Goal: Task Accomplishment & Management: Manage account settings

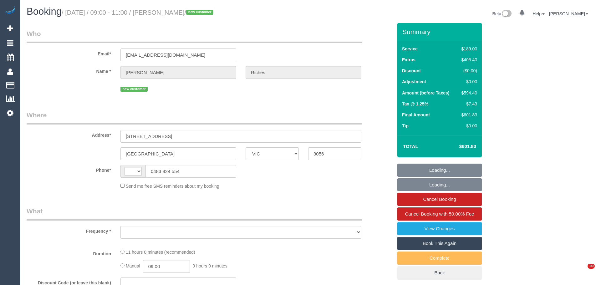
select select "VIC"
select select "string:AU"
select select "object:559"
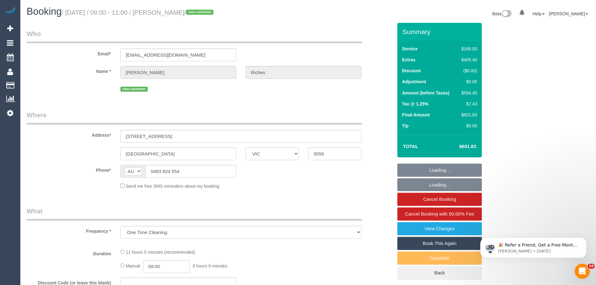
select select "string:stripe-pm_1S3SU12GScqysDRV0127t6aJ"
select select "number:28"
select select "number:14"
select select "number:19"
select select "number:36"
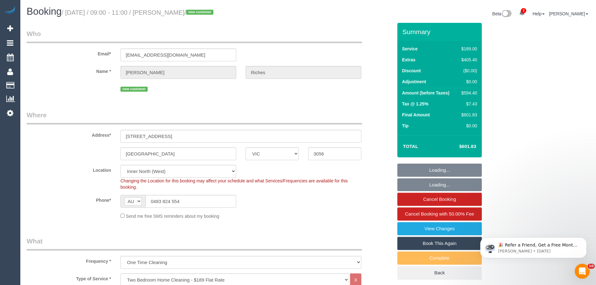
select select "object:1731"
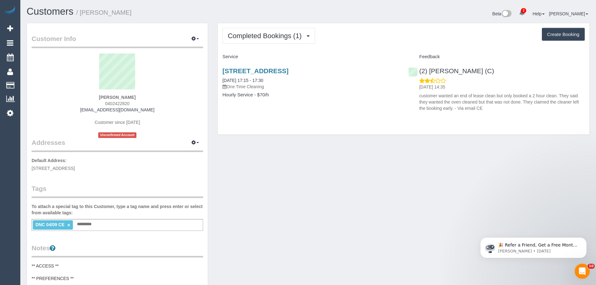
drag, startPoint x: 136, startPoint y: 102, endPoint x: 90, endPoint y: 102, distance: 45.4
click at [90, 101] on div "Jacob Walker 0402422820 jacobwalker49@outlook.com Customer since 2025 Unconfirm…" at bounding box center [118, 96] width 172 height 85
copy span "0402422820"
click at [254, 81] on link "04/09/2025 17:15 - 17:30" at bounding box center [243, 80] width 41 height 5
drag, startPoint x: 477, startPoint y: 66, endPoint x: 421, endPoint y: 69, distance: 56.1
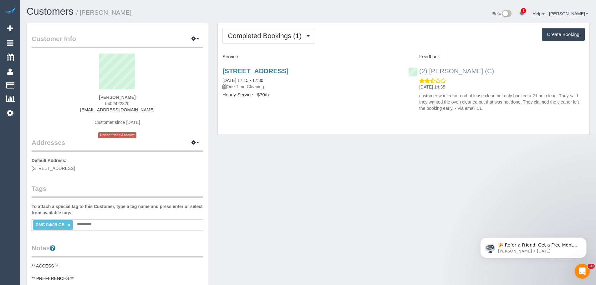
click at [421, 69] on div "(2) Shameen Opanayake (C) 09/09/2025 14:35 customer wanted an end of lease clea…" at bounding box center [497, 88] width 186 height 52
copy link "(2) Shameen Opanayake (C)"
click at [246, 40] on button "Completed Bookings (1)" at bounding box center [269, 36] width 93 height 16
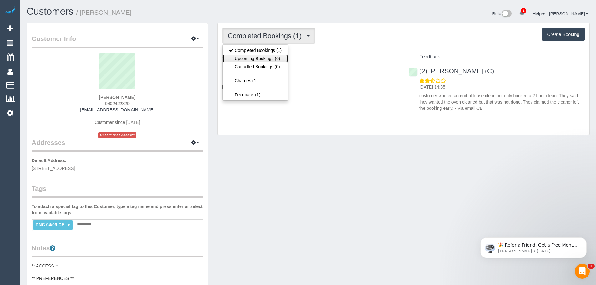
click at [250, 61] on link "Upcoming Bookings (0)" at bounding box center [255, 58] width 65 height 8
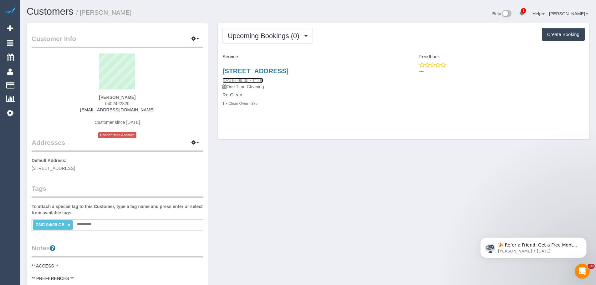
click at [254, 80] on link "12/09/2025 09:00 - 11:00" at bounding box center [243, 80] width 41 height 5
click at [248, 31] on button "Upcoming Bookings (0)" at bounding box center [268, 36] width 90 height 16
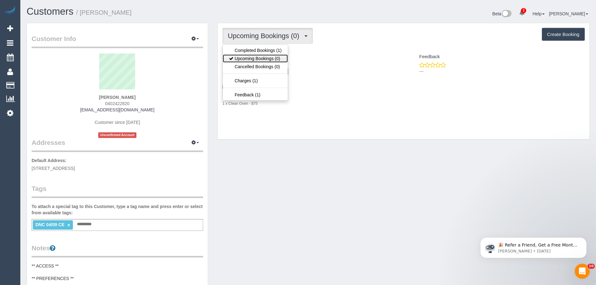
click at [248, 56] on link "Upcoming Bookings (0)" at bounding box center [255, 58] width 65 height 8
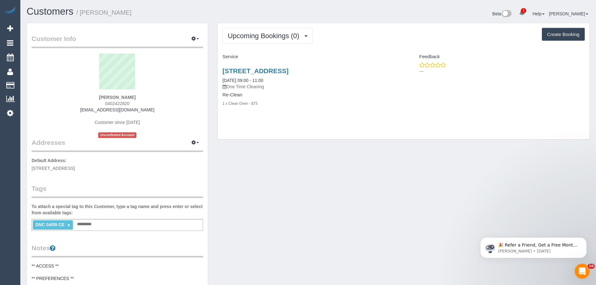
drag, startPoint x: 220, startPoint y: 80, endPoint x: 287, endPoint y: 110, distance: 73.4
click at [287, 110] on div "4 Acacia Place, 601, Abbotsford, VIC 3067 12/09/2025 09:00 - 11:00 One Time Cle…" at bounding box center [311, 90] width 186 height 57
copy div "12/09/2025 09:00 - 11:00 One Time Cleaning Re-Clean 1 x Clean Oven - $75"
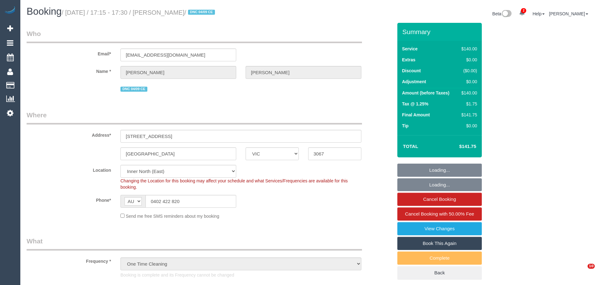
select select "VIC"
select select "number:28"
select select "number:14"
select select "number:18"
select select "number:25"
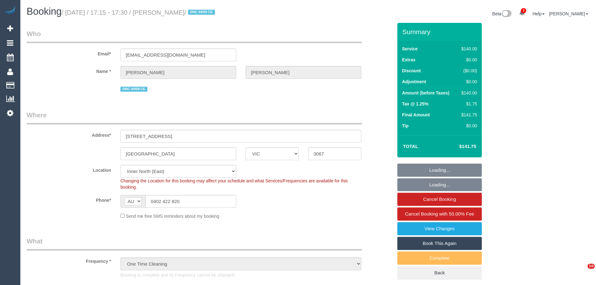
select select "number:12"
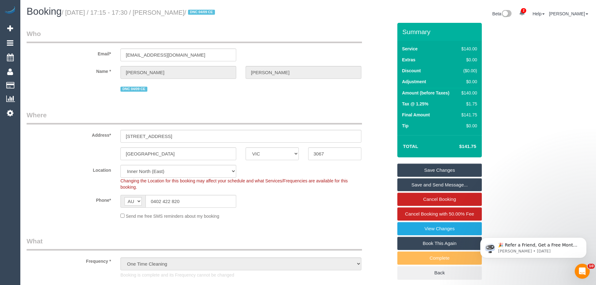
click at [472, 95] on div "$140.00" at bounding box center [468, 93] width 18 height 6
copy div "140.00"
click at [263, 189] on div "Changing the Location for this booking may affect your schedule and what Servic…" at bounding box center [241, 184] width 250 height 13
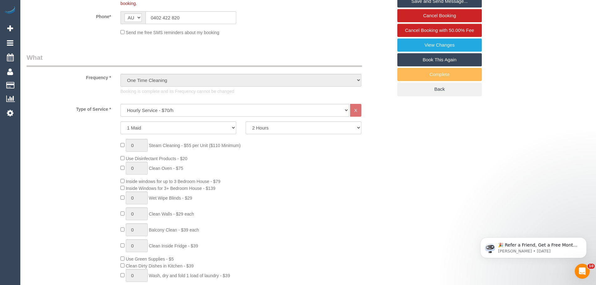
scroll to position [188, 0]
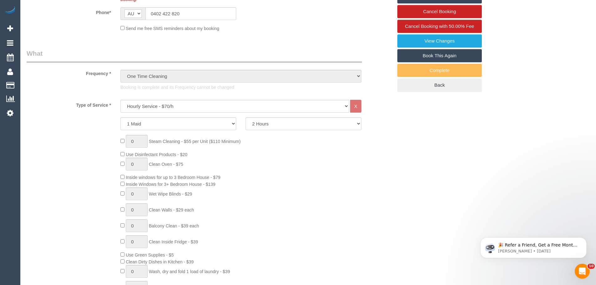
drag, startPoint x: 188, startPoint y: 165, endPoint x: 179, endPoint y: 164, distance: 8.2
click at [179, 164] on div "0 Steam Cleaning - $55 per Unit ($110 Minimum) Use Disinfectant Products - $20 …" at bounding box center [257, 227] width 282 height 185
click at [186, 168] on div "0 Steam Cleaning - $55 per Unit ($110 Minimum) Use Disinfectant Products - $20 …" at bounding box center [257, 227] width 282 height 185
drag, startPoint x: 187, startPoint y: 166, endPoint x: 150, endPoint y: 164, distance: 37.3
click at [150, 164] on div "0 Steam Cleaning - $55 per Unit ($110 Minimum) Use Disinfectant Products - $20 …" at bounding box center [257, 227] width 282 height 185
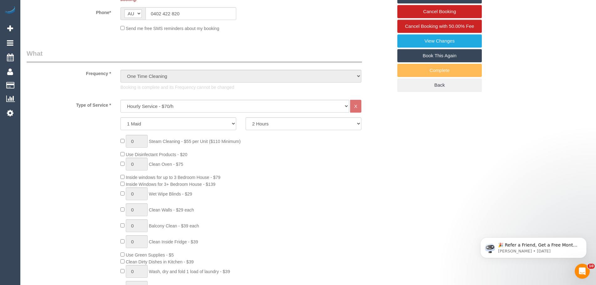
click at [151, 164] on span "Clean Oven - $75" at bounding box center [166, 164] width 34 height 5
drag, startPoint x: 152, startPoint y: 165, endPoint x: 199, endPoint y: 163, distance: 46.4
click at [199, 163] on div "0 Steam Cleaning - $55 per Unit ($110 Minimum) Use Disinfectant Products - $20 …" at bounding box center [257, 227] width 282 height 185
drag, startPoint x: 201, startPoint y: 165, endPoint x: 152, endPoint y: 164, distance: 49.2
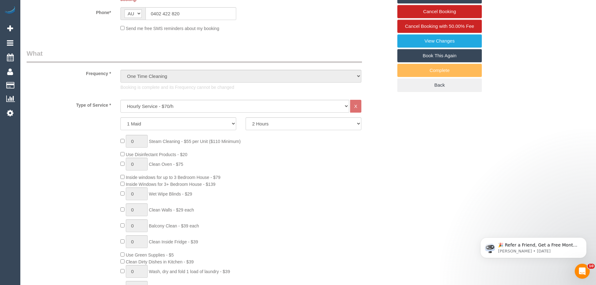
click at [152, 164] on div "0 Steam Cleaning - $55 per Unit ($110 Minimum) Use Disinfectant Products - $20 …" at bounding box center [257, 227] width 282 height 185
click at [152, 164] on span "Clean Oven - $75" at bounding box center [166, 164] width 34 height 5
drag, startPoint x: 152, startPoint y: 164, endPoint x: 196, endPoint y: 161, distance: 44.6
click at [196, 161] on div "0 Steam Cleaning - $55 per Unit ($110 Minimum) Use Disinfectant Products - $20 …" at bounding box center [257, 227] width 282 height 185
click at [197, 161] on div "0 Steam Cleaning - $55 per Unit ($110 Minimum) Use Disinfectant Products - $20 …" at bounding box center [257, 227] width 282 height 185
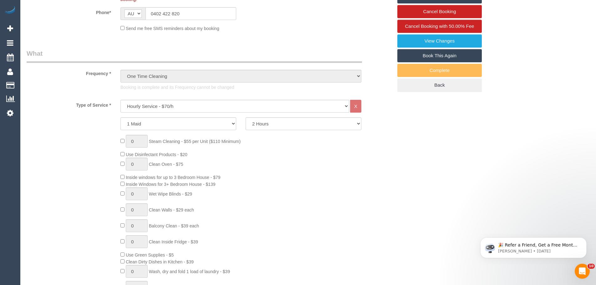
click at [199, 166] on div "0 Steam Cleaning - $55 per Unit ($110 Minimum) Use Disinfectant Products - $20 …" at bounding box center [257, 227] width 282 height 185
drag, startPoint x: 191, startPoint y: 167, endPoint x: 151, endPoint y: 165, distance: 40.1
click at [151, 165] on div "0 Steam Cleaning - $55 per Unit ($110 Minimum) Use Disinfectant Products - $20 …" at bounding box center [257, 227] width 282 height 185
click at [152, 165] on span "Clean Oven - $75" at bounding box center [166, 164] width 34 height 5
drag, startPoint x: 151, startPoint y: 165, endPoint x: 188, endPoint y: 164, distance: 37.6
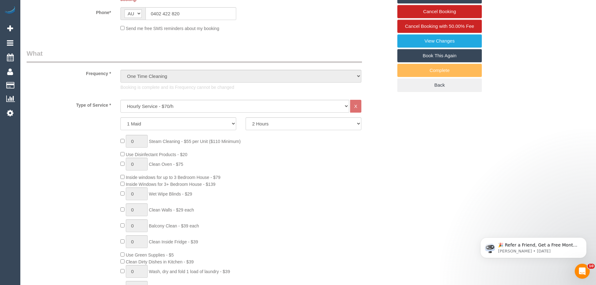
click at [188, 164] on div "0 Steam Cleaning - $55 per Unit ($110 Minimum) Use Disinfectant Products - $20 …" at bounding box center [257, 227] width 282 height 185
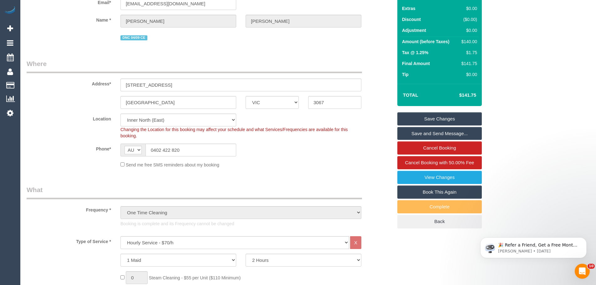
scroll to position [63, 0]
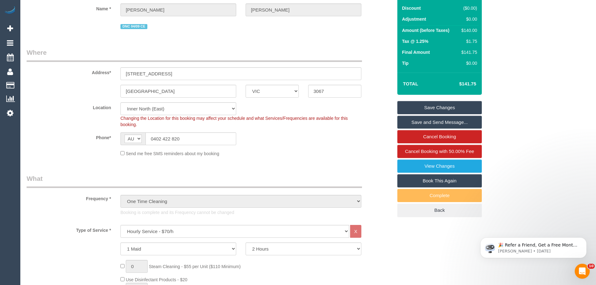
click at [472, 29] on div "$140.00" at bounding box center [468, 30] width 18 height 6
copy div "140.00"
click at [351, 157] on fieldset "Where Address* 4 Acacia Place, 601 Abbotsford ACT NSW NT QLD SA TAS VIC WA 3067…" at bounding box center [210, 105] width 366 height 114
drag, startPoint x: 402, startPoint y: 6, endPoint x: 476, endPoint y: 81, distance: 106.1
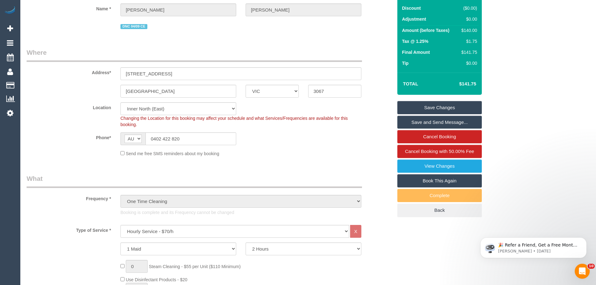
click at [476, 81] on div "Summary Service $140.00 Extras $0.00 Discount ($0.00) Adjustment $0.00 Amount (…" at bounding box center [440, 27] width 85 height 135
click at [476, 83] on h4 "$141.75" at bounding box center [459, 83] width 36 height 5
drag, startPoint x: 404, startPoint y: 6, endPoint x: 476, endPoint y: 74, distance: 98.6
click at [476, 74] on div "Summary Service $140.00 Extras $0.00 Discount ($0.00) Adjustment $0.00 Amount (…" at bounding box center [440, 27] width 85 height 135
click at [475, 85] on h4 "$141.75" at bounding box center [459, 83] width 36 height 5
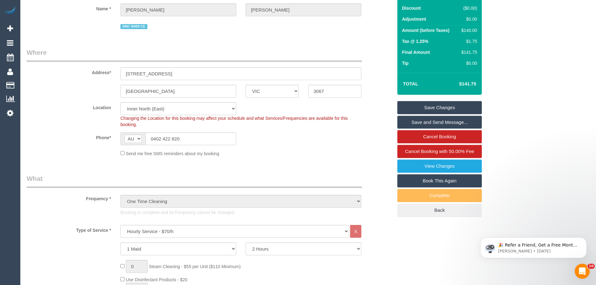
drag, startPoint x: 478, startPoint y: 86, endPoint x: 401, endPoint y: 9, distance: 108.5
click at [401, 9] on div "Summary Service $140.00 Extras $0.00 Discount ($0.00) Adjustment $0.00 Amount (…" at bounding box center [440, 27] width 85 height 135
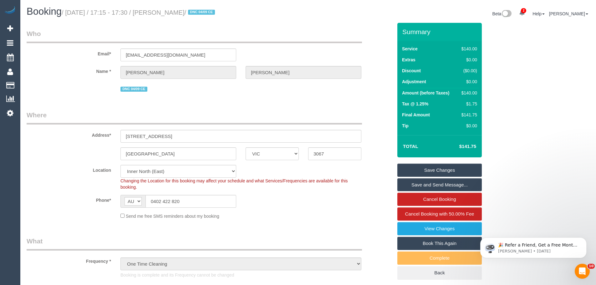
click at [402, 47] on label "Service" at bounding box center [410, 49] width 16 height 6
drag, startPoint x: 405, startPoint y: 51, endPoint x: 476, endPoint y: 151, distance: 122.3
click at [476, 151] on div "Summary Service $140.00 Extras $0.00 Discount ($0.00) Adjustment $0.00 Amount (…" at bounding box center [440, 90] width 85 height 135
click at [477, 149] on td "$141.75" at bounding box center [458, 147] width 41 height 16
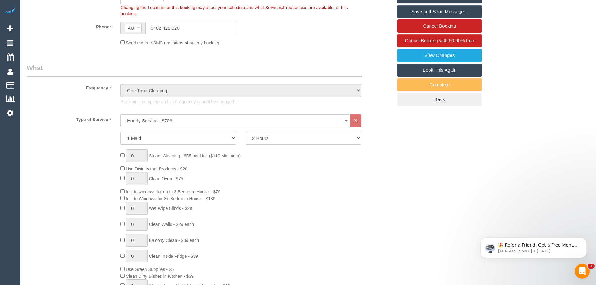
scroll to position [94, 0]
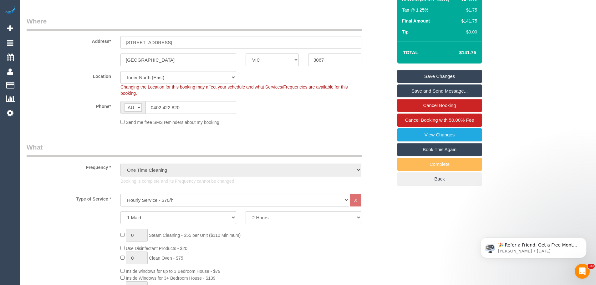
click at [457, 152] on link "Book This Again" at bounding box center [440, 149] width 85 height 13
select select "VIC"
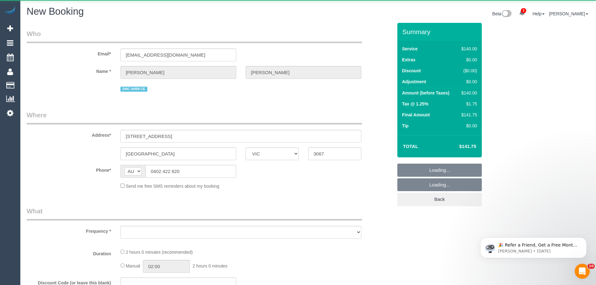
select select "object:2921"
select select "number:28"
select select "number:14"
select select "number:18"
select select "number:25"
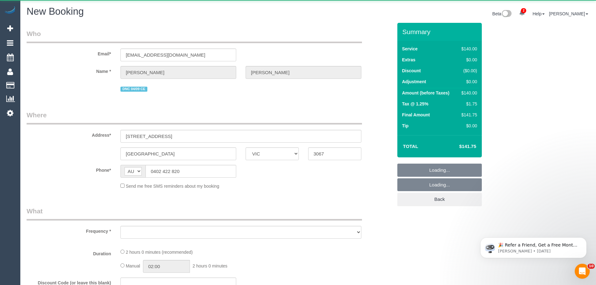
select select "number:12"
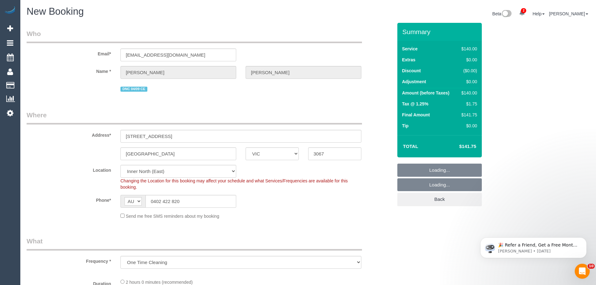
select select "string:stripe-pm_1S2gpF2GScqysDRVhMzYVQ14"
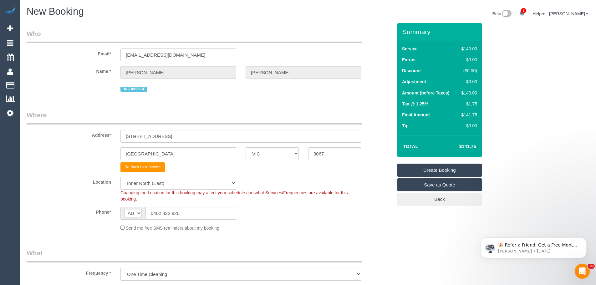
select select "object:3933"
click at [153, 157] on input "[GEOGRAPHIC_DATA]" at bounding box center [179, 153] width 116 height 13
click at [171, 184] on select "Office City East (North) East (South) Inner East Inner North (East) Inner North…" at bounding box center [179, 183] width 116 height 13
select select "50"
click at [121, 177] on select "Office City East (North) East (South) Inner East Inner North (East) Inner North…" at bounding box center [179, 183] width 116 height 13
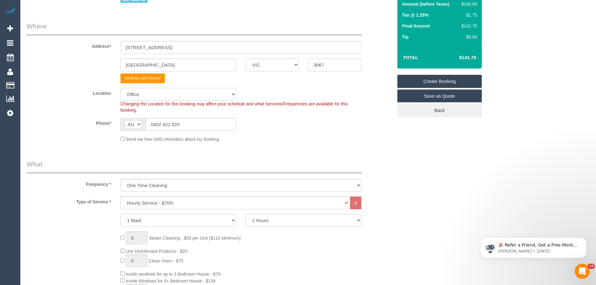
scroll to position [125, 0]
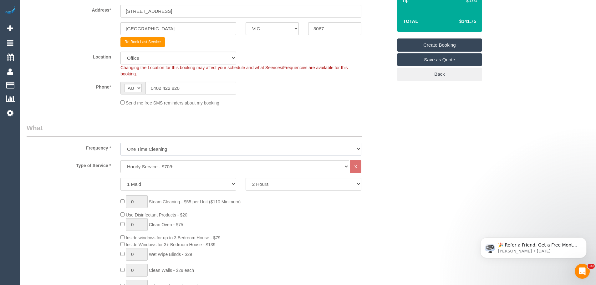
click at [166, 150] on select "One Time Cleaning Weekly - 10% Off - 10.00% (0% for the First Booking) Fortnigh…" at bounding box center [241, 149] width 241 height 13
click at [121, 143] on select "One Time Cleaning Weekly - 10% Off - 10.00% (0% for the First Booking) Fortnigh…" at bounding box center [241, 149] width 241 height 13
click at [159, 149] on select "One Time Cleaning Weekly - 10% Off - 10.00% (0% for the First Booking) Fortnigh…" at bounding box center [241, 149] width 241 height 13
select select "object:3940"
click at [121, 143] on select "One Time Cleaning Weekly - 10% Off - 10.00% (0% for the First Booking) Fortnigh…" at bounding box center [241, 149] width 241 height 13
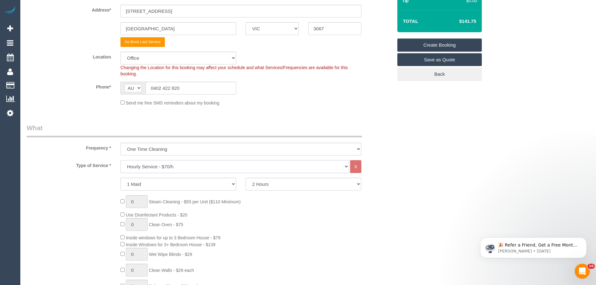
click at [161, 166] on select "Hourly Service - $70/h Hourly Service - $65/h Hourly Service - $60/h Hourly Ser…" at bounding box center [235, 166] width 229 height 13
select select "28"
click at [121, 160] on select "Hourly Service - $70/h Hourly Service - $65/h Hourly Service - $60/h Hourly Ser…" at bounding box center [235, 166] width 229 height 13
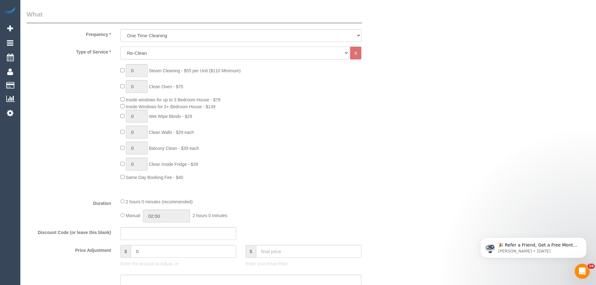
scroll to position [250, 0]
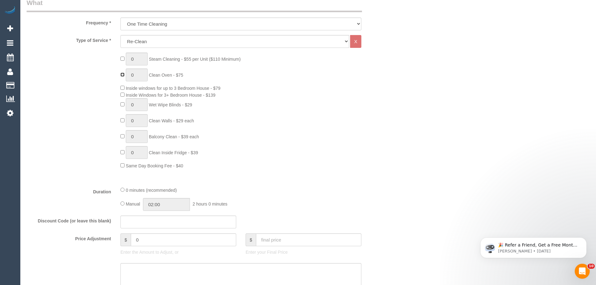
type input "1"
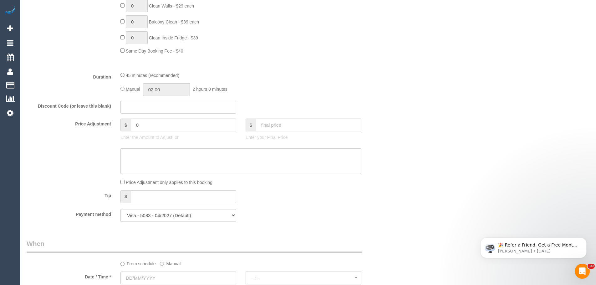
scroll to position [344, 0]
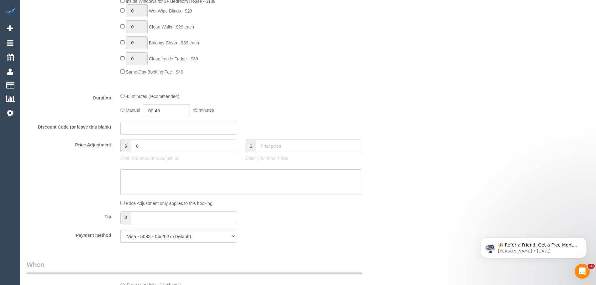
click at [159, 113] on input "00:45" at bounding box center [166, 110] width 47 height 13
click at [158, 136] on li "01:00" at bounding box center [160, 138] width 28 height 8
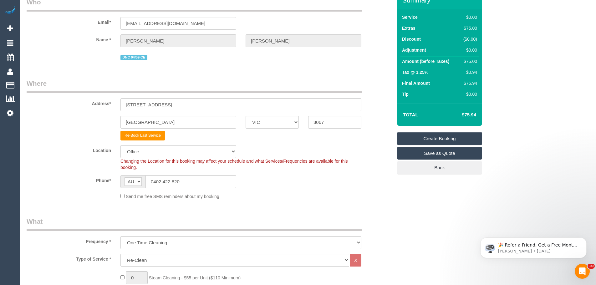
scroll to position [31, 0]
click at [64, 161] on div "Location Office City East (North) East (South) Inner East Inner North (East) In…" at bounding box center [210, 158] width 376 height 25
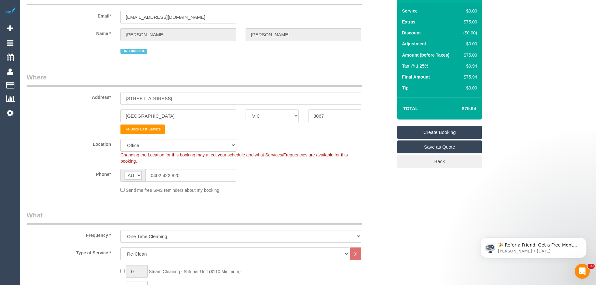
scroll to position [0, 0]
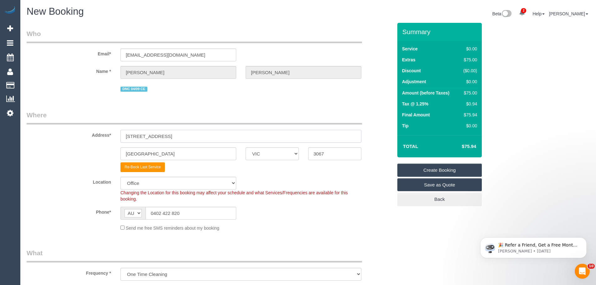
drag, startPoint x: 194, startPoint y: 133, endPoint x: 54, endPoint y: 131, distance: 140.0
click at [55, 132] on div "Address* 4 Acacia Place, 601" at bounding box center [210, 127] width 376 height 32
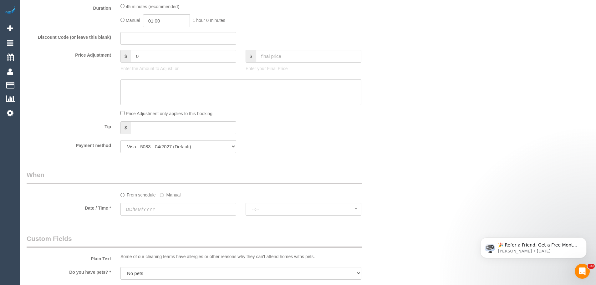
scroll to position [438, 0]
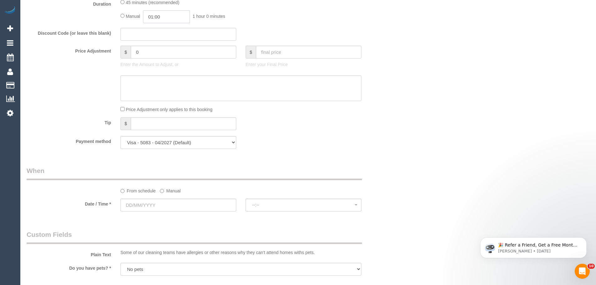
click at [156, 16] on input "01:00" at bounding box center [166, 16] width 47 height 13
type input "02:00"
click at [158, 52] on li "02:00" at bounding box center [160, 52] width 28 height 8
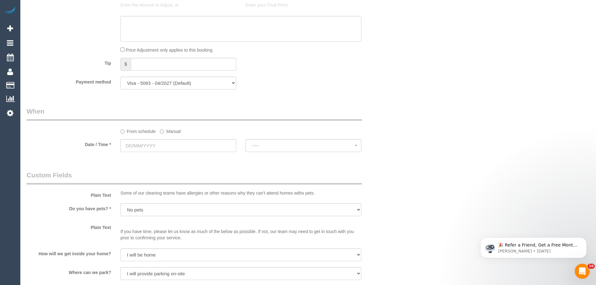
scroll to position [501, 0]
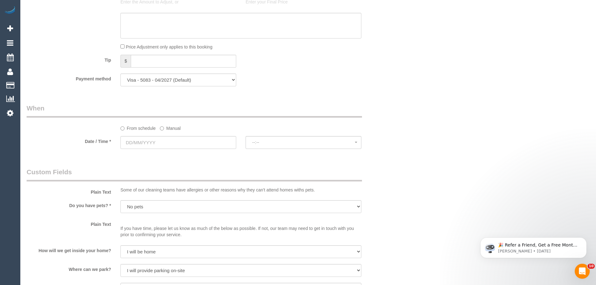
click at [160, 128] on div "From schedule Manual" at bounding box center [241, 127] width 250 height 8
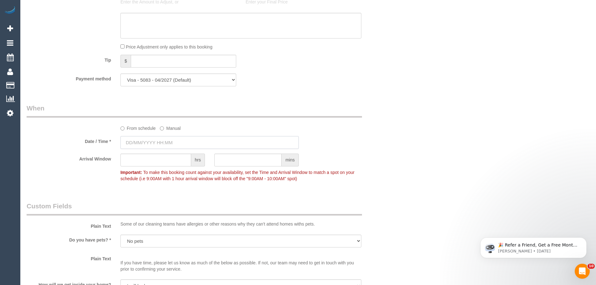
click at [159, 139] on input "text" at bounding box center [210, 142] width 178 height 13
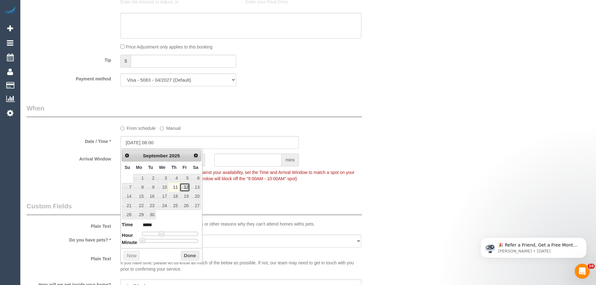
click at [184, 188] on link "12" at bounding box center [185, 187] width 10 height 8
type input "[DATE] 09:00"
type input "*****"
type input "12/09/2025 10:00"
type input "*****"
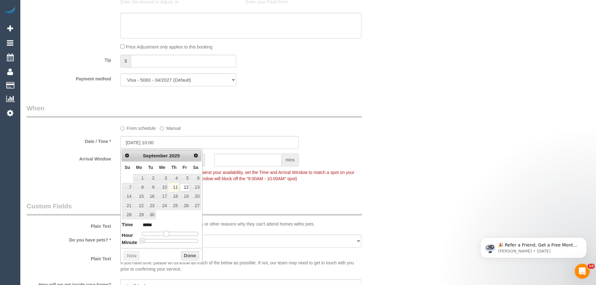
type input "[DATE] 09:00"
type input "*****"
drag, startPoint x: 162, startPoint y: 236, endPoint x: 166, endPoint y: 235, distance: 3.8
click at [166, 235] on span at bounding box center [164, 234] width 6 height 6
type input "12/09/2025 09:05"
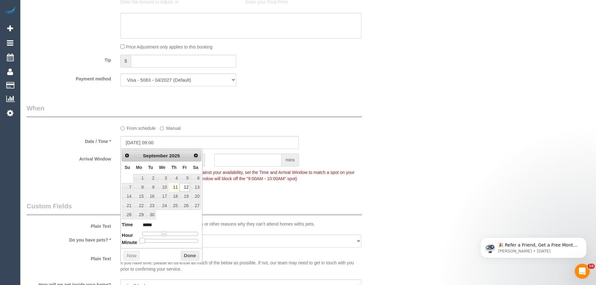
type input "*****"
type input "[DATE] 09:00"
type input "*****"
drag, startPoint x: 146, startPoint y: 241, endPoint x: 141, endPoint y: 241, distance: 4.7
click at [141, 241] on span at bounding box center [143, 241] width 6 height 6
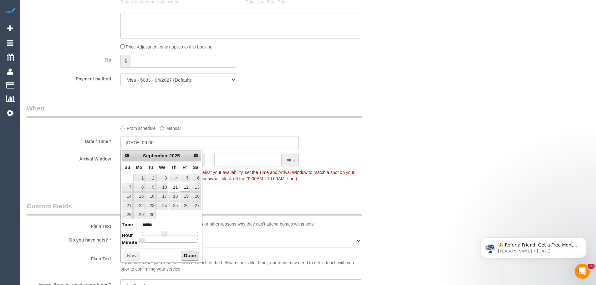
click at [187, 256] on button "Done" at bounding box center [190, 256] width 18 height 10
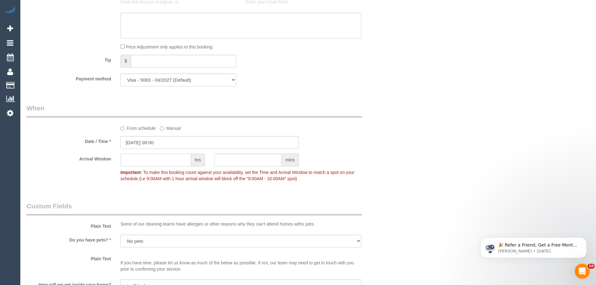
click at [165, 160] on input "text" at bounding box center [156, 160] width 71 height 13
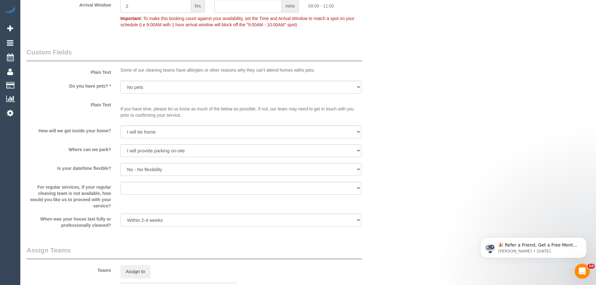
scroll to position [658, 0]
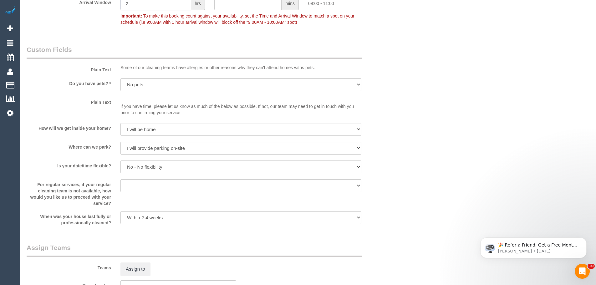
type input "2"
click at [153, 126] on select "I will be home Key will be left (please provide details below) Lock box/Access …" at bounding box center [241, 129] width 241 height 13
select select "number:17"
click at [121, 123] on select "I will be home Key will be left (please provide details below) Lock box/Access …" at bounding box center [241, 129] width 241 height 13
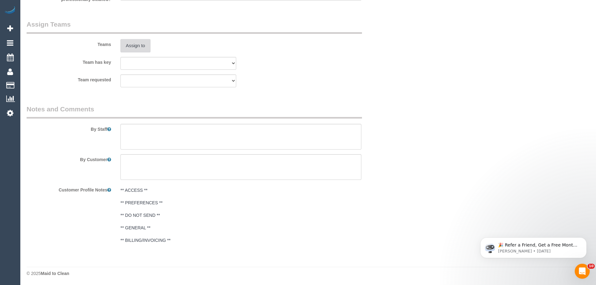
scroll to position [882, 0]
click at [143, 131] on textarea at bounding box center [241, 136] width 241 height 26
type textarea "/"
paste textarea "Re-clean tasks: Estimated time: Access information: Name of person managing com…"
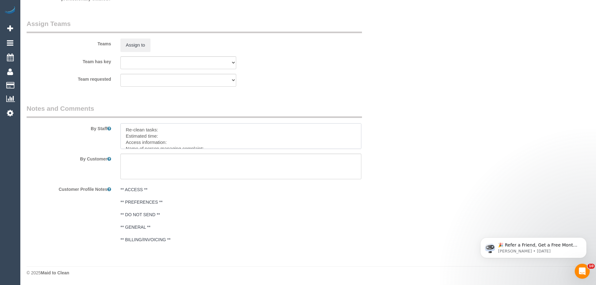
click at [163, 129] on textarea at bounding box center [241, 136] width 241 height 26
click at [230, 146] on textarea at bounding box center [241, 136] width 241 height 26
paste textarea "Suite 3/1008 Doncaster Road, Doncaster East 9am -5pm"
click at [221, 145] on textarea at bounding box center [241, 136] width 241 height 26
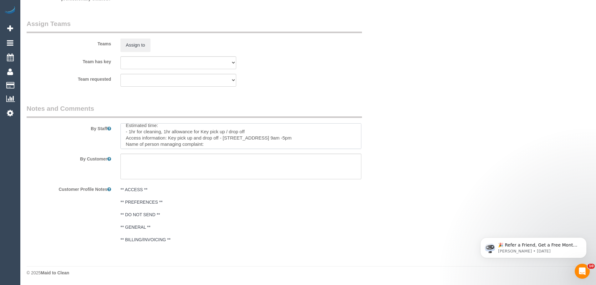
scroll to position [19, 0]
click at [139, 135] on textarea at bounding box center [241, 136] width 241 height 26
drag, startPoint x: 131, startPoint y: 130, endPoint x: 258, endPoint y: 141, distance: 127.3
click at [247, 140] on textarea at bounding box center [241, 136] width 241 height 26
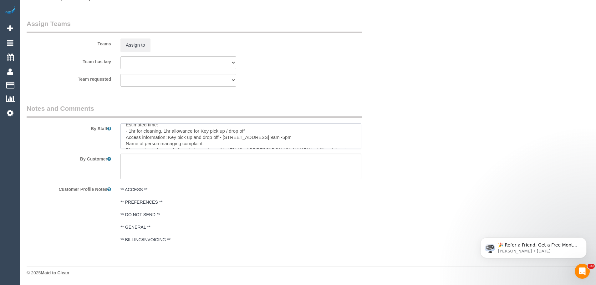
click at [273, 140] on textarea at bounding box center [241, 136] width 241 height 26
drag, startPoint x: 158, startPoint y: 138, endPoint x: 336, endPoint y: 138, distance: 177.9
click at [336, 138] on textarea at bounding box center [241, 136] width 241 height 26
click at [344, 139] on textarea at bounding box center [241, 136] width 241 height 26
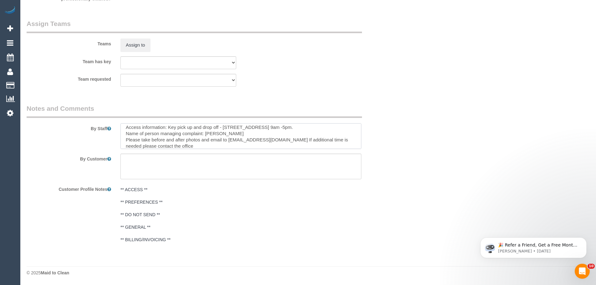
type textarea "Re-clean tasks: - oven clean Estimated time: - 1hr for cleaning, 1hr allowance …"
click at [241, 165] on textarea at bounding box center [241, 167] width 241 height 26
type textarea "/"
paste textarea "Customer availability: Original team: Are original team to be sent back: If yes…"
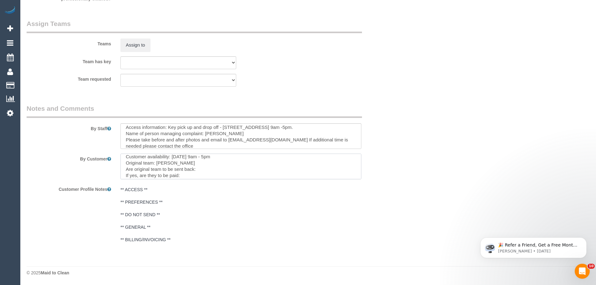
drag, startPoint x: 156, startPoint y: 163, endPoint x: 179, endPoint y: 161, distance: 22.9
click at [179, 161] on textarea at bounding box center [241, 167] width 241 height 26
paste textarea "(2) [PERSON_NAME] (C)"
click at [204, 169] on textarea at bounding box center [241, 167] width 241 height 26
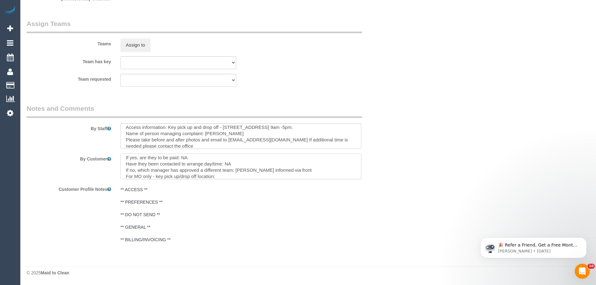
click at [229, 176] on textarea at bounding box center [241, 167] width 241 height 26
paste textarea "Suite 3/1008 Doncaster Road, Doncaster East 9am -5pm"
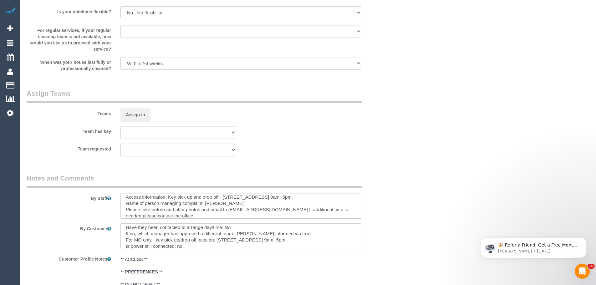
scroll to position [882, 0]
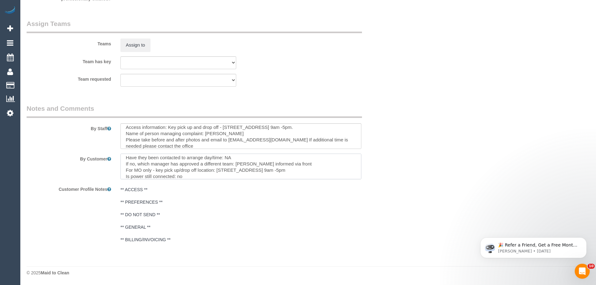
type textarea "Customer availability: Friday 12/09 9am - 5pm Original team: (2) Shameen Opanay…"
click at [172, 132] on textarea at bounding box center [241, 136] width 241 height 26
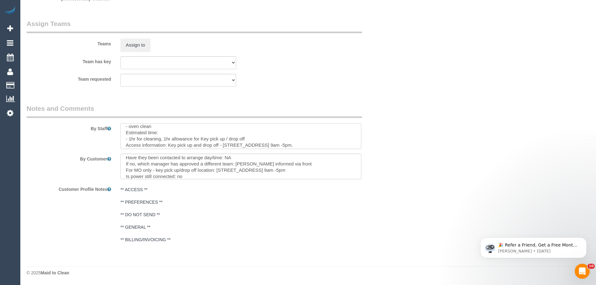
scroll to position [0, 0]
click at [124, 129] on textarea at bounding box center [241, 136] width 241 height 26
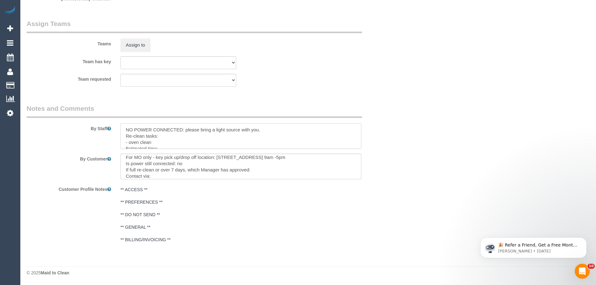
scroll to position [50, 0]
type textarea "NO POWER CONNECTED: please bring a light source with you. Re-clean tasks: - ove…"
click at [248, 162] on textarea at bounding box center [241, 167] width 241 height 26
click at [259, 171] on textarea at bounding box center [241, 167] width 241 height 26
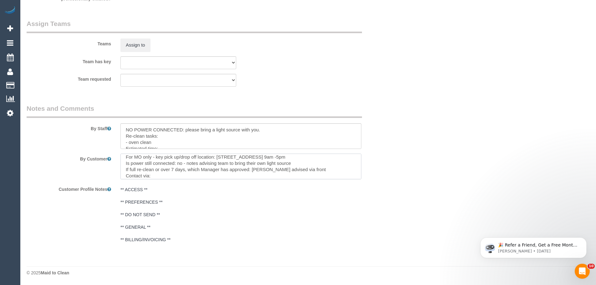
click at [178, 174] on textarea at bounding box center [241, 167] width 241 height 26
click at [178, 176] on textarea at bounding box center [241, 167] width 241 height 26
paste textarea "cnv_qcpksy7"
type textarea "Customer availability: [DATE] 9am - 5pm Original team: (2) [PERSON_NAME] Opanay…"
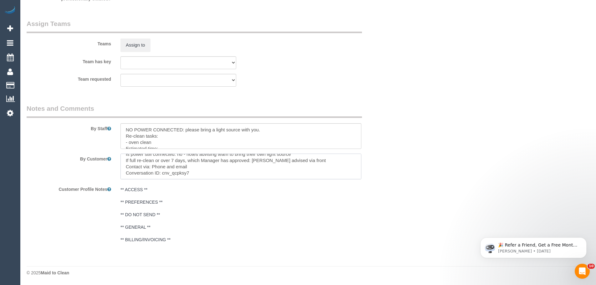
scroll to position [0, 0]
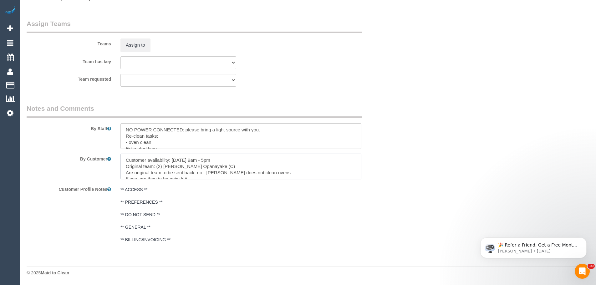
drag, startPoint x: 200, startPoint y: 174, endPoint x: 44, endPoint y: 124, distance: 164.9
click at [44, 124] on sui-booking-comments "By Staff By Customer Customer Profile Notes ** ACCESS ** ** PREFERENCES ** ** D…" at bounding box center [210, 175] width 366 height 142
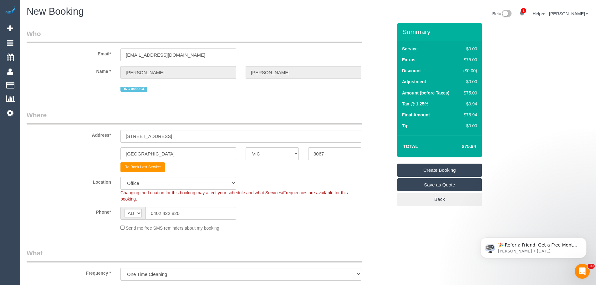
click at [453, 167] on link "Create Booking" at bounding box center [440, 170] width 85 height 13
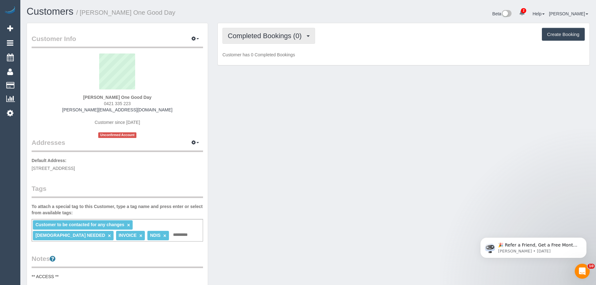
click at [279, 37] on span "Completed Bookings (0)" at bounding box center [266, 36] width 77 height 8
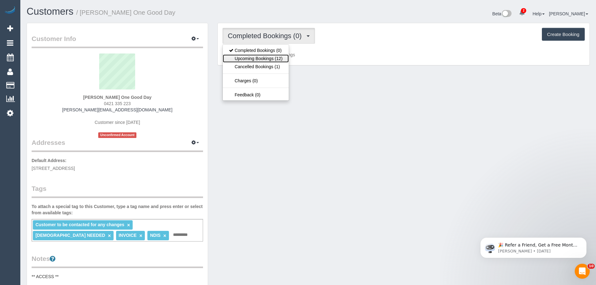
click at [279, 59] on link "Upcoming Bookings (12)" at bounding box center [256, 58] width 66 height 8
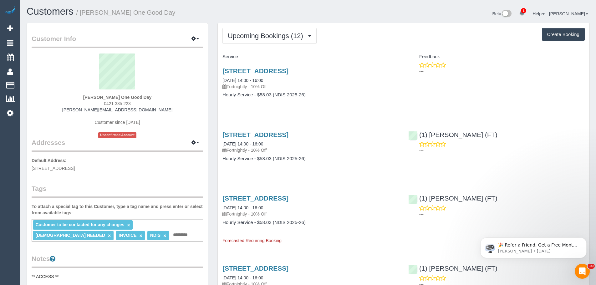
drag, startPoint x: 139, startPoint y: 103, endPoint x: 93, endPoint y: 103, distance: 45.7
click at [94, 103] on div "Jennifer Brown One Good Day 0421 335 223 jennifer.brown0614@gmail.com Customer …" at bounding box center [118, 96] width 172 height 85
copy span "0421 335 223"
click at [251, 80] on link "11/09/2025 14:00 - 16:00" at bounding box center [243, 80] width 41 height 5
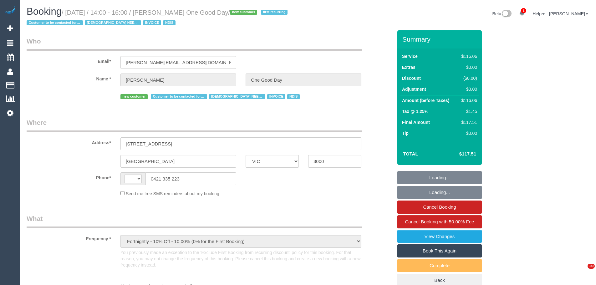
select select "VIC"
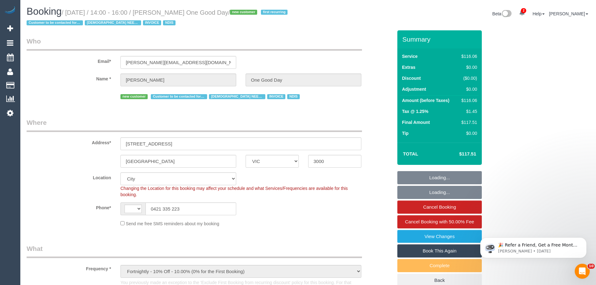
select select "string:AU"
select select "number:28"
select select "number:14"
select select "number:20"
select select "number:36"
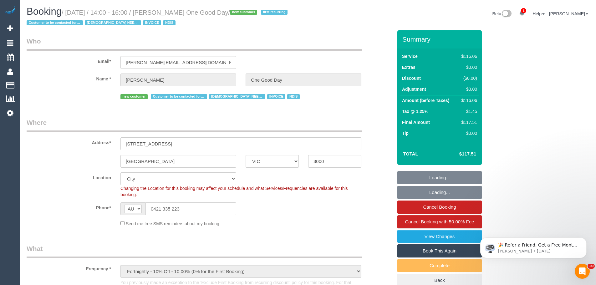
select select "object:846"
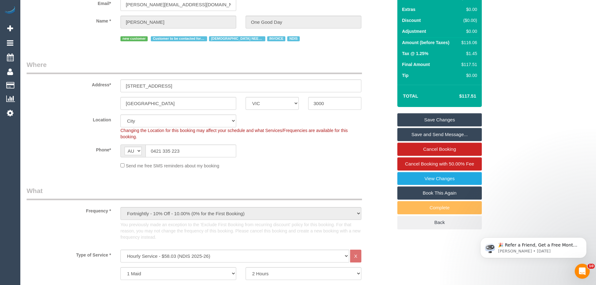
scroll to position [63, 0]
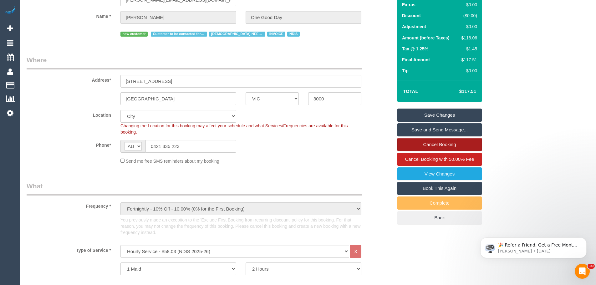
click at [424, 145] on link "Cancel Booking" at bounding box center [440, 144] width 85 height 13
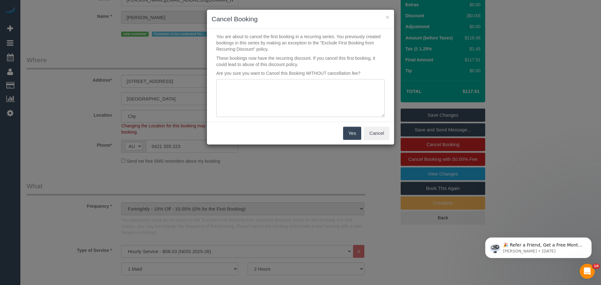
click at [276, 93] on textarea at bounding box center [300, 98] width 168 height 38
type textarea "SC called advising customer prefers to just skip todays service (SDC) - Via pho…"
click at [354, 132] on button "Yes" at bounding box center [352, 133] width 18 height 13
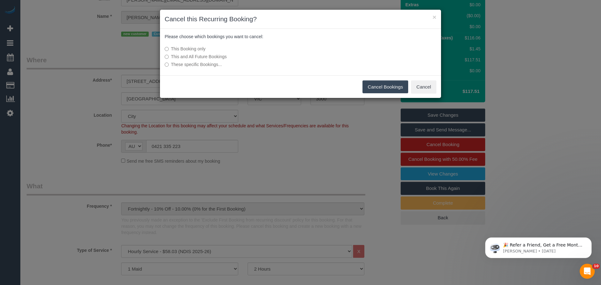
click at [389, 88] on button "Cancel Bookings" at bounding box center [386, 86] width 46 height 13
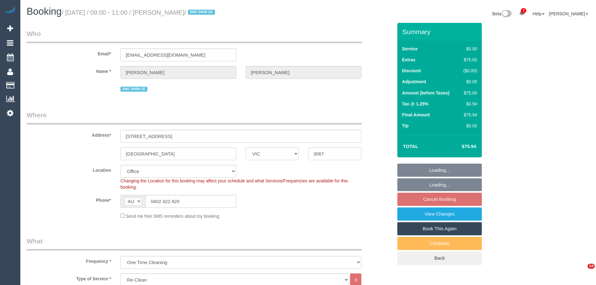
select select "VIC"
select select "number:28"
select select "number:17"
select select "number:18"
select select "number:25"
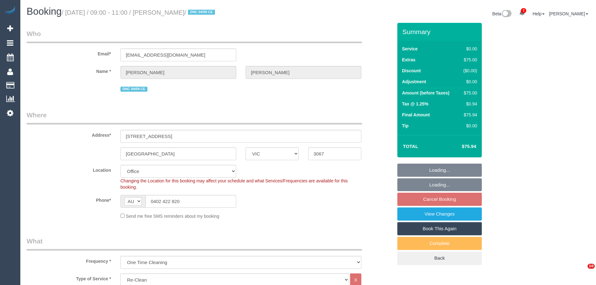
select select "number:12"
select select "object:773"
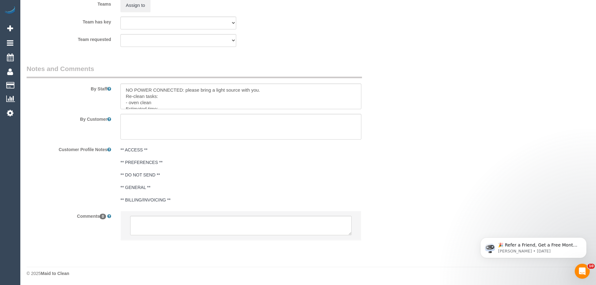
scroll to position [910, 0]
click at [188, 226] on textarea at bounding box center [241, 224] width 222 height 19
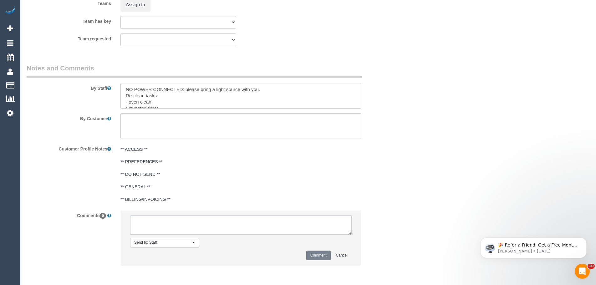
paste textarea "Customer availability: Friday 12/09 9am - 5pm Original team: (2) Shameen Opanay…"
type textarea "Customer availability: Friday 12/09 9am - 5pm Original team: (2) Shameen Opanay…"
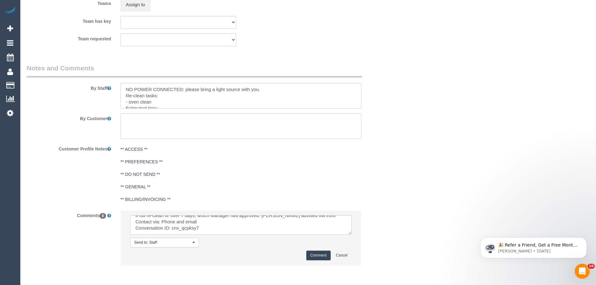
click at [317, 257] on button "Comment" at bounding box center [319, 256] width 24 height 10
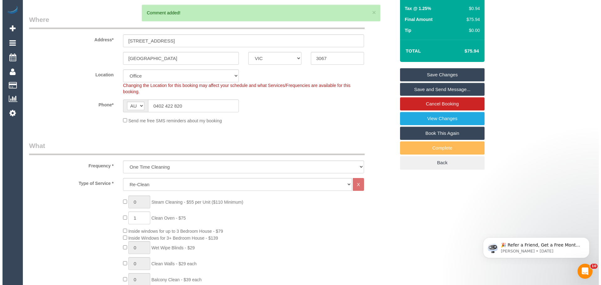
scroll to position [0, 0]
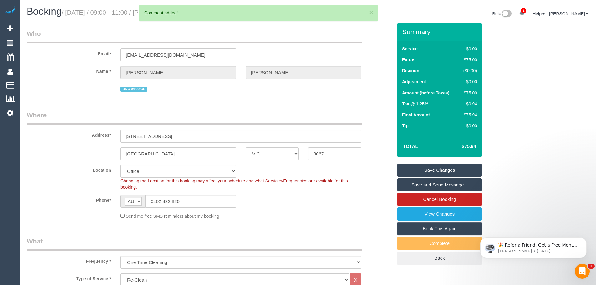
click at [440, 166] on link "Save Changes" at bounding box center [440, 170] width 85 height 13
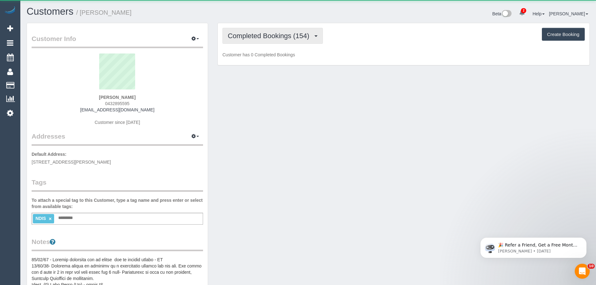
click at [279, 39] on span "Completed Bookings (154)" at bounding box center [270, 36] width 85 height 8
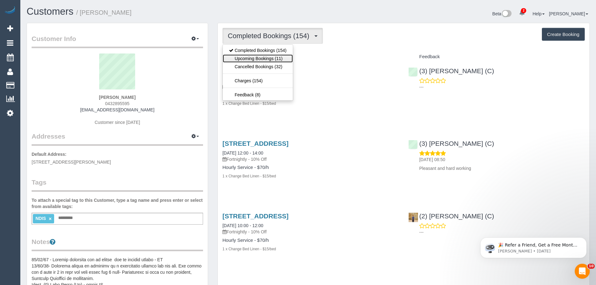
click at [274, 59] on link "Upcoming Bookings (11)" at bounding box center [258, 58] width 70 height 8
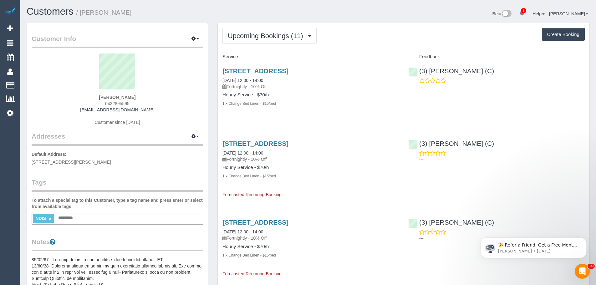
drag, startPoint x: 138, startPoint y: 104, endPoint x: 77, endPoint y: 104, distance: 61.1
click at [77, 104] on div "Ilana Aarons 0432895595 riaarons1@gmail.com Customer since 2020" at bounding box center [118, 93] width 172 height 78
copy span "0432895595"
click at [142, 96] on div "Ilana Aarons 0432895595 riaarons1@gmail.com Customer since 2020" at bounding box center [118, 93] width 172 height 78
drag, startPoint x: 69, startPoint y: 90, endPoint x: 64, endPoint y: 89, distance: 5.2
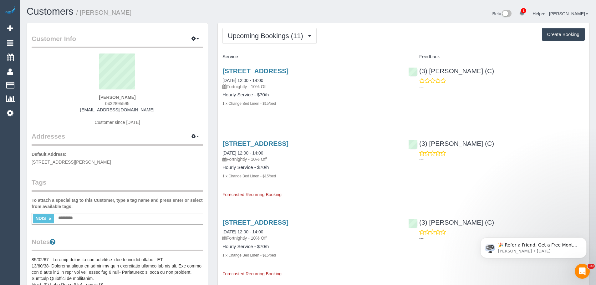
click at [64, 89] on div "Ilana Aarons 0432895595 riaarons1@gmail.com Customer since 2020" at bounding box center [118, 93] width 172 height 78
copy div "Ilana Aarons"
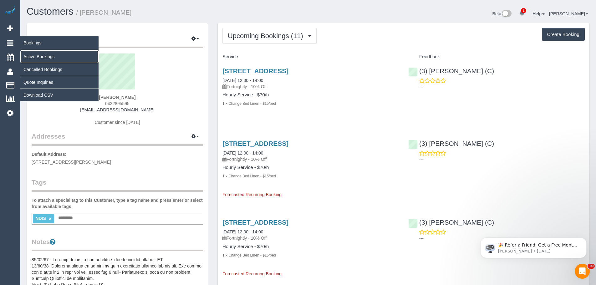
click at [37, 57] on link "Active Bookings" at bounding box center [59, 56] width 78 height 13
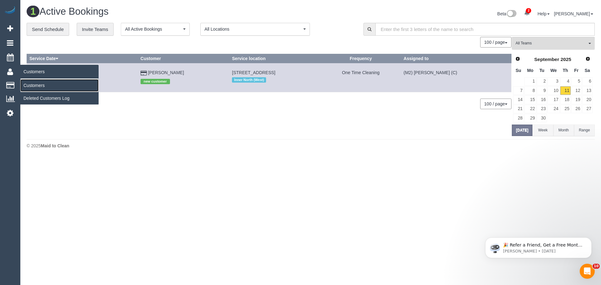
click at [39, 84] on link "Customers" at bounding box center [59, 85] width 78 height 13
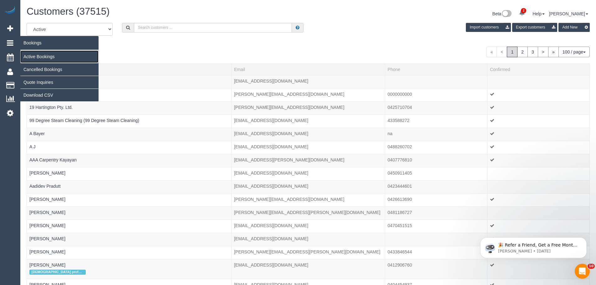
click at [36, 57] on link "Active Bookings" at bounding box center [59, 56] width 78 height 13
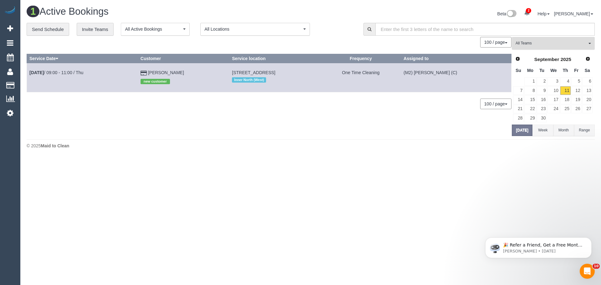
click at [548, 40] on button "All Teams" at bounding box center [553, 43] width 83 height 13
click at [546, 53] on link "Remove Team Filters" at bounding box center [553, 53] width 82 height 8
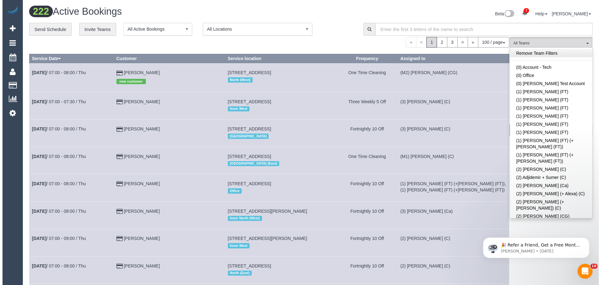
scroll to position [1864, 0]
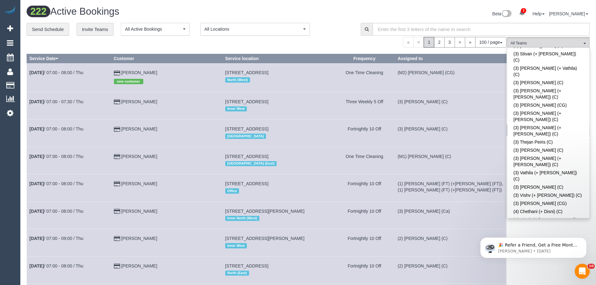
click at [538, 39] on button "(M2) Joseph Tshibangu (C) All Teams" at bounding box center [548, 43] width 83 height 13
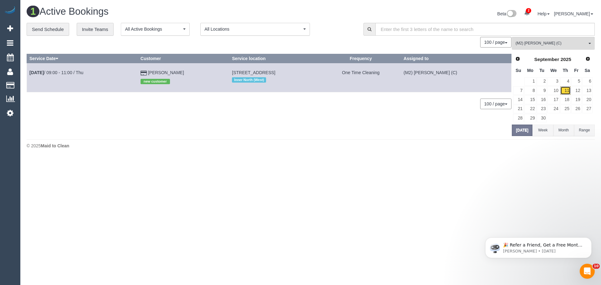
click at [566, 91] on link "11" at bounding box center [565, 90] width 10 height 8
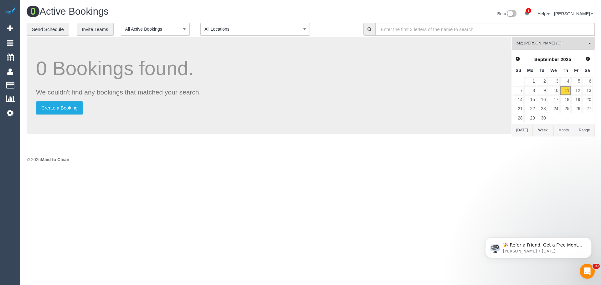
click at [555, 40] on button "(M2) Joseph Tshibangu (C) All Teams" at bounding box center [553, 43] width 83 height 13
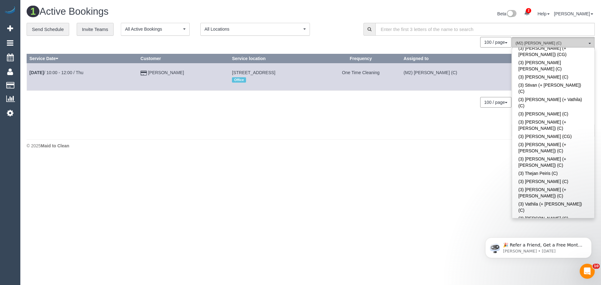
click at [557, 42] on span "(M2) [PERSON_NAME] (C)" at bounding box center [551, 43] width 71 height 5
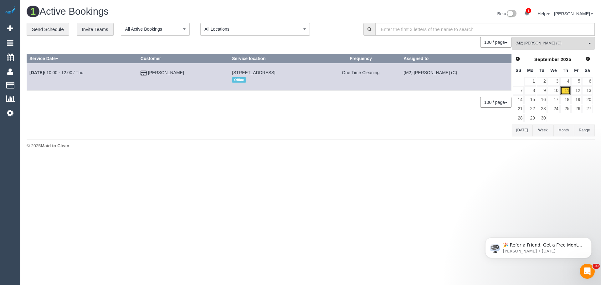
click at [566, 90] on link "11" at bounding box center [565, 90] width 10 height 8
click at [543, 38] on button "(M2) Ahasan Habib (C) All Teams" at bounding box center [553, 43] width 83 height 13
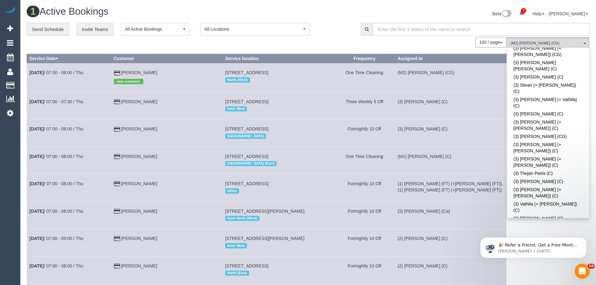
click at [321, 40] on div "100 / page 10 / page 20 / page 30 / page 40 / page 50 / page 100 / page" at bounding box center [267, 42] width 480 height 11
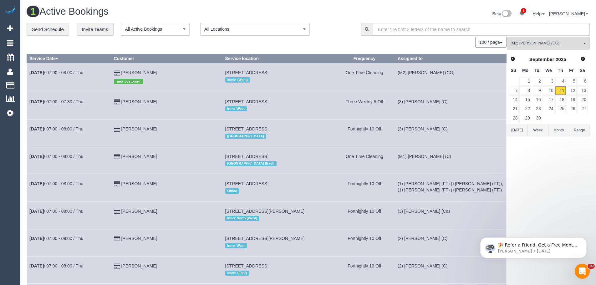
click at [512, 133] on button "Today" at bounding box center [517, 131] width 21 height 12
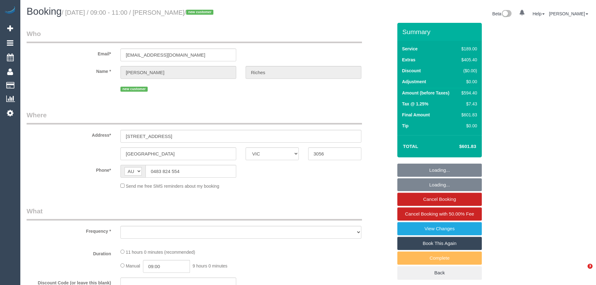
select select "VIC"
select select "object:678"
select select "number:28"
select select "number:14"
select select "number:19"
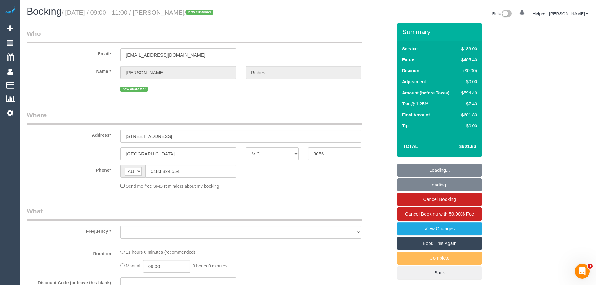
select select "number:36"
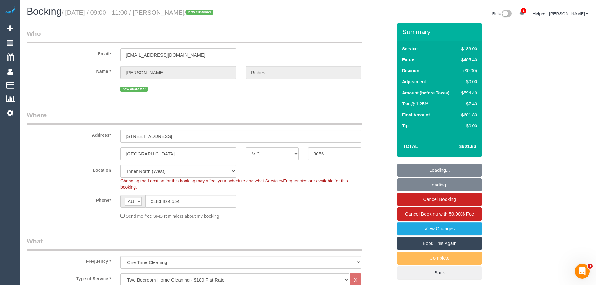
select select "string:stripe-pm_1S3SU12GScqysDRV0127t6aJ"
select select "object:829"
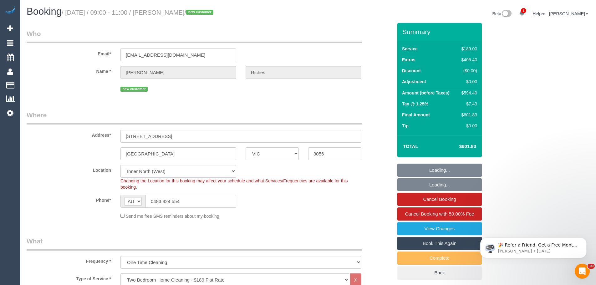
drag, startPoint x: 188, startPoint y: 202, endPoint x: 10, endPoint y: 190, distance: 177.9
click at [163, 197] on input "0483 824 554" at bounding box center [191, 201] width 91 height 13
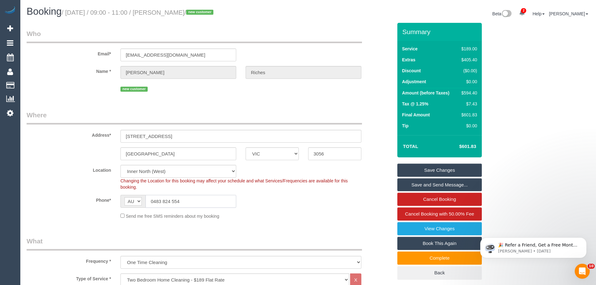
click at [215, 200] on input "0483 824 554" at bounding box center [191, 201] width 91 height 13
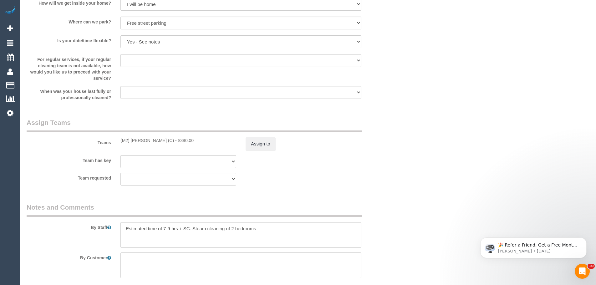
scroll to position [877, 0]
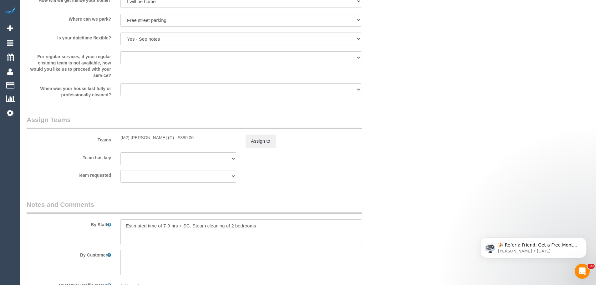
drag, startPoint x: 120, startPoint y: 138, endPoint x: 195, endPoint y: 139, distance: 75.2
click at [195, 139] on div "(M2) Joseph Tshibangu (C) - $380.00" at bounding box center [179, 138] width 116 height 6
click at [198, 139] on div "(M2) Joseph Tshibangu (C) - $380.00" at bounding box center [179, 138] width 116 height 6
drag, startPoint x: 198, startPoint y: 139, endPoint x: 120, endPoint y: 140, distance: 77.7
click at [120, 140] on div "(M2) Joseph Tshibangu (C) - $380.00" at bounding box center [178, 138] width 125 height 6
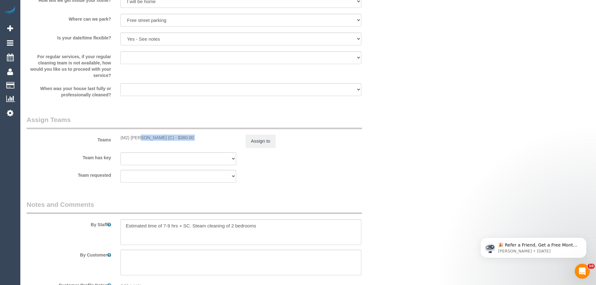
click at [121, 137] on div "(M2) Joseph Tshibangu (C) - $380.00" at bounding box center [179, 138] width 116 height 6
drag, startPoint x: 120, startPoint y: 138, endPoint x: 173, endPoint y: 139, distance: 53.5
click at [173, 139] on div "(M2) Joseph Tshibangu (C) - $380.00" at bounding box center [178, 138] width 125 height 6
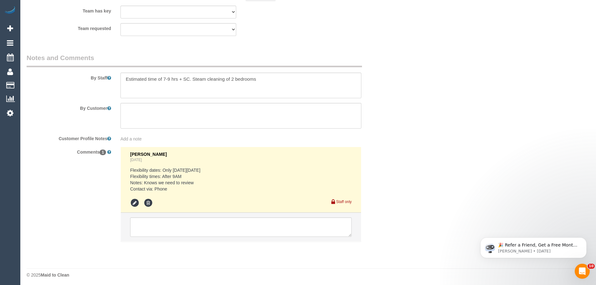
scroll to position [1026, 0]
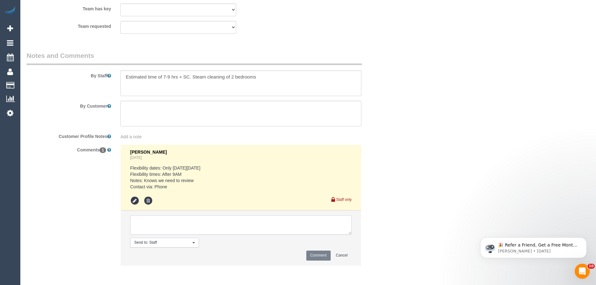
click at [173, 224] on textarea at bounding box center [241, 224] width 222 height 19
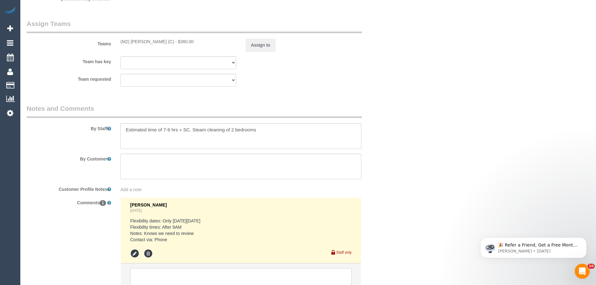
scroll to position [869, 0]
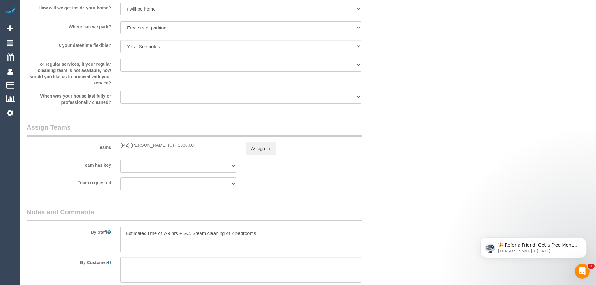
drag, startPoint x: 173, startPoint y: 145, endPoint x: 120, endPoint y: 145, distance: 53.9
click at [120, 145] on div "(M2) Joseph Tshibangu (C) - $380.00" at bounding box center [178, 145] width 125 height 6
copy div "(M2) [PERSON_NAME] (C)"
click at [260, 150] on button "Assign to" at bounding box center [261, 148] width 30 height 13
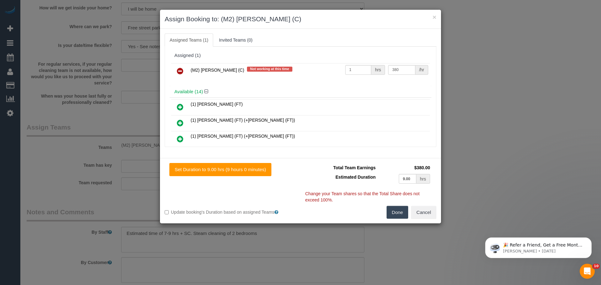
click at [179, 71] on icon at bounding box center [180, 71] width 7 height 8
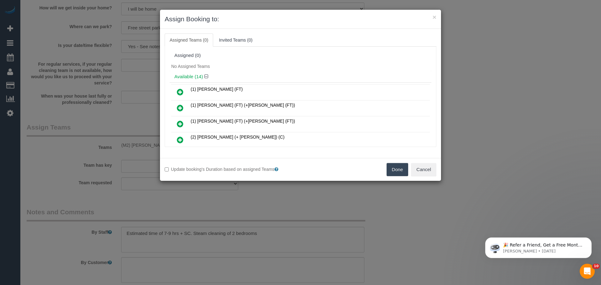
click at [394, 171] on button "Done" at bounding box center [398, 169] width 22 height 13
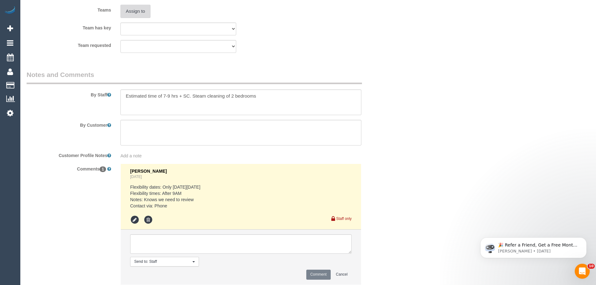
scroll to position [1052, 0]
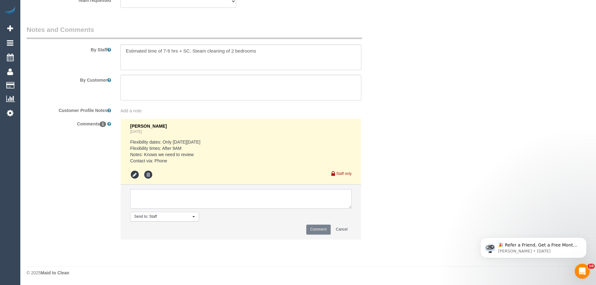
click at [179, 197] on textarea at bounding box center [241, 198] width 222 height 19
type textarea "/"
paste textarea "Cleaner(s) Unassigned: Reason Unassigned: Contact via: Which message sent: Addi…"
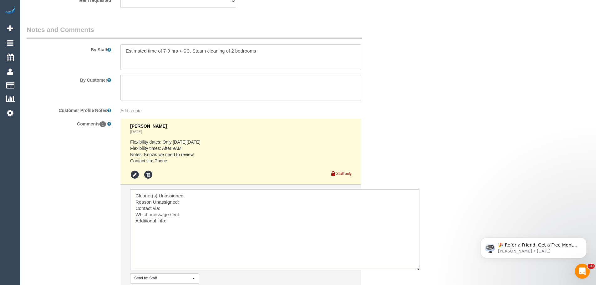
drag, startPoint x: 350, startPoint y: 207, endPoint x: 418, endPoint y: 269, distance: 92.2
click at [418, 269] on textarea at bounding box center [275, 229] width 290 height 81
click at [211, 195] on textarea at bounding box center [275, 229] width 290 height 81
paste textarea "(M2) Joseph Tshibangu (C)"
drag, startPoint x: 228, startPoint y: 220, endPoint x: 134, endPoint y: 197, distance: 97.4
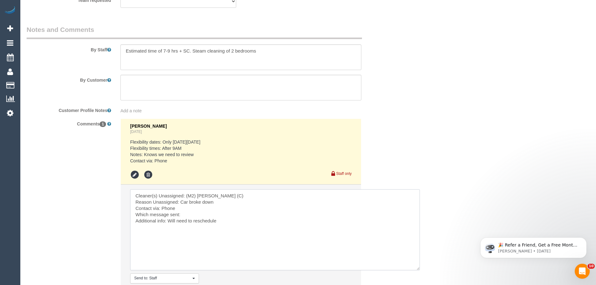
click at [134, 197] on textarea at bounding box center [275, 229] width 290 height 81
click at [134, 198] on textarea at bounding box center [275, 229] width 290 height 81
drag, startPoint x: 132, startPoint y: 195, endPoint x: 261, endPoint y: 234, distance: 134.8
click at [261, 234] on textarea at bounding box center [275, 229] width 290 height 81
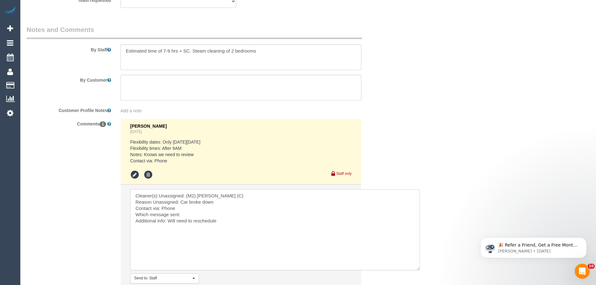
click at [232, 222] on textarea at bounding box center [275, 229] width 290 height 81
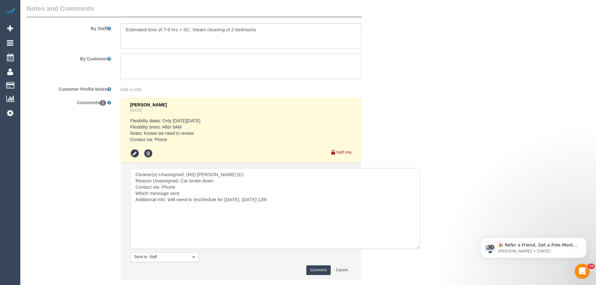
scroll to position [1083, 0]
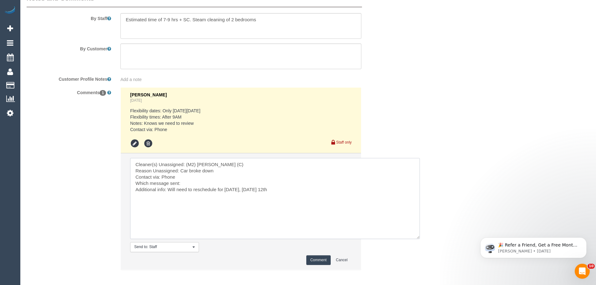
type textarea "Cleaner(s) Unassigned: (M2) Joseph Tshibangu (C) Reason Unassigned: Car broke d…"
click at [315, 260] on button "Comment" at bounding box center [319, 261] width 24 height 10
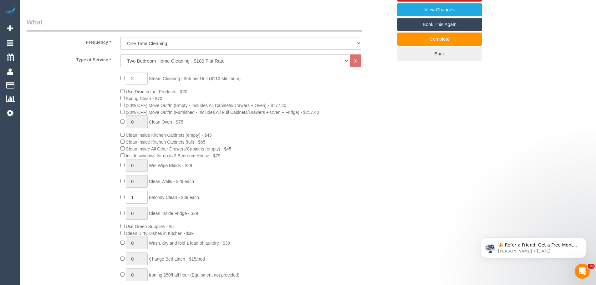
scroll to position [0, 0]
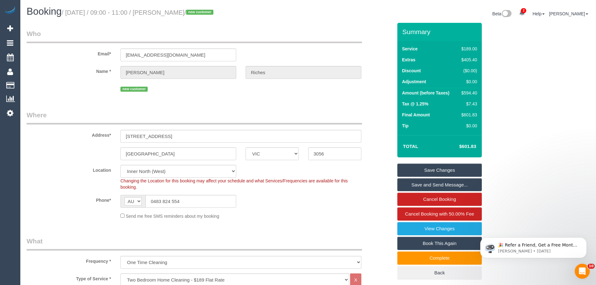
click at [432, 169] on link "Save Changes" at bounding box center [440, 170] width 85 height 13
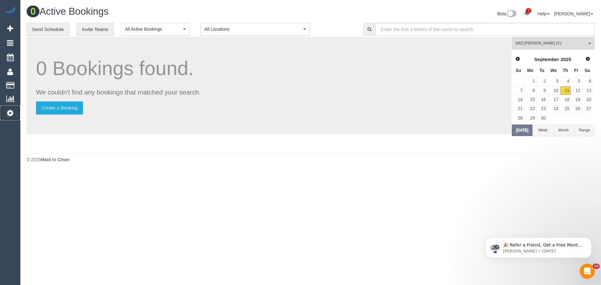
click at [7, 116] on icon at bounding box center [10, 113] width 7 height 8
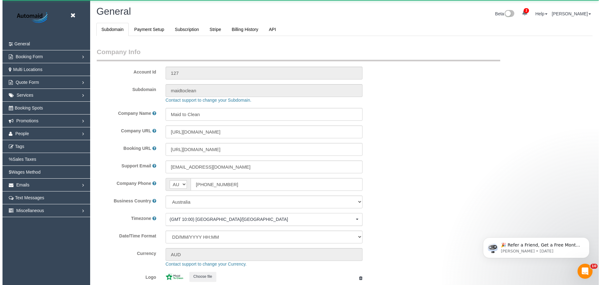
scroll to position [1419, 596]
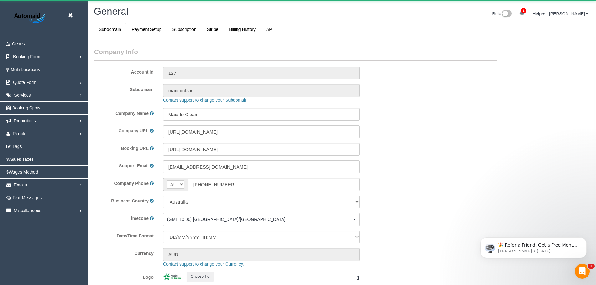
select select "1"
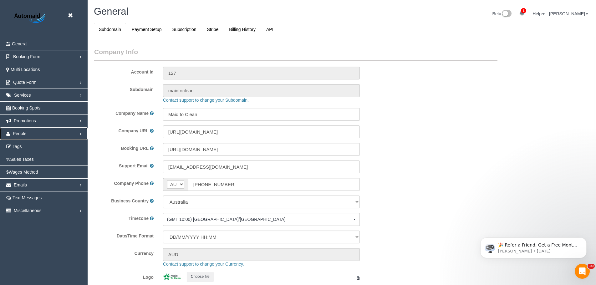
click at [23, 133] on span "People" at bounding box center [20, 133] width 14 height 5
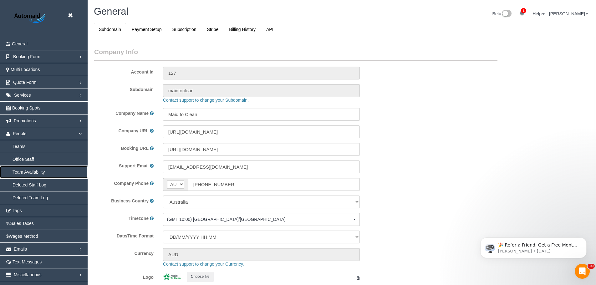
click at [25, 173] on link "Team Availability" at bounding box center [44, 172] width 88 height 13
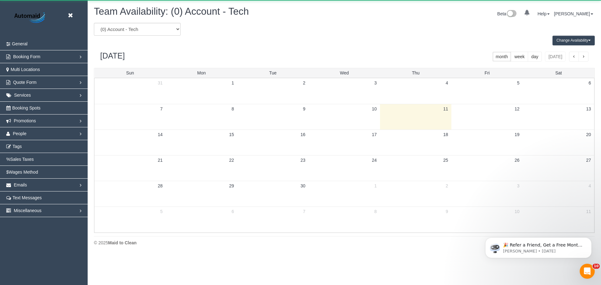
scroll to position [255, 601]
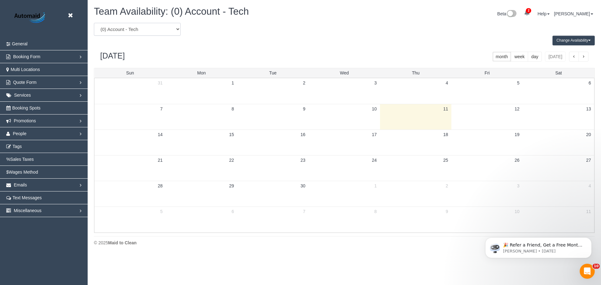
click at [157, 33] on select "(0) Account - Tech (0) Office (0) Raunak Test Account (1) Debbie Brodjanac (FT)…" at bounding box center [137, 29] width 87 height 13
click at [117, 32] on select "(0) Account - Tech (0) Office (0) Raunak Test Account (1) Debbie Brodjanac (FT)…" at bounding box center [137, 29] width 87 height 13
select select "number:112677"
click at [94, 23] on select "(0) Account - Tech (0) Office (0) Raunak Test Account (1) Debbie Brodjanac (FT)…" at bounding box center [137, 29] width 87 height 13
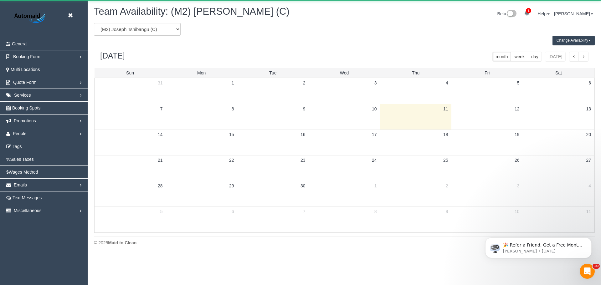
scroll to position [31056, 30710]
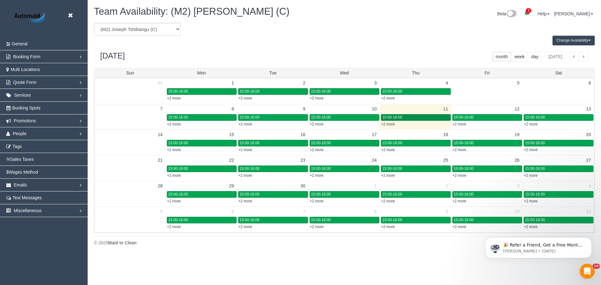
click at [411, 118] on div "15:00-16:00" at bounding box center [416, 117] width 67 height 5
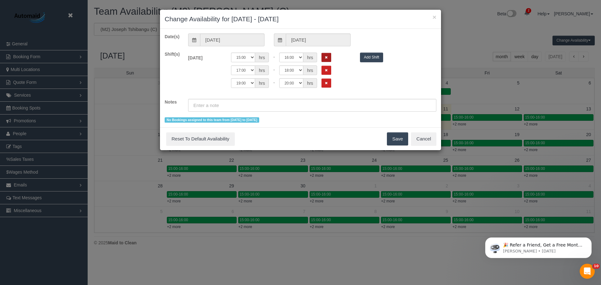
click at [327, 55] on button "Remove Shift" at bounding box center [327, 57] width 10 height 9
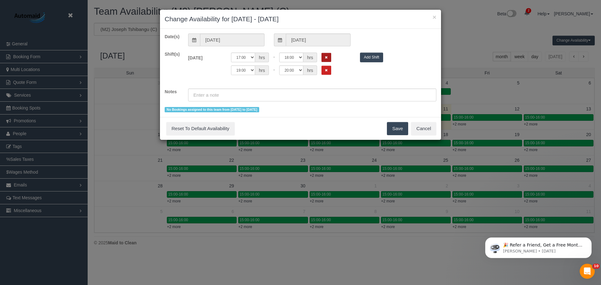
click at [327, 55] on button "Remove Shift" at bounding box center [327, 57] width 10 height 9
click at [393, 126] on button "Save" at bounding box center [397, 128] width 21 height 13
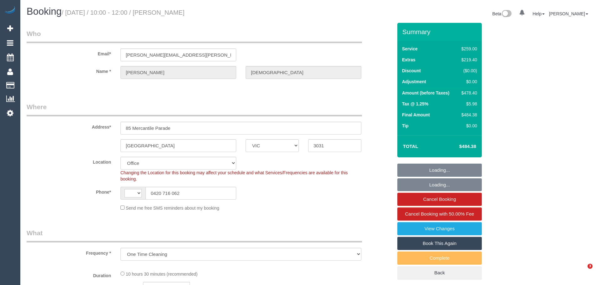
select select "VIC"
select select "string:stripe-pm_1S1f222GScqysDRVjidEycpk"
select select "number:28"
select select "number:15"
select select "number:19"
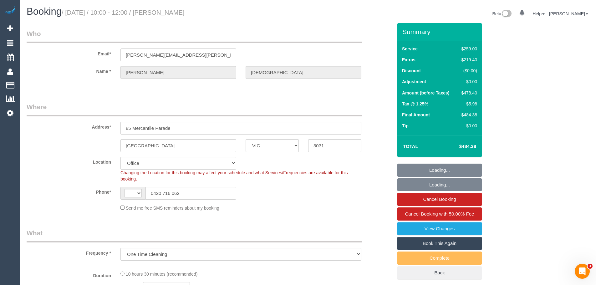
select select "number:24"
select select "number:12"
select select "string:AU"
select select "object:727"
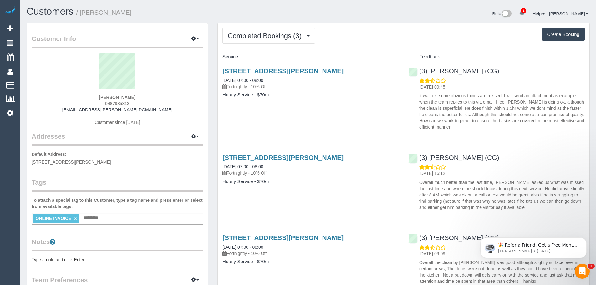
drag, startPoint x: 136, startPoint y: 99, endPoint x: 96, endPoint y: 95, distance: 40.5
click at [97, 96] on div "[PERSON_NAME] 0487985813 [EMAIL_ADDRESS][PERSON_NAME][DOMAIN_NAME] Customer sin…" at bounding box center [118, 93] width 172 height 78
copy strong "[PERSON_NAME]"
drag, startPoint x: 467, startPoint y: 72, endPoint x: 421, endPoint y: 70, distance: 45.4
click at [421, 70] on div "(3) Ashish Patel (CG) 05/09/2025 09:45 It was ok, some obvious things are misse…" at bounding box center [497, 97] width 186 height 71
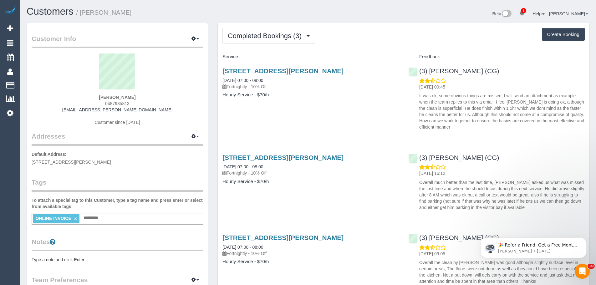
click at [492, 72] on div "(3) Ashish Patel (CG) 05/09/2025 09:45 It was ok, some obvious things are misse…" at bounding box center [497, 97] width 186 height 71
drag, startPoint x: 495, startPoint y: 71, endPoint x: 419, endPoint y: 70, distance: 75.8
click at [419, 70] on div "(3) Ashish Patel (CG) 05/09/2025 09:45 It was ok, some obvious things are misse…" at bounding box center [497, 97] width 186 height 71
copy link "(3) [PERSON_NAME] (CG)"
click at [277, 36] on span "Completed Bookings (3)" at bounding box center [266, 36] width 77 height 8
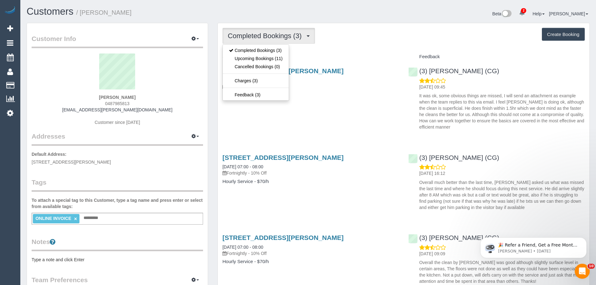
click at [323, 51] on div "Completed Bookings (3) Completed Bookings (3) Upcoming Bookings (11) Cancelled …" at bounding box center [404, 165] width 372 height 285
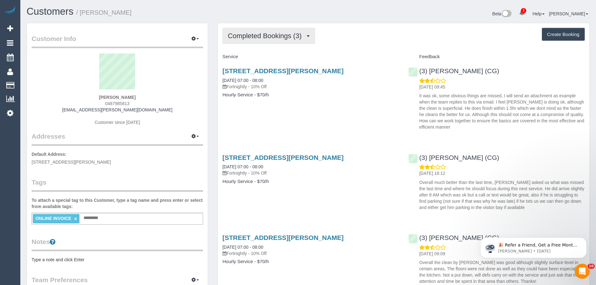
click at [263, 34] on span "Completed Bookings (3)" at bounding box center [266, 36] width 77 height 8
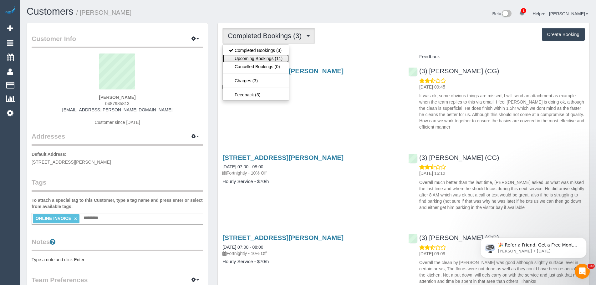
click at [263, 58] on link "Upcoming Bookings (11)" at bounding box center [256, 58] width 66 height 8
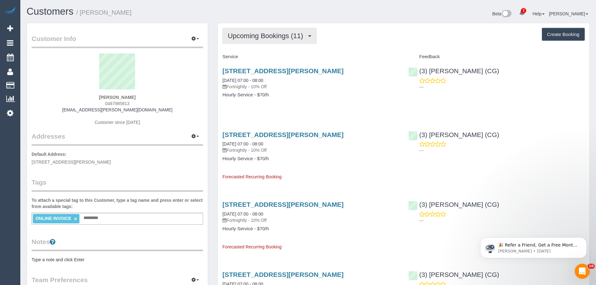
click at [256, 34] on span "Upcoming Bookings (11)" at bounding box center [267, 36] width 79 height 8
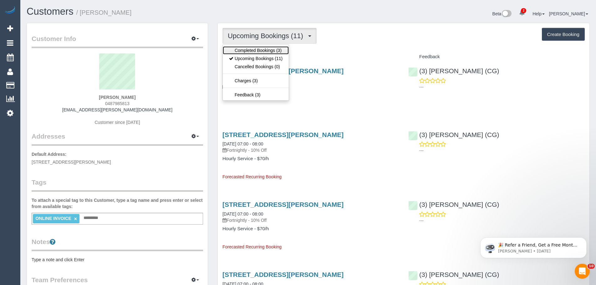
click at [256, 49] on link "Completed Bookings (3)" at bounding box center [256, 50] width 66 height 8
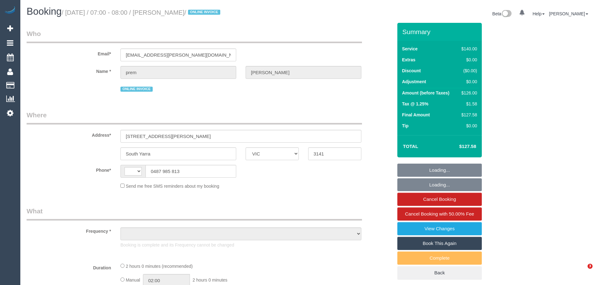
select select "VIC"
select select "string:AU"
select select "object:564"
select select "string:stripe-pm_1RsLKT2GScqysDRVLZ9ZRQY6"
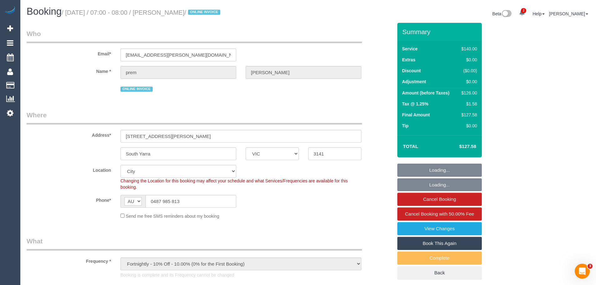
select select "spot1"
select select "number:27"
select select "number:14"
select select "number:19"
select select "number:25"
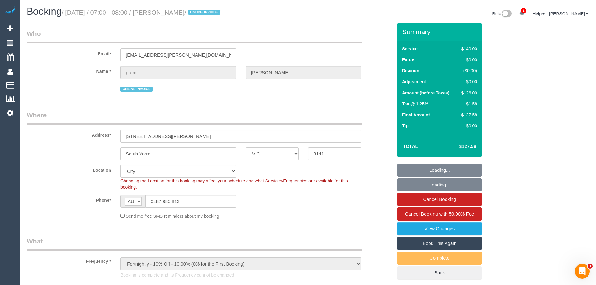
select select "number:35"
select select "number:12"
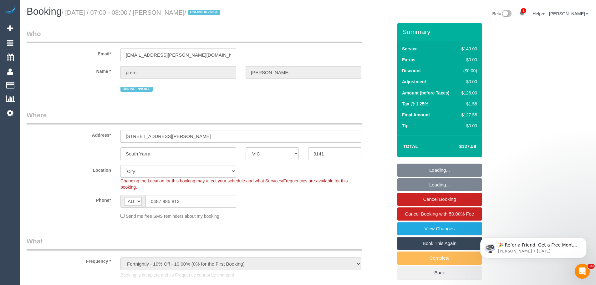
select select "object:1314"
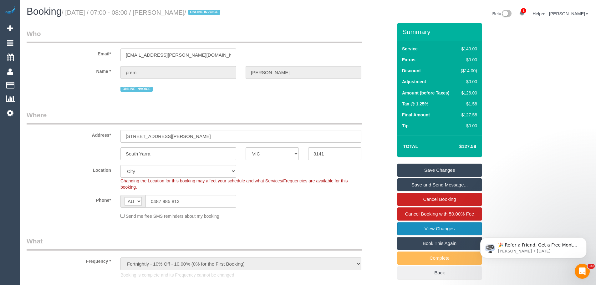
click at [423, 226] on link "View Changes" at bounding box center [440, 228] width 85 height 13
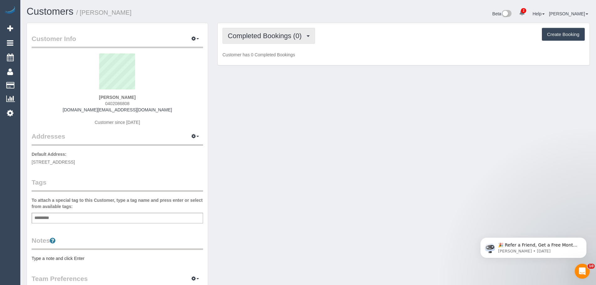
click at [266, 35] on span "Completed Bookings (0)" at bounding box center [266, 36] width 77 height 8
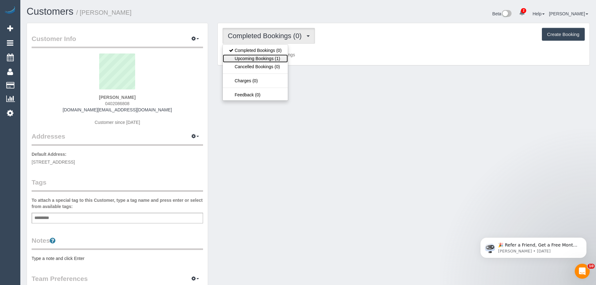
click at [260, 59] on link "Upcoming Bookings (1)" at bounding box center [255, 58] width 65 height 8
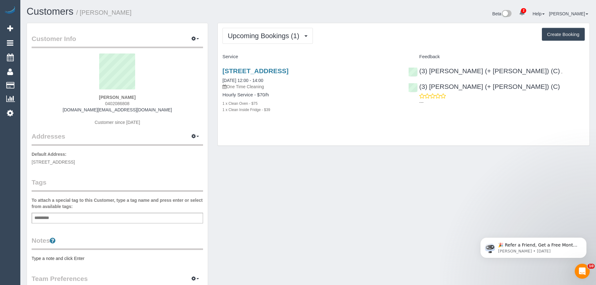
drag, startPoint x: 134, startPoint y: 102, endPoint x: 98, endPoint y: 101, distance: 36.0
click at [98, 101] on div "[PERSON_NAME] 0402086808 [DOMAIN_NAME][EMAIL_ADDRESS][DOMAIN_NAME] Customer sin…" at bounding box center [118, 93] width 172 height 78
drag, startPoint x: 281, startPoint y: 80, endPoint x: 221, endPoint y: 79, distance: 60.4
click at [221, 79] on div "[STREET_ADDRESS] [DATE] 12:00 - 14:00 One Time Cleaning Hourly Service - $70/h …" at bounding box center [311, 93] width 186 height 63
click at [142, 95] on div "[PERSON_NAME] 0402086808 [DOMAIN_NAME][EMAIL_ADDRESS][DOMAIN_NAME] Customer sin…" at bounding box center [118, 93] width 172 height 78
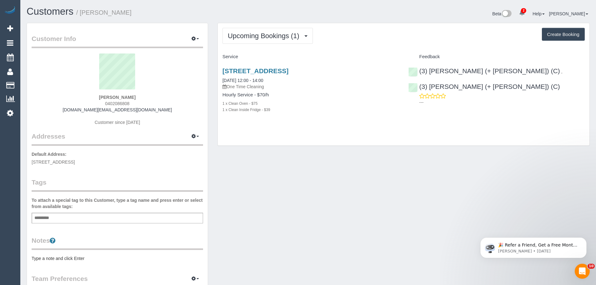
drag, startPoint x: 146, startPoint y: 96, endPoint x: 71, endPoint y: 96, distance: 75.5
click at [71, 96] on div "[PERSON_NAME] 0402086808 [DOMAIN_NAME][EMAIL_ADDRESS][DOMAIN_NAME] Customer sin…" at bounding box center [118, 93] width 172 height 78
copy strong "[PERSON_NAME]"
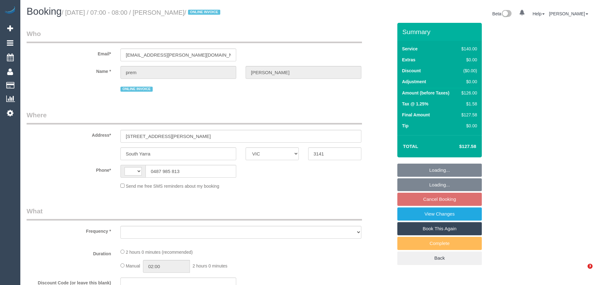
select select "VIC"
select select "string:AU"
select select "object:555"
select select "string:stripe-pm_1RsLKT2GScqysDRVLZ9ZRQY6"
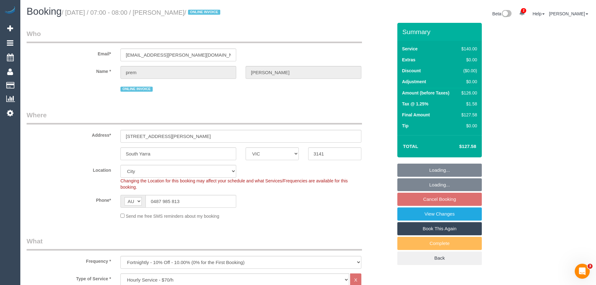
select select "number:27"
select select "number:14"
select select "number:19"
select select "number:25"
select select "number:35"
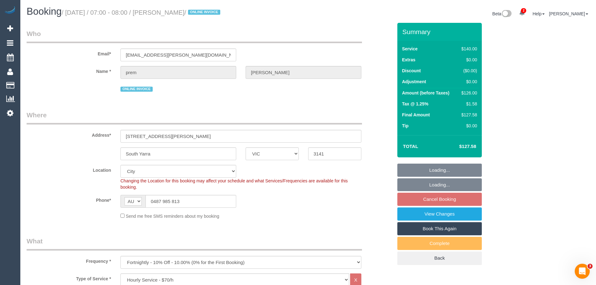
select select "number:12"
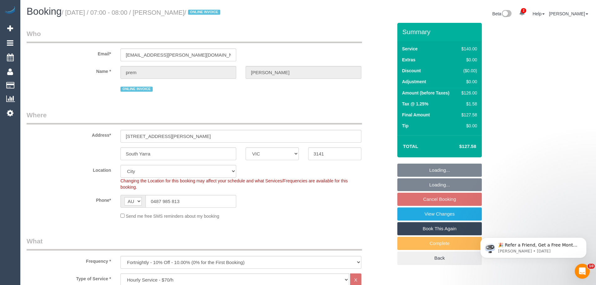
select select "object:872"
click at [472, 94] on div "$126.00" at bounding box center [468, 93] width 18 height 6
select select "spot1"
click at [472, 94] on div "$126.00" at bounding box center [468, 93] width 18 height 6
copy div "126.00"
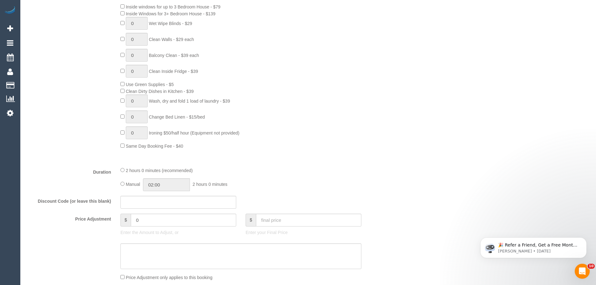
scroll to position [438, 0]
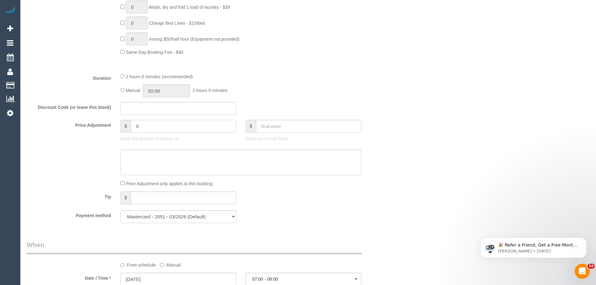
drag, startPoint x: 148, startPoint y: 130, endPoint x: 102, endPoint y: 120, distance: 47.3
click at [102, 120] on div "Price Adjustment $ 0 Enter the Amount to Adjust, or $ Enter your Final Price" at bounding box center [210, 132] width 376 height 25
click at [147, 161] on textarea at bounding box center [241, 163] width 241 height 26
type input "-18.9"
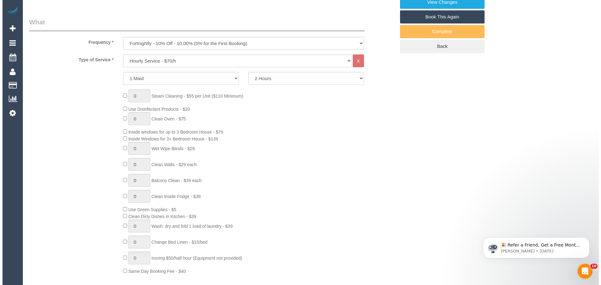
scroll to position [0, 0]
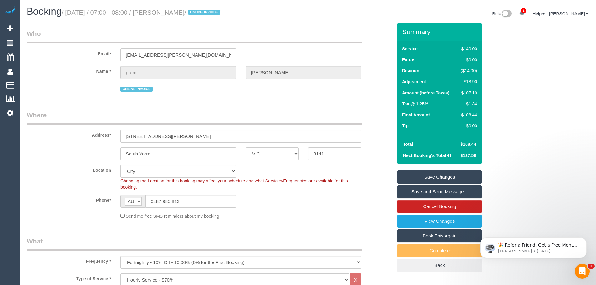
type textarea "15% discount as gesture of goodwill due to minor complaints from last service. …"
click at [431, 176] on link "Save Changes" at bounding box center [440, 177] width 85 height 13
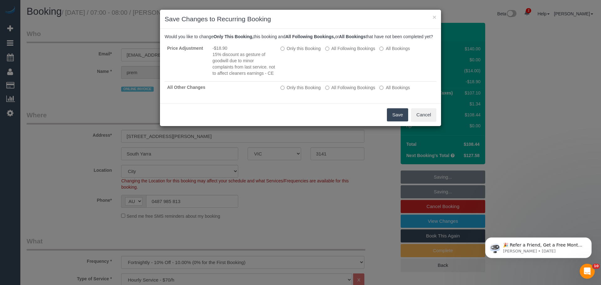
click at [395, 121] on button "Save" at bounding box center [397, 114] width 21 height 13
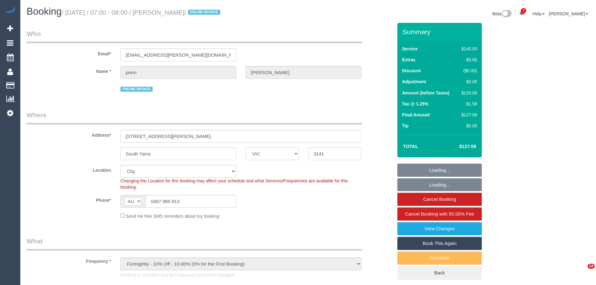
select select "VIC"
select select "number:27"
select select "number:14"
select select "number:19"
select select "number:25"
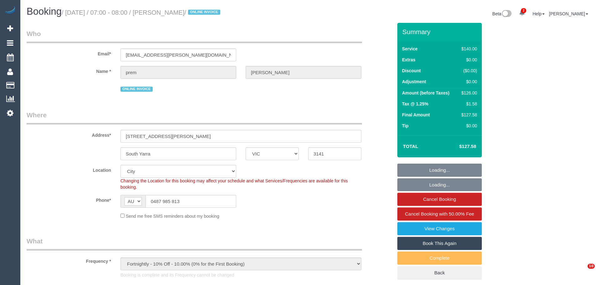
select select "number:35"
select select "number:12"
select select "object:891"
select select "spot1"
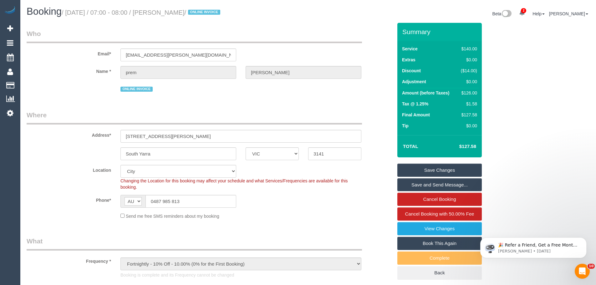
click at [470, 93] on div "$126.00" at bounding box center [468, 93] width 19 height 6
copy div "126.00"
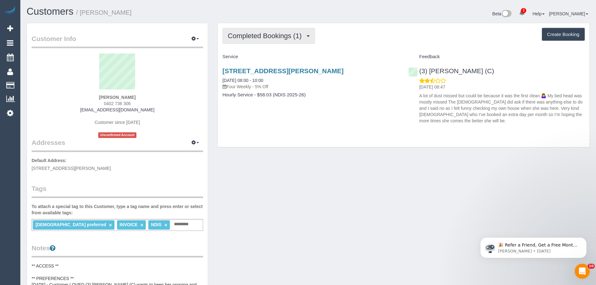
click at [277, 43] on button "Completed Bookings (1)" at bounding box center [269, 36] width 93 height 16
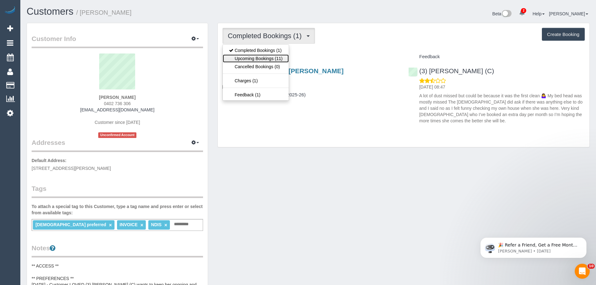
click at [265, 60] on link "Upcoming Bookings (11)" at bounding box center [256, 58] width 66 height 8
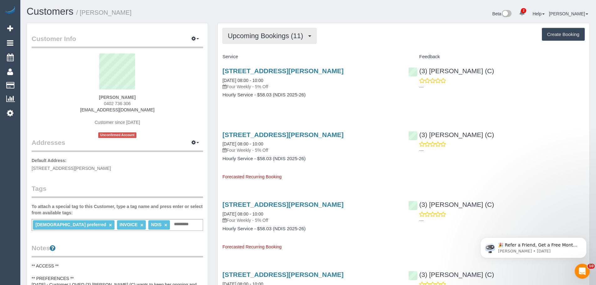
click at [258, 34] on span "Upcoming Bookings (11)" at bounding box center [267, 36] width 79 height 8
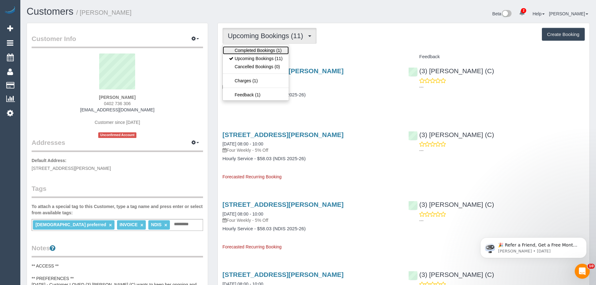
click at [260, 53] on link "Completed Bookings (1)" at bounding box center [256, 50] width 66 height 8
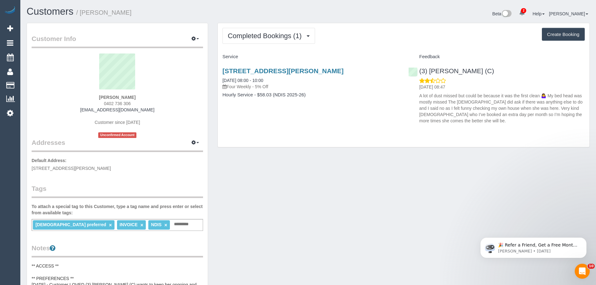
click at [338, 121] on div "Unit 1/51 Herbert St, Boronia, VIC 3155 08/09/2025 08:00 - 10:00 Four Weekly - …" at bounding box center [404, 94] width 372 height 65
drag, startPoint x: 132, startPoint y: 104, endPoint x: 90, endPoint y: 103, distance: 41.3
click at [96, 103] on div "Melinda Beattie 0402 736 306 reinybeattie@gmail.com Customer since 2025 Unconfi…" at bounding box center [118, 96] width 172 height 85
copy span "0402 736 306"
click at [277, 36] on span "Completed Bookings (1)" at bounding box center [266, 36] width 77 height 8
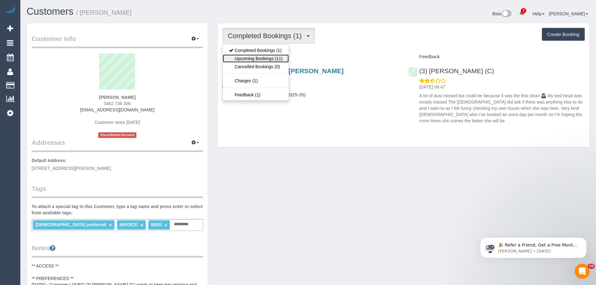
click at [260, 57] on link "Upcoming Bookings (11)" at bounding box center [256, 58] width 66 height 8
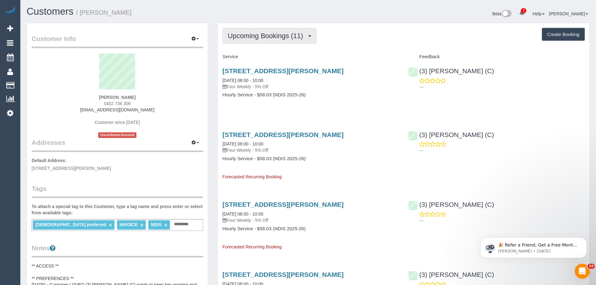
click at [244, 39] on span "Upcoming Bookings (11)" at bounding box center [267, 36] width 79 height 8
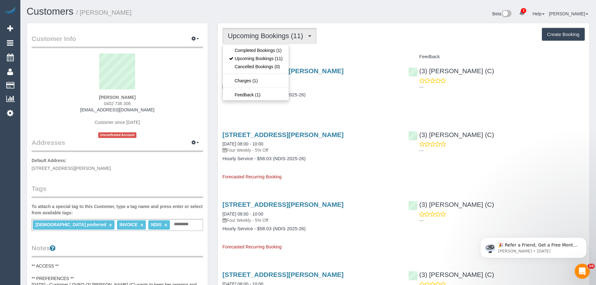
click at [346, 54] on div "Service" at bounding box center [311, 57] width 186 height 11
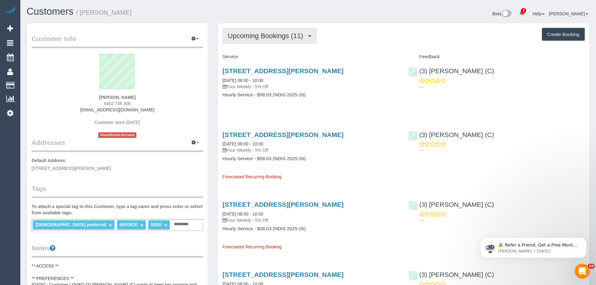
click at [245, 35] on span "Upcoming Bookings (11)" at bounding box center [267, 36] width 79 height 8
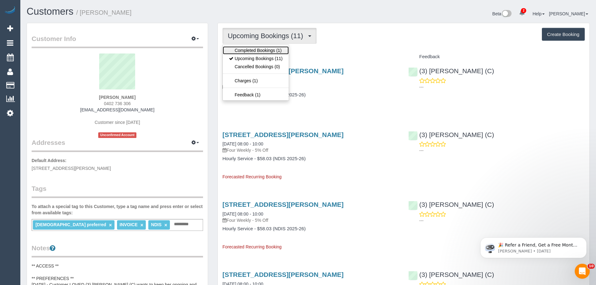
click at [250, 51] on link "Completed Bookings (1)" at bounding box center [256, 50] width 66 height 8
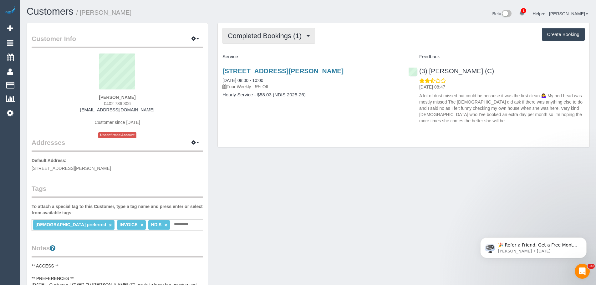
click at [252, 36] on span "Completed Bookings (1)" at bounding box center [266, 36] width 77 height 8
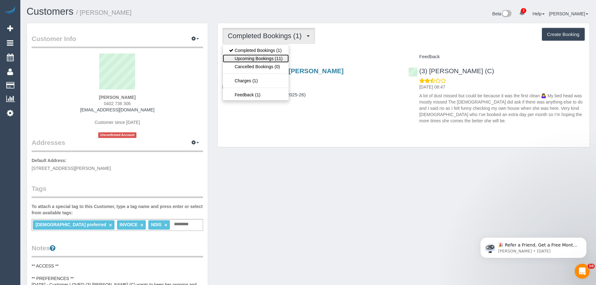
click at [252, 61] on link "Upcoming Bookings (11)" at bounding box center [256, 58] width 66 height 8
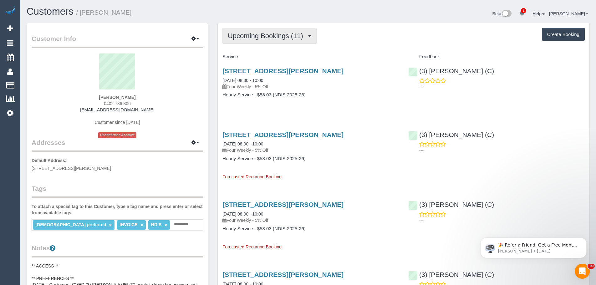
click at [254, 41] on button "Upcoming Bookings (11)" at bounding box center [270, 36] width 94 height 16
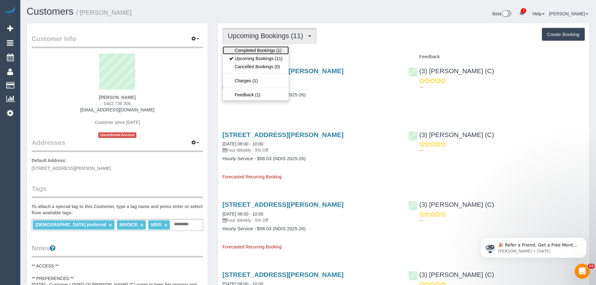
click at [254, 49] on link "Completed Bookings (1)" at bounding box center [256, 50] width 66 height 8
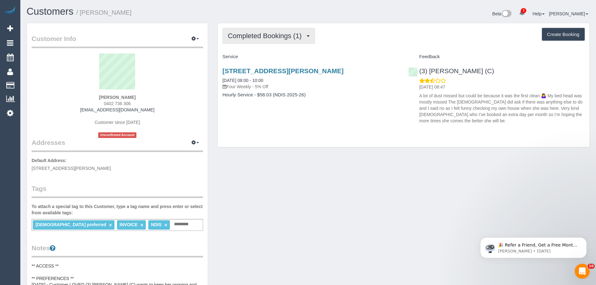
click at [263, 39] on span "Completed Bookings (1)" at bounding box center [266, 36] width 77 height 8
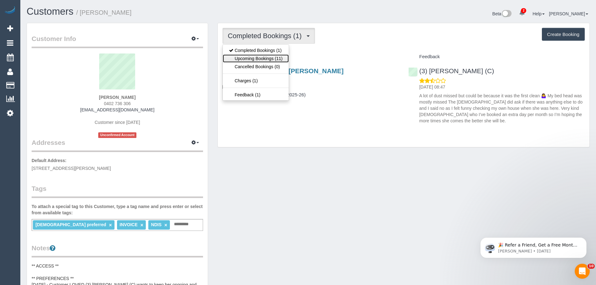
click at [258, 58] on link "Upcoming Bookings (11)" at bounding box center [256, 58] width 66 height 8
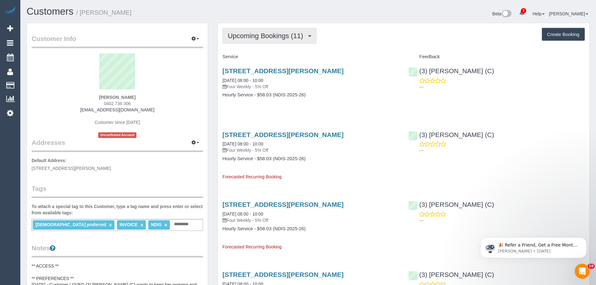
click at [264, 41] on button "Upcoming Bookings (11)" at bounding box center [270, 36] width 94 height 16
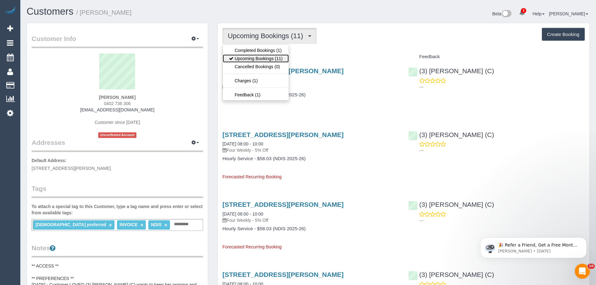
click at [257, 57] on link "Upcoming Bookings (11)" at bounding box center [256, 58] width 66 height 8
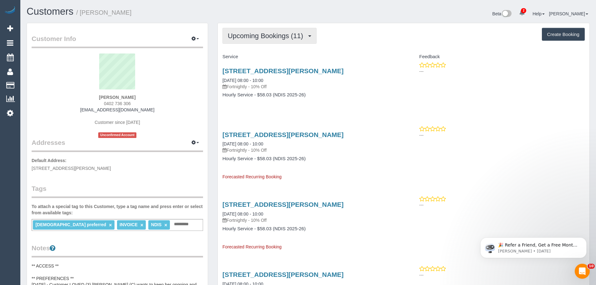
click at [281, 42] on button "Upcoming Bookings (11)" at bounding box center [270, 36] width 94 height 16
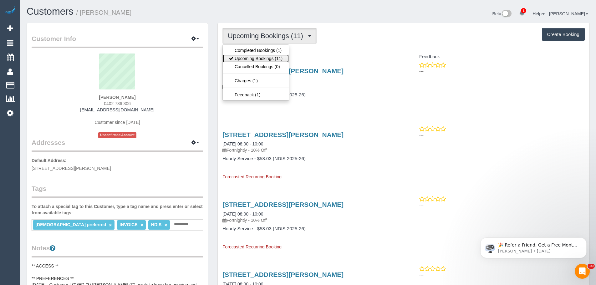
click at [275, 59] on link "Upcoming Bookings (11)" at bounding box center [256, 58] width 66 height 8
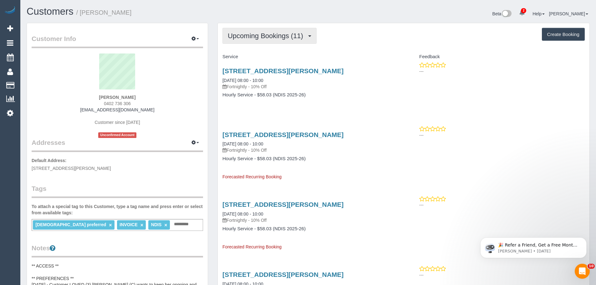
click at [276, 29] on button "Upcoming Bookings (11)" at bounding box center [270, 36] width 94 height 16
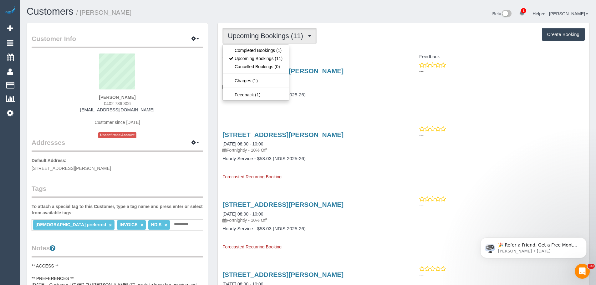
click at [358, 42] on div "Upcoming Bookings (11) Completed Bookings (1) Upcoming Bookings (11) Cancelled …" at bounding box center [404, 36] width 363 height 16
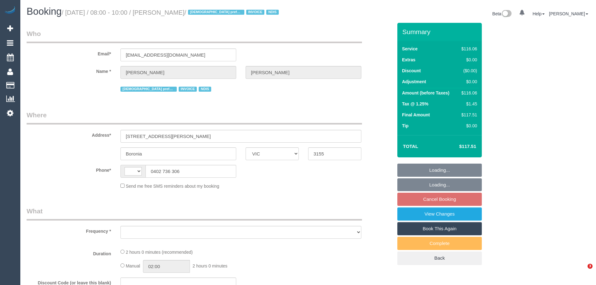
select select "VIC"
select select "string:AU"
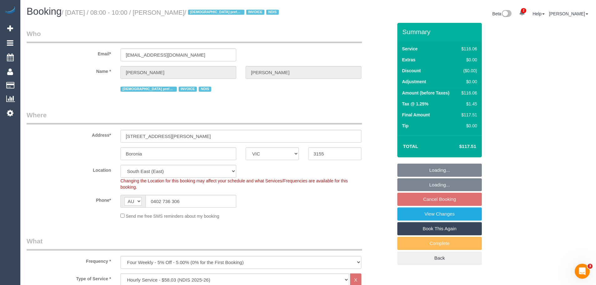
select select "object:759"
select select "number:27"
select select "number:14"
select select "number:18"
select select "number:25"
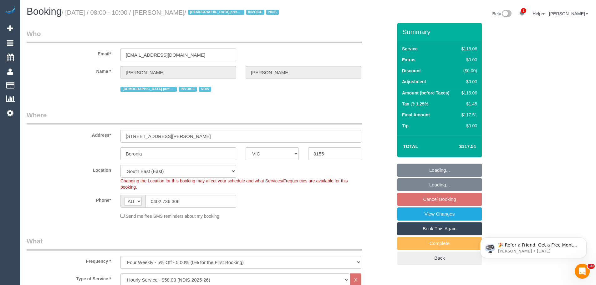
select select "spot2"
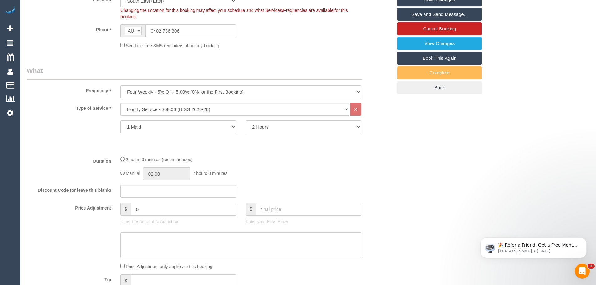
scroll to position [188, 0]
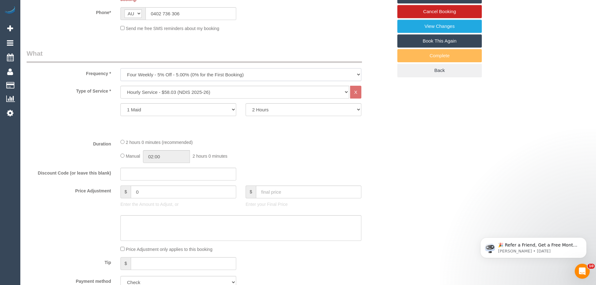
click at [163, 75] on select "One Time Cleaning Weekly - 10% Off - 10.00% (0% for the First Booking) Fortnigh…" at bounding box center [241, 74] width 241 height 13
select select "object:762"
click at [121, 68] on select "One Time Cleaning Weekly - 10% Off - 10.00% (0% for the First Booking) Fortnigh…" at bounding box center [241, 74] width 241 height 13
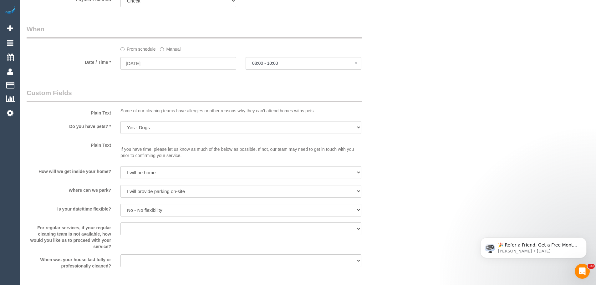
scroll to position [438, 0]
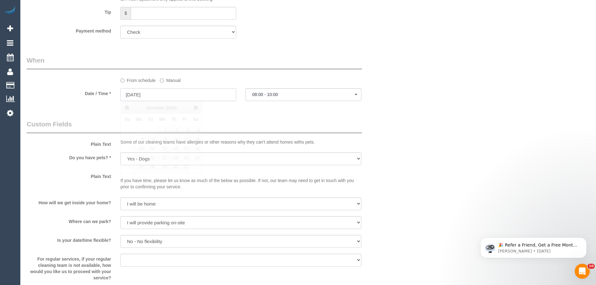
click at [136, 95] on input "[DATE]" at bounding box center [179, 94] width 116 height 13
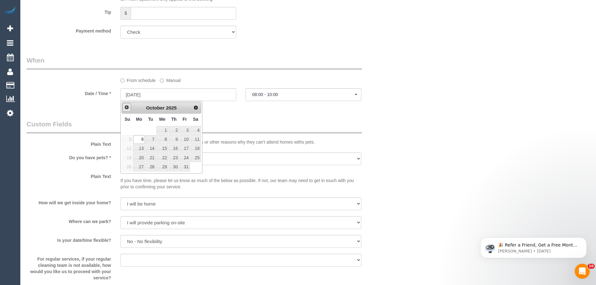
click at [129, 109] on span "Prev" at bounding box center [126, 107] width 5 height 5
click at [139, 157] on link "22" at bounding box center [139, 158] width 12 height 8
type input "[DATE]"
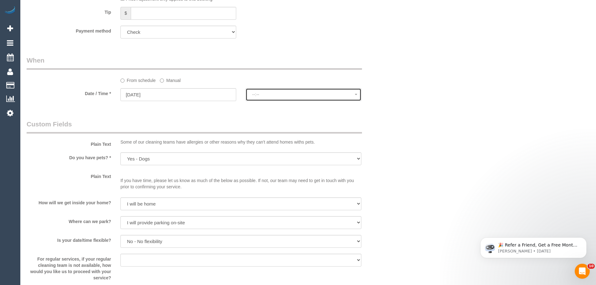
click at [277, 94] on span "--:--" at bounding box center [303, 94] width 103 height 5
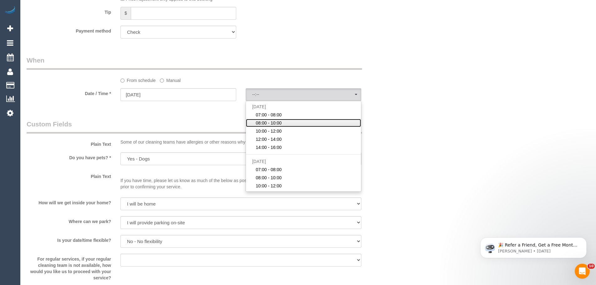
click at [274, 123] on span "08:00 - 10:00" at bounding box center [269, 123] width 26 height 6
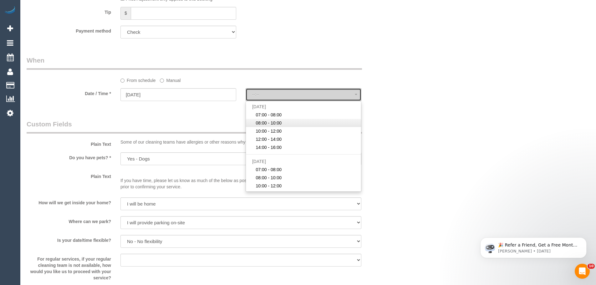
select select "spot2"
type input "06/10/2025"
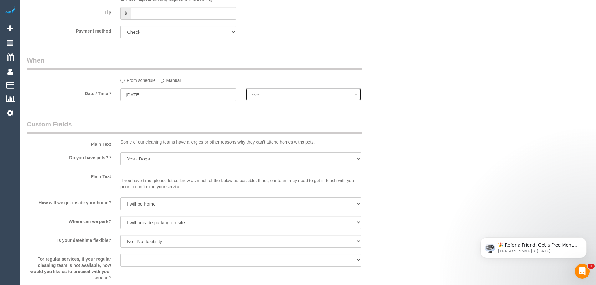
click at [281, 99] on button "--:--" at bounding box center [304, 94] width 116 height 13
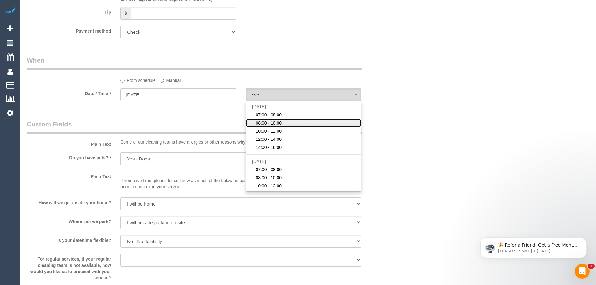
click at [267, 122] on span "08:00 - 10:00" at bounding box center [269, 123] width 26 height 6
select select "spot27"
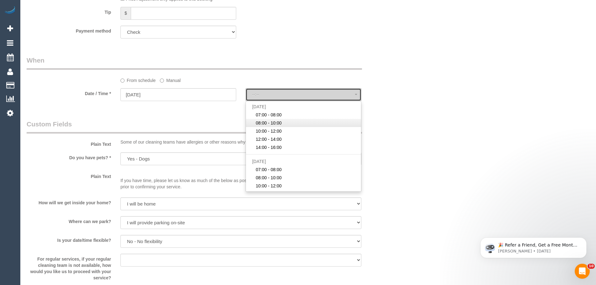
type input "[DATE]"
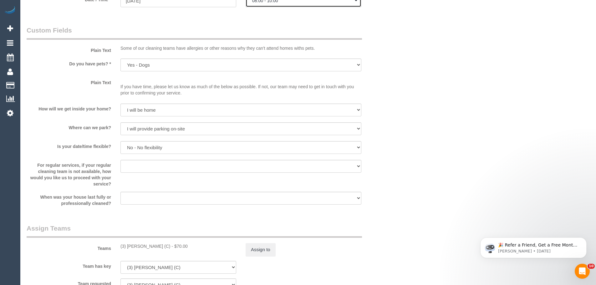
scroll to position [564, 0]
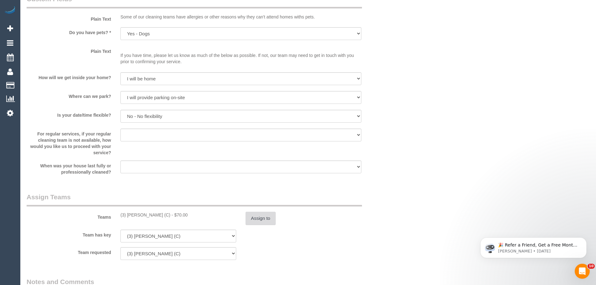
click at [257, 214] on button "Assign to" at bounding box center [261, 218] width 30 height 13
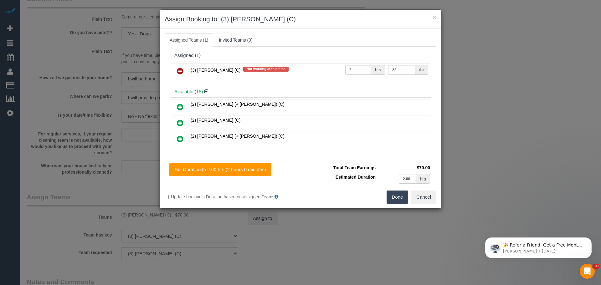
drag, startPoint x: 226, startPoint y: 72, endPoint x: 190, endPoint y: 70, distance: 35.7
click at [191, 70] on span "(3) Kirin Miller (C)" at bounding box center [216, 70] width 50 height 5
copy span "(3) Kirin Miller (C)"
click at [178, 70] on icon at bounding box center [180, 71] width 7 height 8
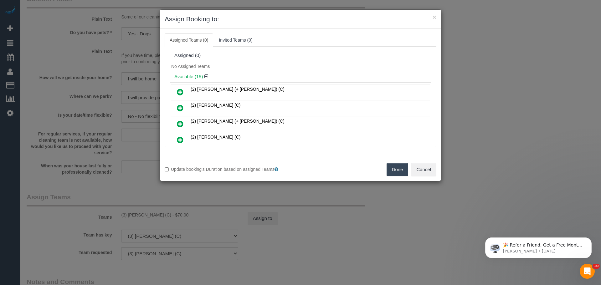
click at [391, 171] on button "Done" at bounding box center [398, 169] width 22 height 13
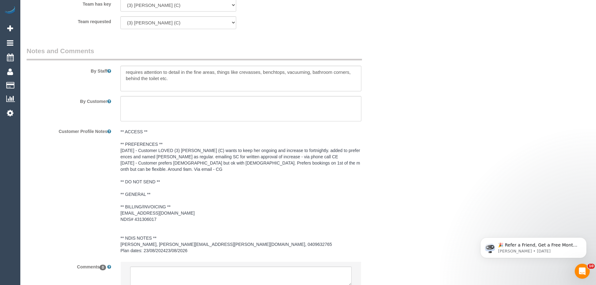
scroll to position [846, 0]
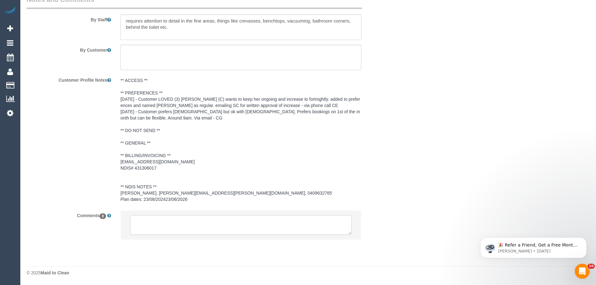
click at [179, 230] on textarea at bounding box center [241, 224] width 222 height 19
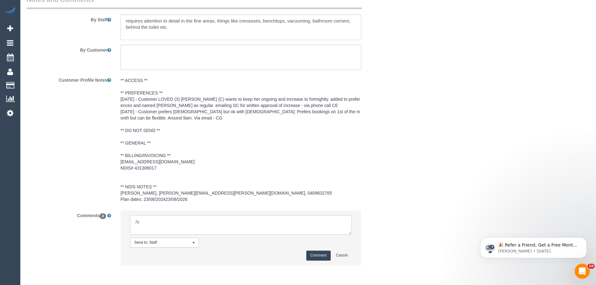
type textarea "/"
paste textarea "Cleaner(s) Unassigned: Reason Unassigned: One Off/Ongoing: Flexibility: Close a…"
drag, startPoint x: 348, startPoint y: 232, endPoint x: 408, endPoint y: 281, distance: 76.9
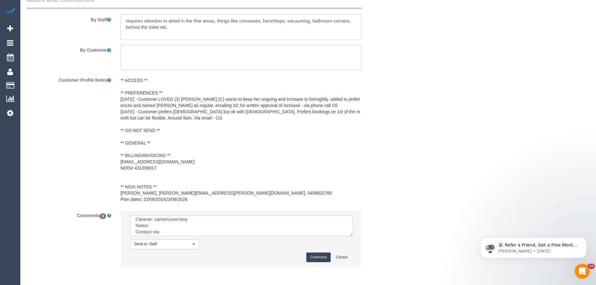
click at [353, 236] on textarea at bounding box center [241, 225] width 223 height 21
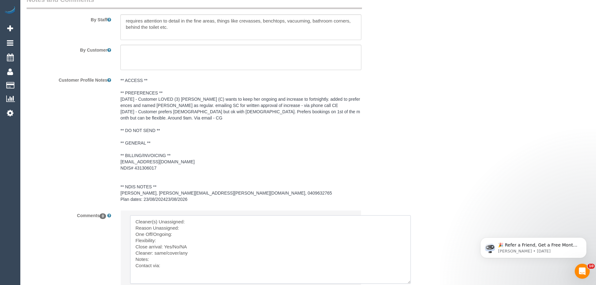
click at [227, 222] on textarea at bounding box center [270, 249] width 281 height 69
paste textarea "(3) Kirin Miller (C)"
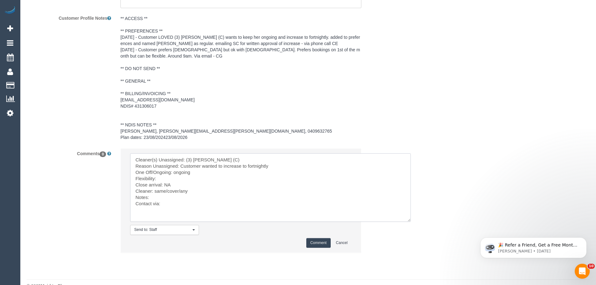
scroll to position [909, 0]
drag, startPoint x: 166, startPoint y: 191, endPoint x: 201, endPoint y: 191, distance: 34.8
click at [201, 191] on textarea at bounding box center [270, 187] width 281 height 69
type textarea "Cleaner(s) Unassigned: (3) Kirin Miller (C) Reason Unassigned: Customer wanted …"
click at [318, 243] on button "Comment" at bounding box center [319, 243] width 24 height 10
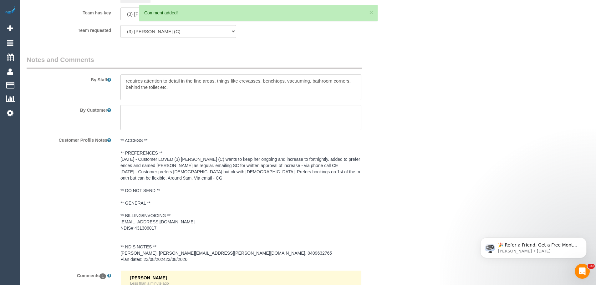
scroll to position [783, 0]
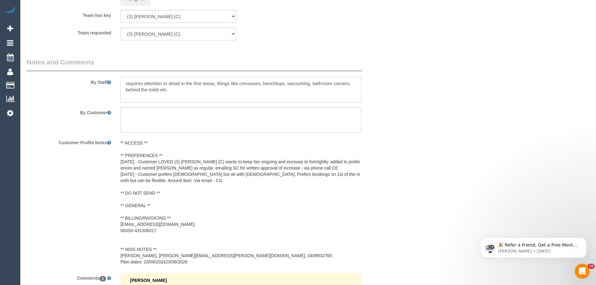
drag, startPoint x: 126, startPoint y: 85, endPoint x: 204, endPoint y: 92, distance: 78.4
click at [196, 89] on textarea at bounding box center [241, 90] width 241 height 26
click at [208, 93] on textarea at bounding box center [241, 90] width 241 height 26
drag, startPoint x: 196, startPoint y: 94, endPoint x: 77, endPoint y: 76, distance: 119.6
click at [77, 76] on div "By Staff" at bounding box center [210, 80] width 376 height 45
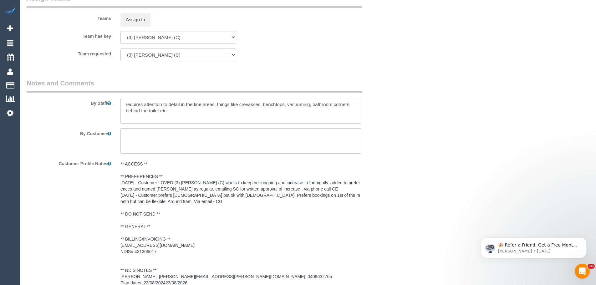
scroll to position [752, 0]
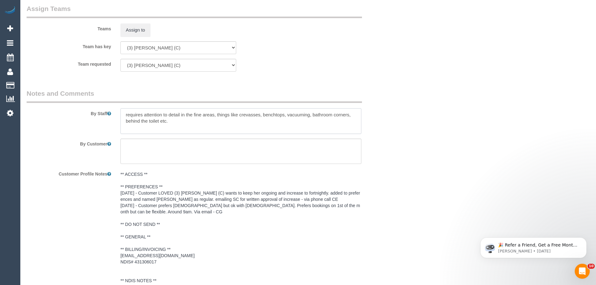
click at [174, 124] on textarea at bounding box center [241, 121] width 241 height 26
click at [124, 115] on textarea at bounding box center [241, 121] width 241 height 26
click at [138, 115] on textarea at bounding box center [241, 121] width 241 height 26
drag, startPoint x: 126, startPoint y: 115, endPoint x: 147, endPoint y: 115, distance: 21.6
click at [147, 115] on textarea at bounding box center [241, 121] width 241 height 26
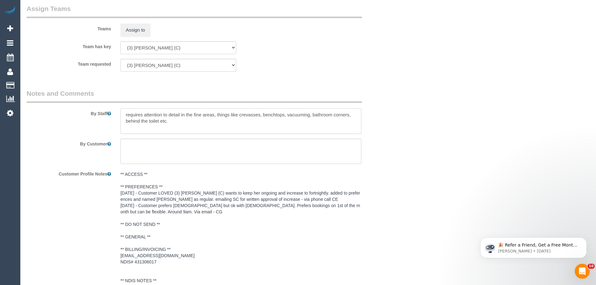
click at [156, 113] on textarea at bounding box center [241, 121] width 241 height 26
drag, startPoint x: 142, startPoint y: 113, endPoint x: 167, endPoint y: 116, distance: 25.2
click at [162, 115] on textarea at bounding box center [241, 121] width 241 height 26
click at [173, 115] on textarea at bounding box center [241, 121] width 241 height 26
drag, startPoint x: 165, startPoint y: 114, endPoint x: 198, endPoint y: 117, distance: 33.0
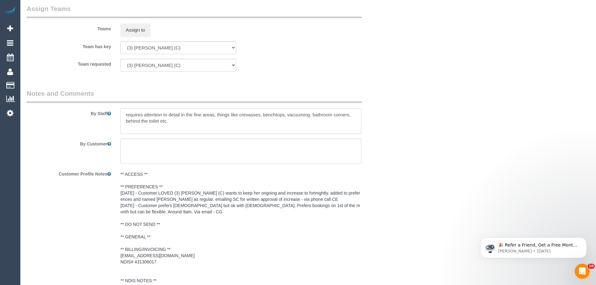
click at [181, 114] on textarea at bounding box center [241, 121] width 241 height 26
click at [198, 117] on textarea at bounding box center [241, 121] width 241 height 26
drag, startPoint x: 191, startPoint y: 116, endPoint x: 204, endPoint y: 115, distance: 12.5
click at [204, 115] on textarea at bounding box center [241, 121] width 241 height 26
click at [208, 115] on textarea at bounding box center [241, 121] width 241 height 26
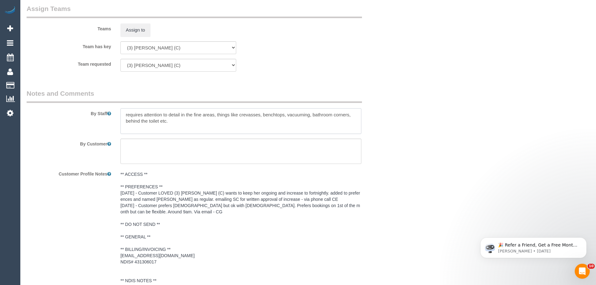
click at [176, 115] on textarea at bounding box center [241, 121] width 241 height 26
drag, startPoint x: 152, startPoint y: 114, endPoint x: 204, endPoint y: 114, distance: 51.4
click at [202, 114] on textarea at bounding box center [241, 121] width 241 height 26
click at [209, 114] on textarea at bounding box center [241, 121] width 241 height 26
drag, startPoint x: 166, startPoint y: 113, endPoint x: 185, endPoint y: 115, distance: 19.3
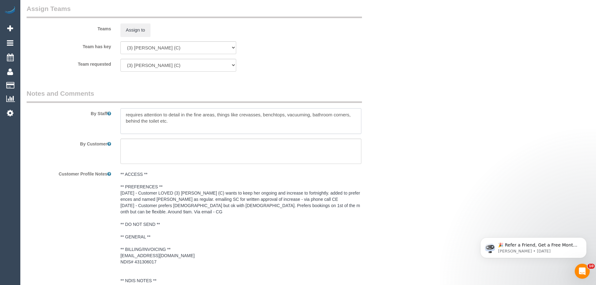
click at [185, 115] on textarea at bounding box center [241, 121] width 241 height 26
click at [189, 115] on textarea at bounding box center [241, 121] width 241 height 26
click at [199, 116] on textarea at bounding box center [241, 121] width 241 height 26
click at [239, 115] on textarea at bounding box center [241, 121] width 241 height 26
drag, startPoint x: 128, startPoint y: 115, endPoint x: 291, endPoint y: 127, distance: 163.6
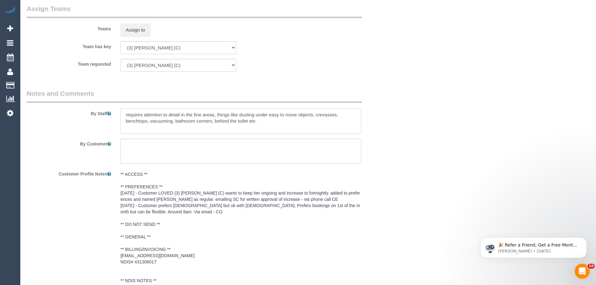
click at [291, 127] on textarea at bounding box center [241, 121] width 241 height 26
click at [278, 125] on textarea at bounding box center [241, 121] width 241 height 26
drag, startPoint x: 225, startPoint y: 114, endPoint x: 242, endPoint y: 114, distance: 17.2
click at [242, 114] on textarea at bounding box center [241, 121] width 241 height 26
click at [257, 113] on textarea at bounding box center [241, 121] width 241 height 26
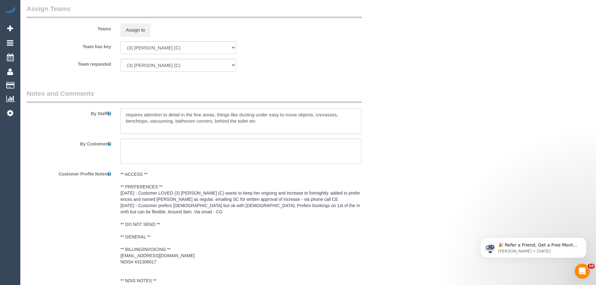
click at [269, 114] on textarea at bounding box center [241, 121] width 241 height 26
drag, startPoint x: 314, startPoint y: 117, endPoint x: 333, endPoint y: 116, distance: 19.1
click at [333, 116] on textarea at bounding box center [241, 121] width 241 height 26
click at [339, 116] on textarea at bounding box center [241, 121] width 241 height 26
click at [338, 116] on textarea at bounding box center [241, 121] width 241 height 26
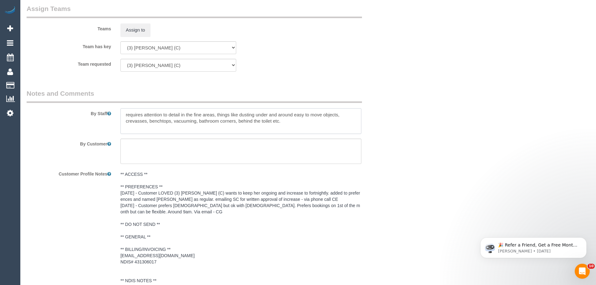
drag, startPoint x: 126, startPoint y: 115, endPoint x: 278, endPoint y: 123, distance: 152.7
click at [278, 123] on textarea at bounding box center [241, 121] width 241 height 26
click at [281, 121] on textarea at bounding box center [241, 121] width 241 height 26
drag, startPoint x: 265, startPoint y: 113, endPoint x: 330, endPoint y: 114, distance: 65.8
click at [330, 114] on textarea at bounding box center [241, 121] width 241 height 26
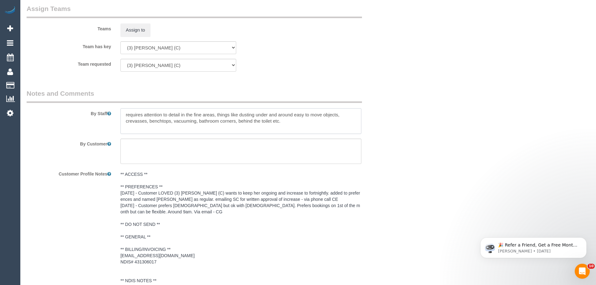
drag, startPoint x: 235, startPoint y: 113, endPoint x: 291, endPoint y: 119, distance: 56.1
click at [291, 119] on textarea at bounding box center [241, 121] width 241 height 26
click at [295, 121] on textarea at bounding box center [241, 121] width 241 height 26
type textarea "requires attention to detail in the fine areas, things like dusting under and a…"
click at [176, 151] on textarea at bounding box center [241, 152] width 241 height 26
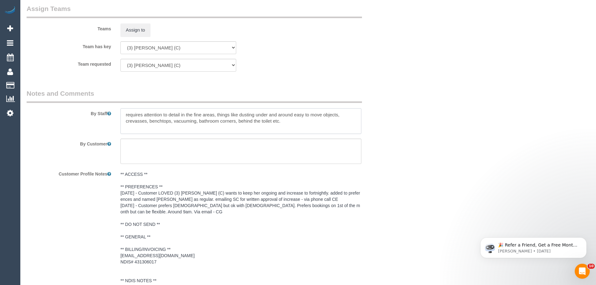
drag, startPoint x: 124, startPoint y: 115, endPoint x: 306, endPoint y: 125, distance: 182.5
click at [306, 125] on textarea at bounding box center [241, 121] width 241 height 26
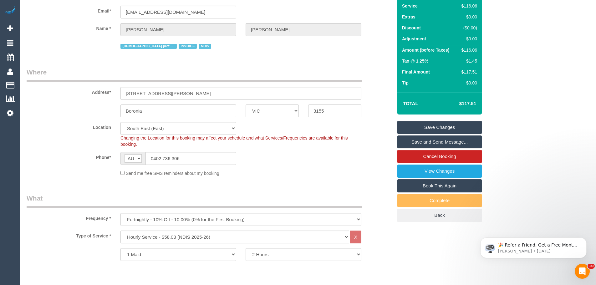
scroll to position [32, 0]
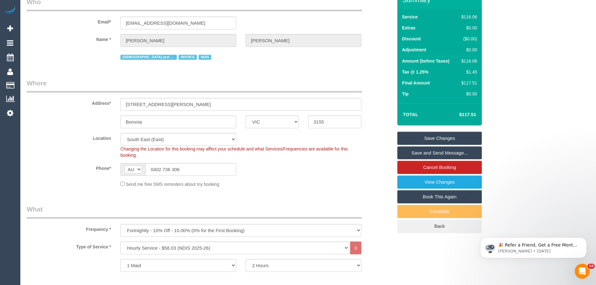
click at [458, 136] on link "Save Changes" at bounding box center [440, 138] width 85 height 13
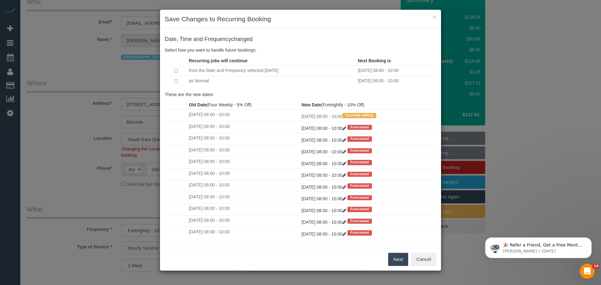
click at [397, 261] on button "Next" at bounding box center [398, 259] width 20 height 13
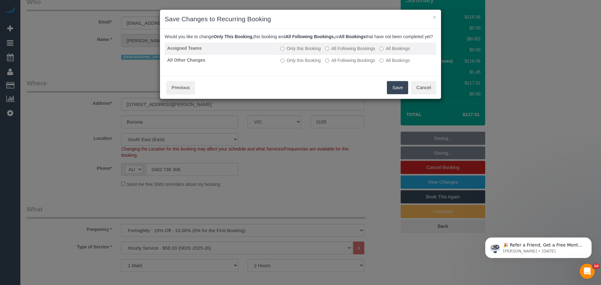
click at [337, 52] on label "All Following Bookings" at bounding box center [350, 48] width 50 height 6
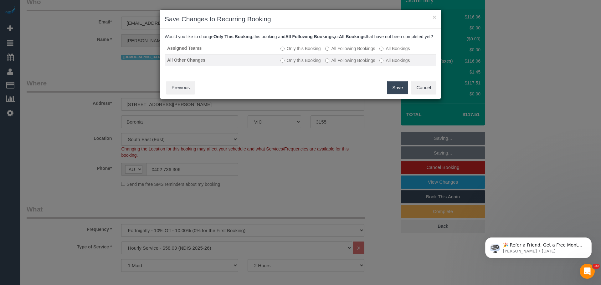
click at [338, 64] on label "All Following Bookings" at bounding box center [350, 60] width 50 height 6
click at [396, 94] on button "Save" at bounding box center [397, 87] width 21 height 13
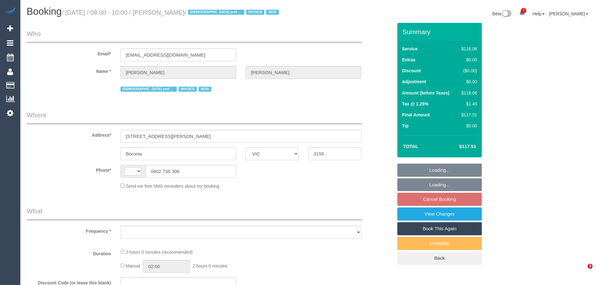
select select "VIC"
select select "string:AU"
select select "object:562"
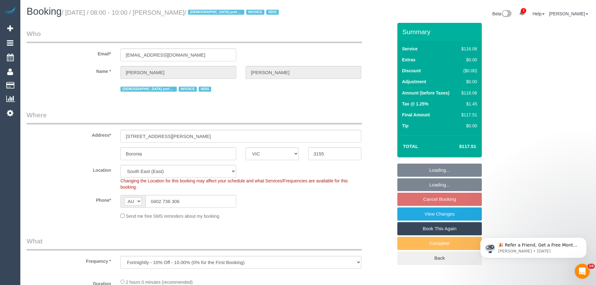
select select "number:27"
select select "number:14"
select select "number:18"
select select "number:25"
select select "object:1144"
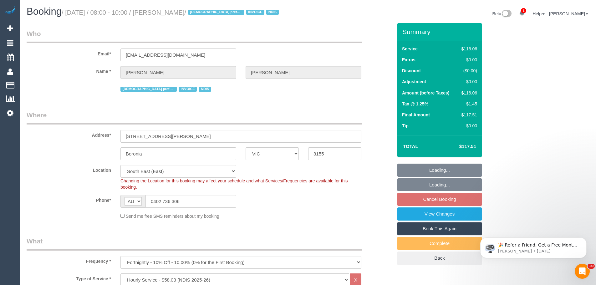
select select "spot2"
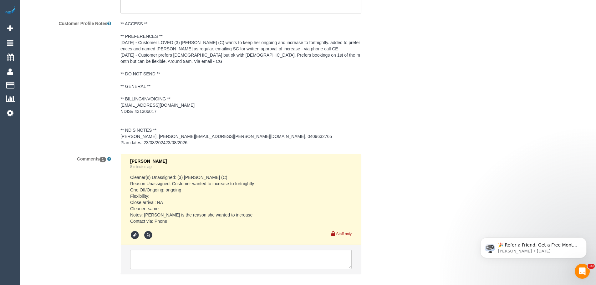
scroll to position [937, 0]
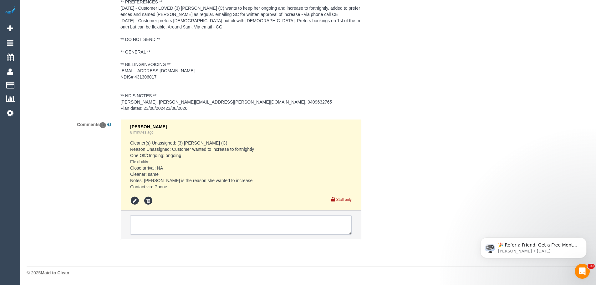
click at [167, 221] on textarea at bounding box center [241, 224] width 222 height 19
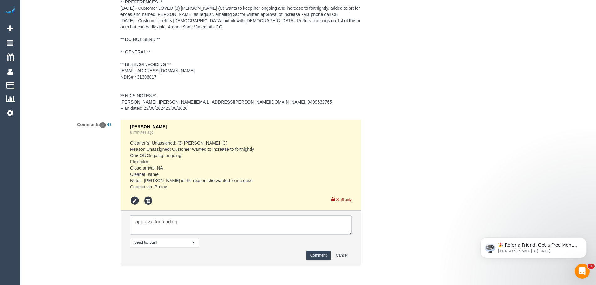
paste textarea "cnv_qcopuz3"
type textarea "approval for funding - cnv_qcopuz3"
click at [316, 255] on button "Comment" at bounding box center [319, 256] width 24 height 10
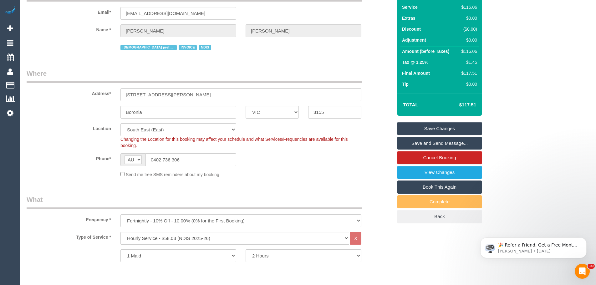
scroll to position [29, 0]
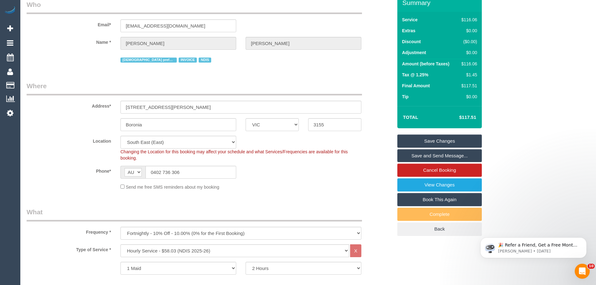
click at [440, 136] on link "Save Changes" at bounding box center [440, 141] width 85 height 13
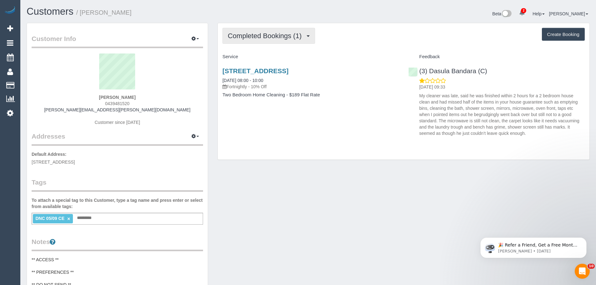
click at [283, 36] on span "Completed Bookings (1)" at bounding box center [266, 36] width 77 height 8
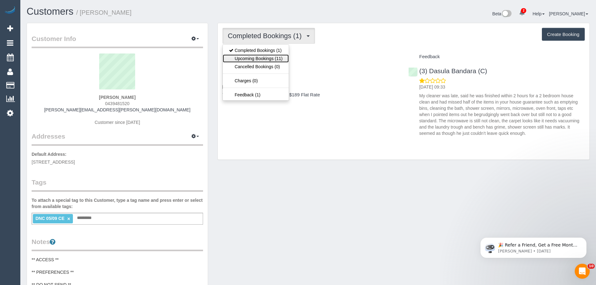
click at [276, 57] on link "Upcoming Bookings (11)" at bounding box center [256, 58] width 66 height 8
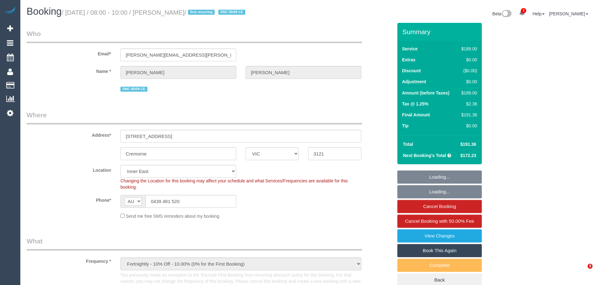
select select "VIC"
select select "object:820"
select select "string:stripe-pm_1RzyQT2GScqysDRVcII58yyR"
select select "number:27"
select select "number:14"
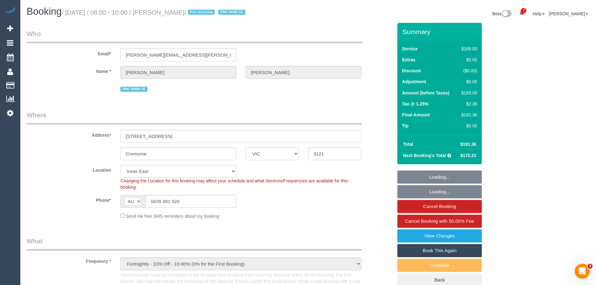
select select "number:19"
select select "number:24"
select select "number:35"
select select "number:11"
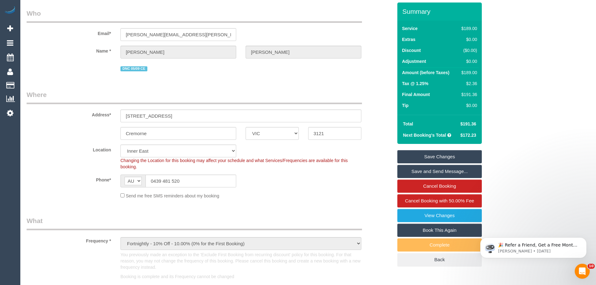
scroll to position [31, 0]
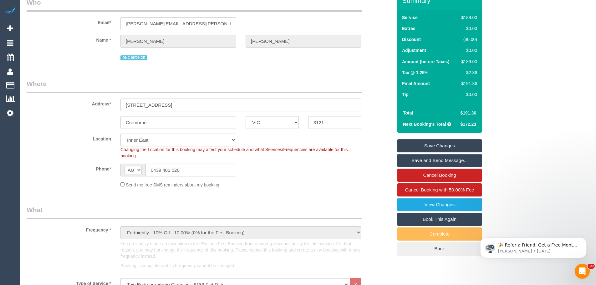
click at [448, 215] on link "Book This Again" at bounding box center [440, 219] width 85 height 13
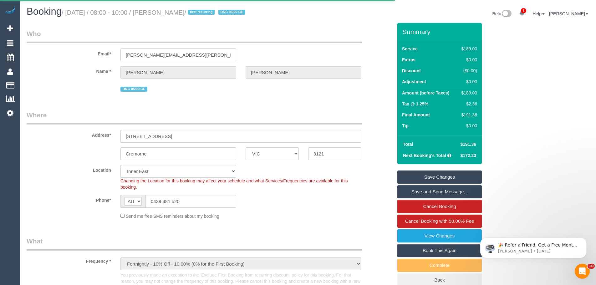
select select "VIC"
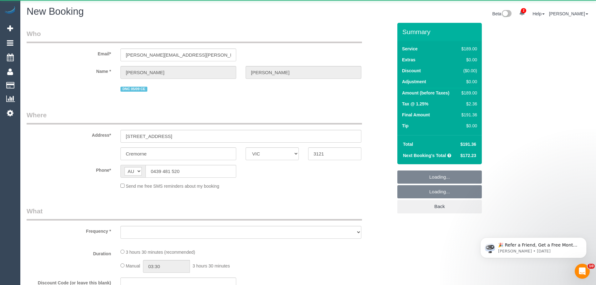
select select "string:stripe-pm_1RzyQT2GScqysDRVcII58yyR"
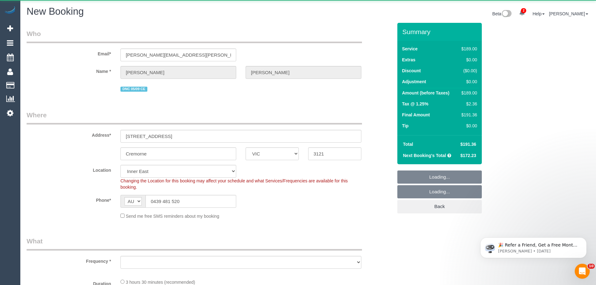
select select "object:2441"
select select "number:27"
select select "number:14"
select select "number:19"
select select "number:24"
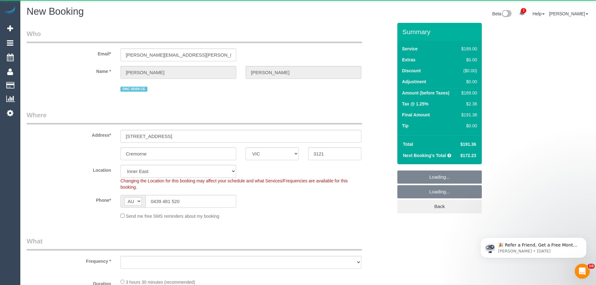
select select "number:35"
select select "number:11"
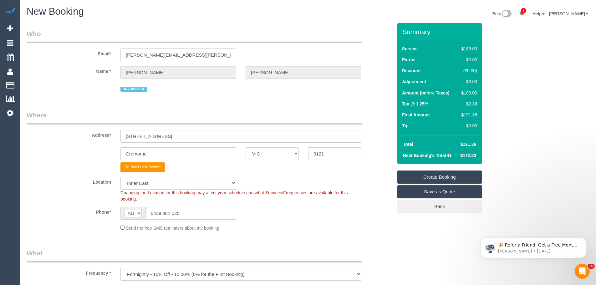
select select "object:3183"
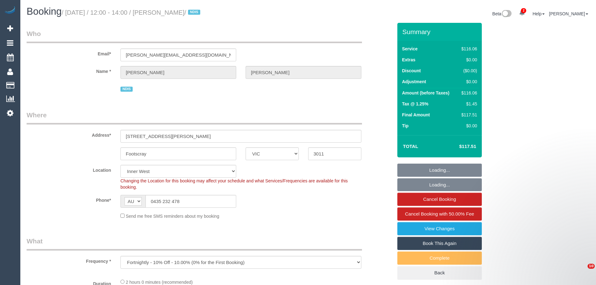
select select "VIC"
select select "number:28"
select select "number:14"
select select "number:18"
select select "number:24"
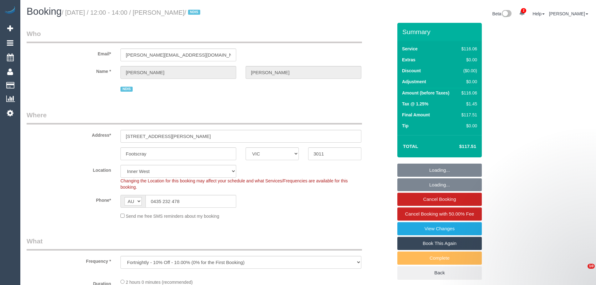
select select "number:34"
select select "number:26"
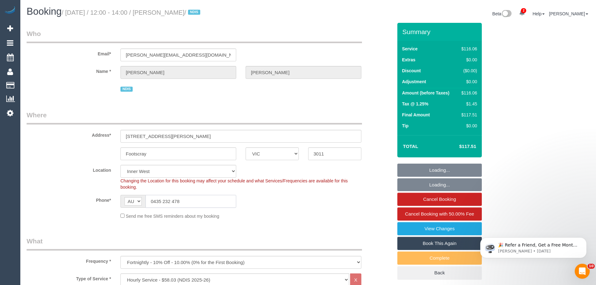
drag, startPoint x: 189, startPoint y: 204, endPoint x: 91, endPoint y: 203, distance: 97.7
click at [91, 203] on div "Phone* AF AL DZ AD AO AI AQ AG AR AM AW AU AT AZ BS BH BD BB BY BE BZ BJ BM BT …" at bounding box center [210, 201] width 376 height 13
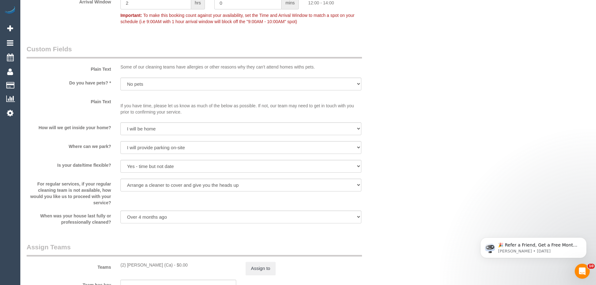
scroll to position [501, 0]
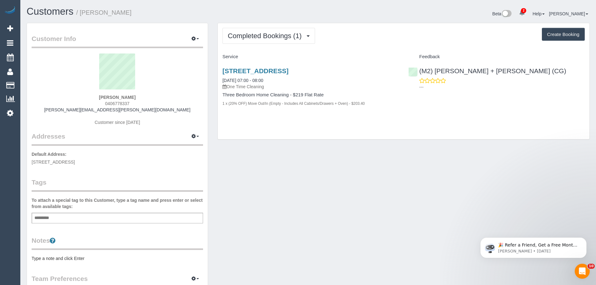
drag, startPoint x: 139, startPoint y: 97, endPoint x: 65, endPoint y: 94, distance: 74.0
click at [70, 94] on div "[PERSON_NAME] 0406778337 [PERSON_NAME][EMAIL_ADDRESS][PERSON_NAME][DOMAIN_NAME]…" at bounding box center [118, 93] width 172 height 78
copy div "[PERSON_NAME]"
drag, startPoint x: 218, startPoint y: 80, endPoint x: 380, endPoint y: 110, distance: 164.8
click at [380, 110] on div "[STREET_ADDRESS] [DATE] 07:00 - 08:00 One Time Cleaning Three Bedroom Home Clea…" at bounding box center [311, 90] width 186 height 57
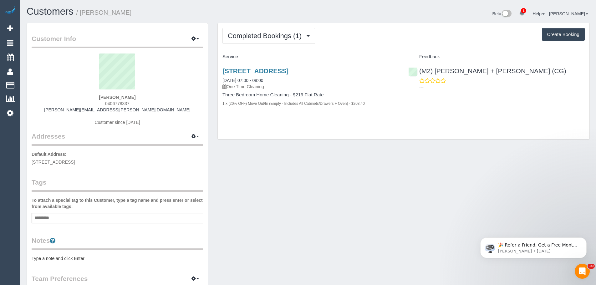
click at [380, 110] on div "[STREET_ADDRESS] [DATE] 07:00 - 08:00 One Time Cleaning Three Bedroom Home Clea…" at bounding box center [311, 90] width 186 height 57
drag, startPoint x: 380, startPoint y: 110, endPoint x: 214, endPoint y: 79, distance: 168.5
click at [214, 79] on div "Completed Bookings (1) Completed Bookings (1) Upcoming Bookings (0) Cancelled B…" at bounding box center [404, 84] width 382 height 123
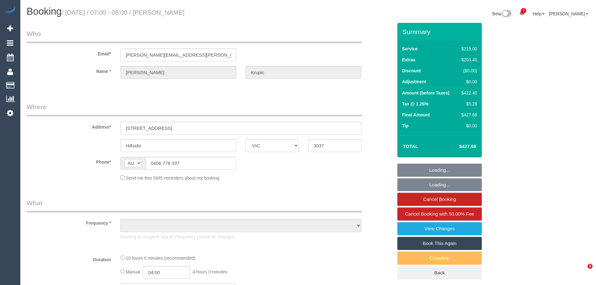
select select "VIC"
select select "string:stripe-pm_1S0Zut2GScqysDRV5T1cN0AL"
select select "object:592"
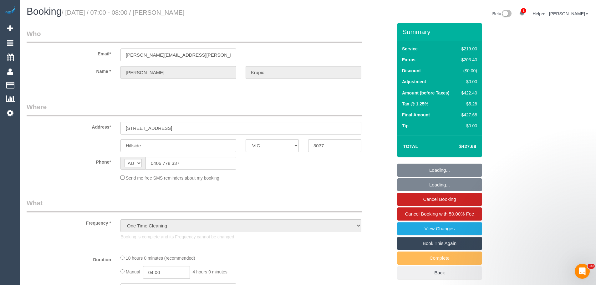
select select "number:29"
select select "number:14"
select select "number:19"
select select "number:24"
select select "number:26"
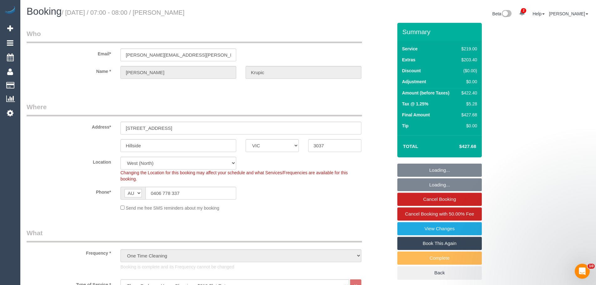
select select "object:1394"
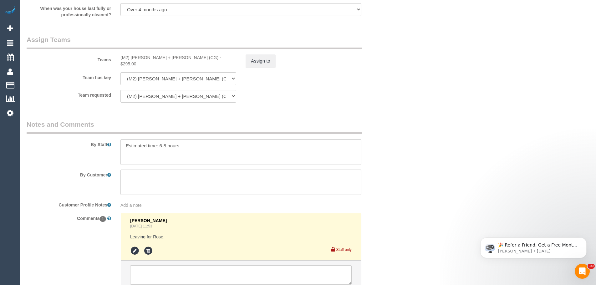
scroll to position [1024, 0]
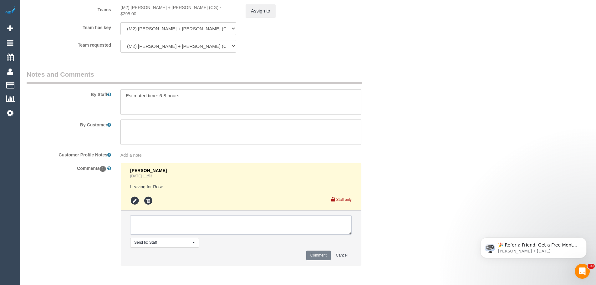
click at [172, 219] on textarea at bounding box center [241, 224] width 222 height 19
click at [179, 227] on textarea at bounding box center [241, 224] width 222 height 19
click at [225, 229] on textarea at bounding box center [241, 224] width 222 height 19
type textarea "I"
click at [160, 225] on textarea at bounding box center [241, 224] width 222 height 19
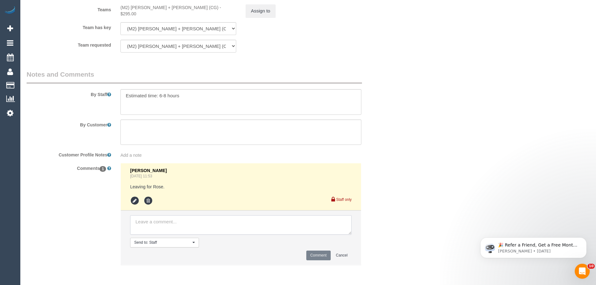
type textarea "I"
type textarea "T"
click at [159, 221] on textarea at bounding box center [241, 224] width 222 height 19
click at [158, 221] on textarea at bounding box center [241, 224] width 222 height 19
click at [60, 126] on label "By Customer" at bounding box center [69, 124] width 94 height 8
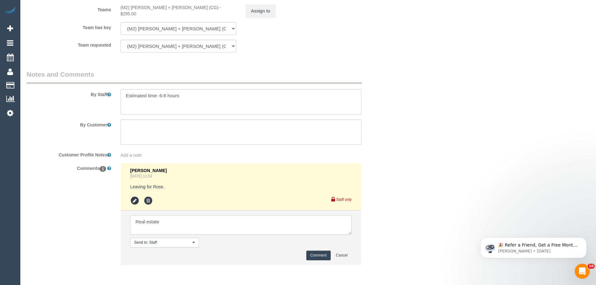
click at [169, 224] on textarea at bounding box center [241, 224] width 222 height 19
click at [238, 223] on textarea at bounding box center [241, 224] width 222 height 19
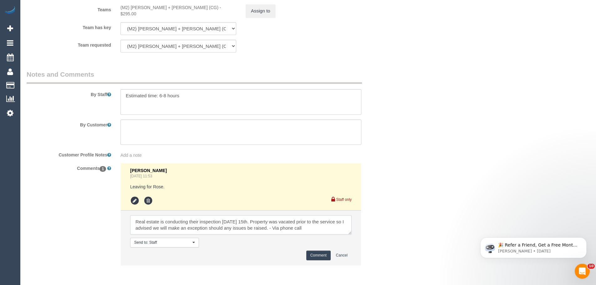
drag, startPoint x: 320, startPoint y: 231, endPoint x: 54, endPoint y: 212, distance: 266.5
click at [54, 212] on div "Comments 1 [PERSON_NAME] [DATE] 11:53 Leaving for Rose. Staff only Send to: Sta…" at bounding box center [210, 217] width 376 height 109
type textarea "Real estate is conducting their inspection [DATE] 15th. Property was vacated pr…"
click at [319, 255] on button "Comment" at bounding box center [319, 256] width 24 height 10
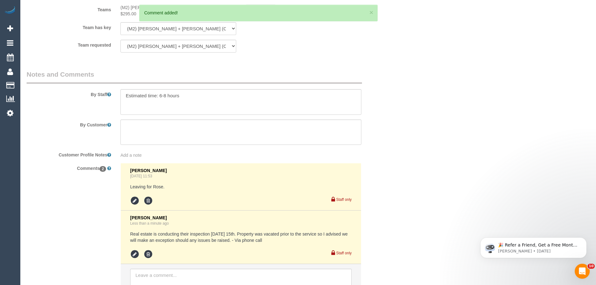
click at [132, 152] on div "Add a note" at bounding box center [241, 155] width 241 height 6
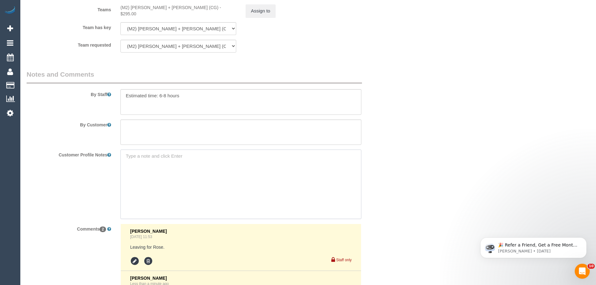
click at [142, 162] on textarea at bounding box center [241, 184] width 241 height 69
type textarea "/"
paste textarea "** ACCESS ** ** PREFERENCES ** ** DO NOT SEND ** ** GENERAL ** ** BILLING/INVOI…"
click at [163, 177] on textarea "** ACCESS ** ** PREFERENCES ** ** DO NOT SEND ** ** GENERAL ** ** BILLING/INVOI…" at bounding box center [241, 184] width 241 height 69
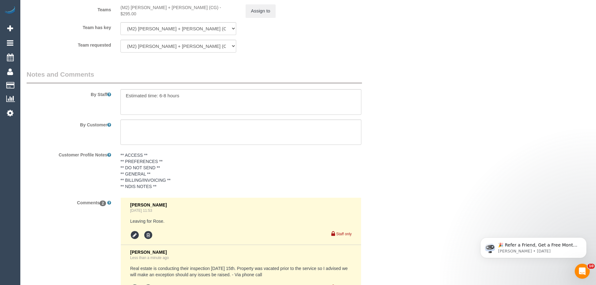
click at [158, 175] on pre "** ACCESS ** ** PREFERENCES ** ** DO NOT SEND ** ** GENERAL ** ** BILLING/INVOI…" at bounding box center [241, 171] width 241 height 38
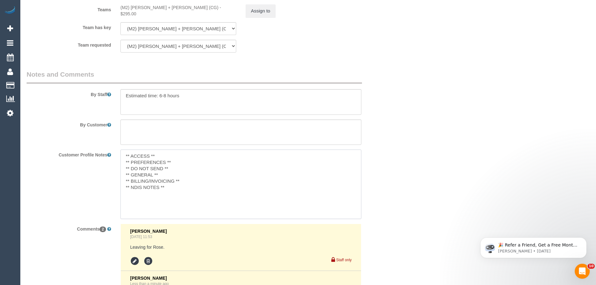
click at [165, 175] on textarea "** ACCESS ** ** PREFERENCES ** ** DO NOT SEND ** ** GENERAL ** ** BILLING/INVOI…" at bounding box center [241, 184] width 241 height 69
paste textarea "Real estate is conducting their inspection on Monday 15th. Property was vacated…"
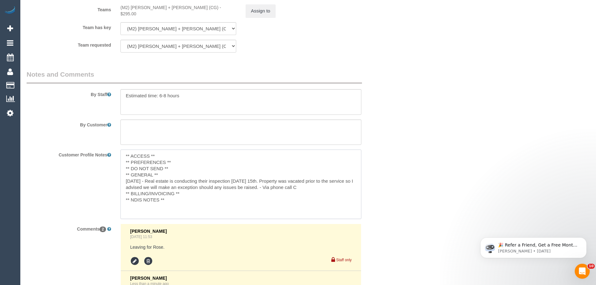
type textarea "** ACCESS ** ** PREFERENCES ** ** DO NOT SEND ** ** GENERAL ** [DATE] - Real es…"
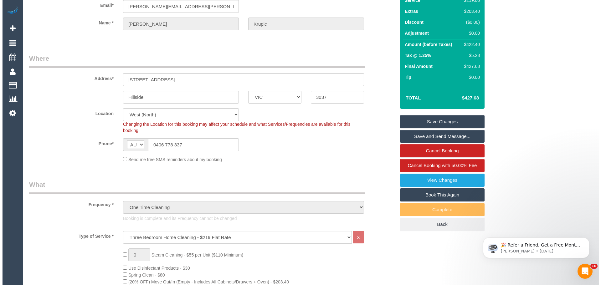
scroll to position [0, 0]
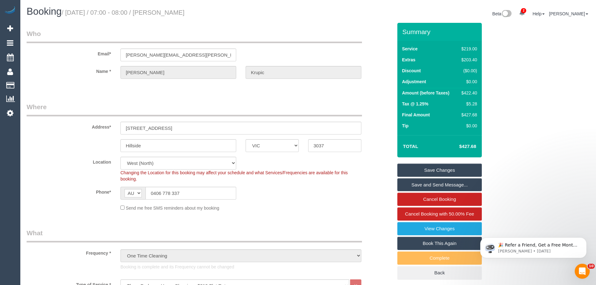
click at [417, 170] on link "Save Changes" at bounding box center [440, 170] width 85 height 13
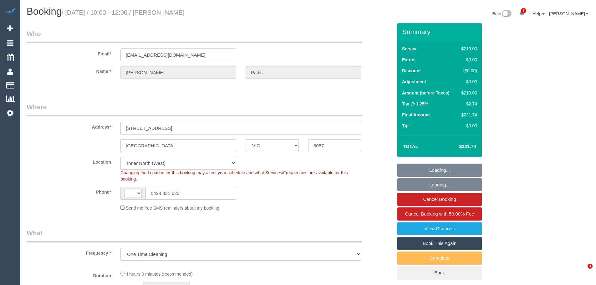
select select "VIC"
select select "string:stripe-pm_1S4guI2GScqysDRV3BS0F7QE"
select select "object:427"
select select "string:AU"
select select "number:28"
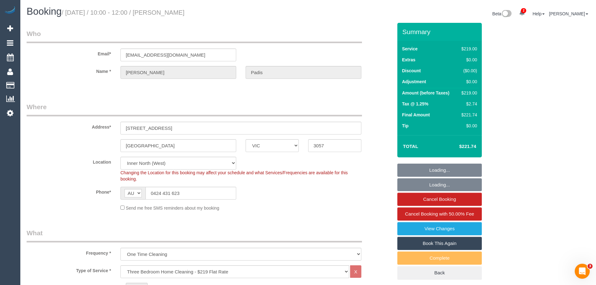
select select "number:14"
select select "number:19"
select select "number:24"
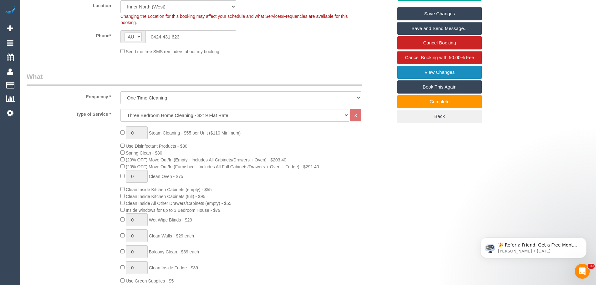
click at [441, 72] on link "View Changes" at bounding box center [440, 72] width 85 height 13
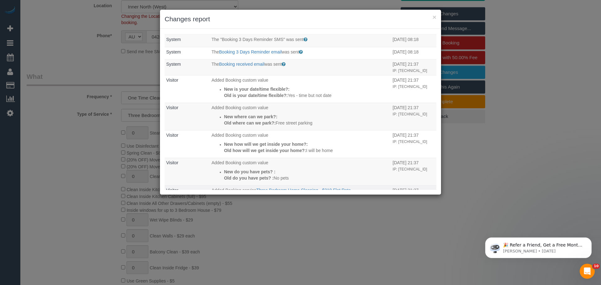
scroll to position [169, 0]
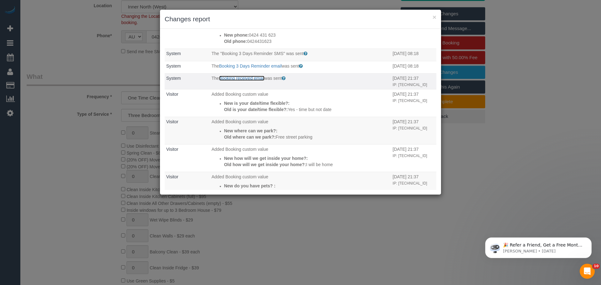
click at [241, 81] on link "Booking received email" at bounding box center [241, 78] width 45 height 5
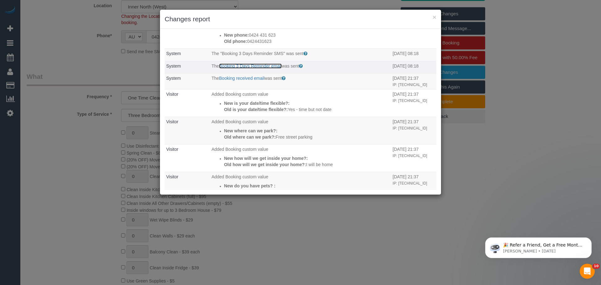
click at [243, 69] on link "Booking 3 Days Reminder email" at bounding box center [250, 66] width 63 height 5
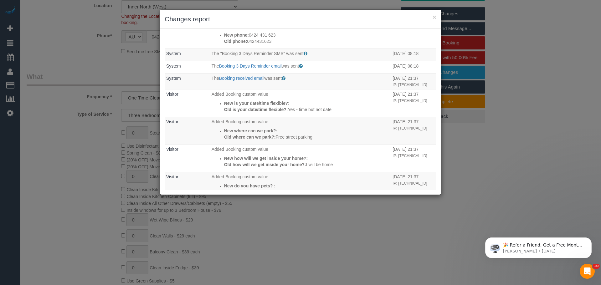
click at [535, 162] on div "× Changes report Who What When System The Booking 1 Day Reminder email was sent…" at bounding box center [300, 142] width 601 height 285
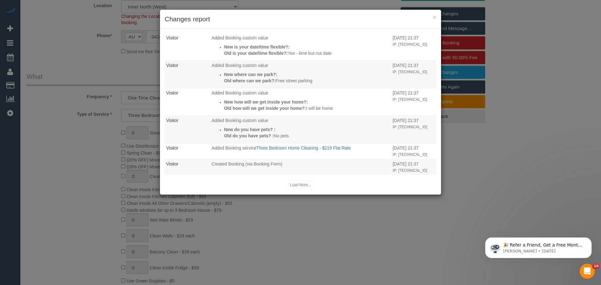
scroll to position [231, 0]
click at [290, 184] on div "Load More..." at bounding box center [301, 185] width 272 height 10
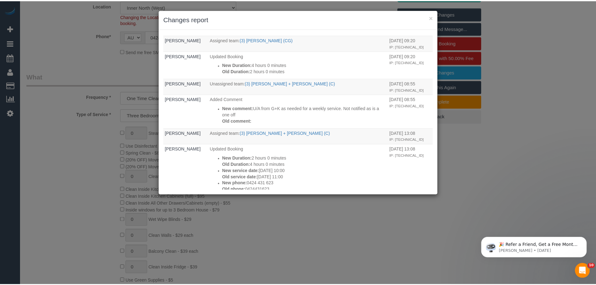
scroll to position [0, 0]
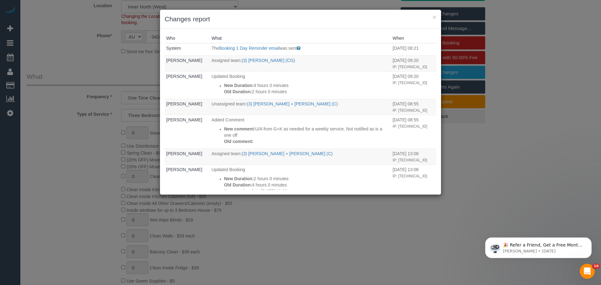
click at [437, 17] on div "× Changes report" at bounding box center [300, 19] width 281 height 19
click at [436, 17] on button "×" at bounding box center [435, 17] width 4 height 7
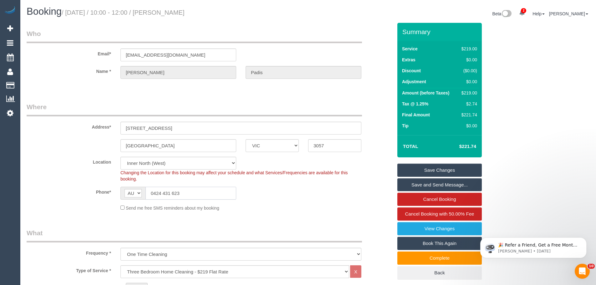
drag, startPoint x: 191, startPoint y: 189, endPoint x: 101, endPoint y: 192, distance: 90.8
click at [101, 193] on div "Phone* AF AL DZ AD AO AI AQ AG AR AM AW AU AT AZ BS BH BD BB BY BE BZ BJ BM BT …" at bounding box center [210, 193] width 376 height 13
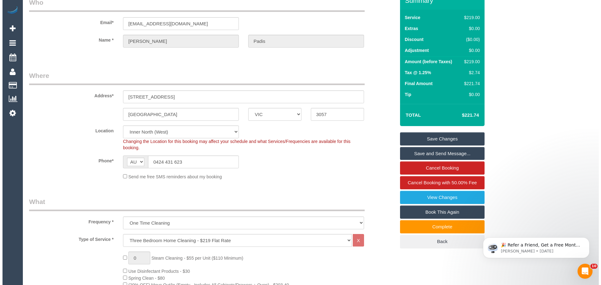
scroll to position [63, 0]
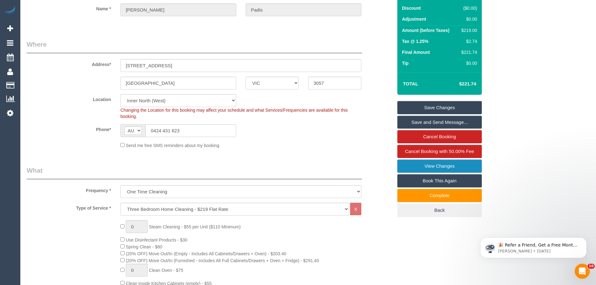
click at [422, 166] on link "View Changes" at bounding box center [440, 166] width 85 height 13
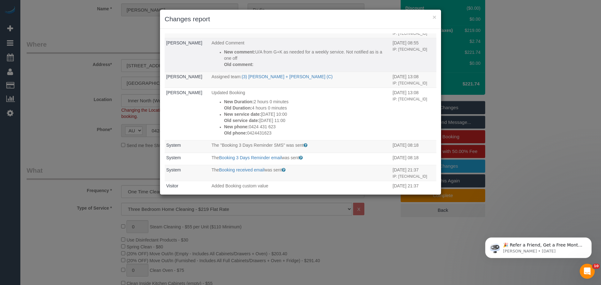
scroll to position [94, 0]
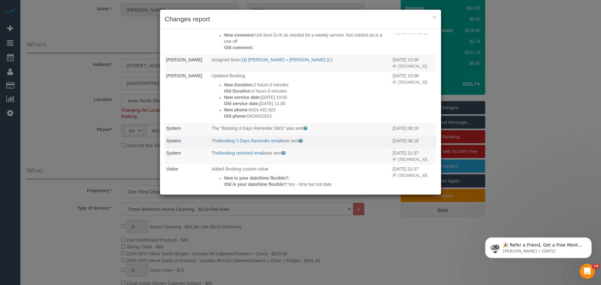
drag, startPoint x: 398, startPoint y: 147, endPoint x: 355, endPoint y: 147, distance: 42.9
click at [355, 147] on tr "System The Booking 3 Days Reminder email was sent Sent 3 days before the bookin…" at bounding box center [301, 142] width 272 height 13
click at [356, 147] on td "The Booking 3 Days Reminder email was sent Sent 3 days before the booking to re…" at bounding box center [300, 142] width 181 height 13
drag, startPoint x: 399, startPoint y: 147, endPoint x: 354, endPoint y: 147, distance: 45.4
click at [354, 147] on tr "System The Booking 3 Days Reminder email was sent Sent 3 days before the bookin…" at bounding box center [301, 142] width 272 height 13
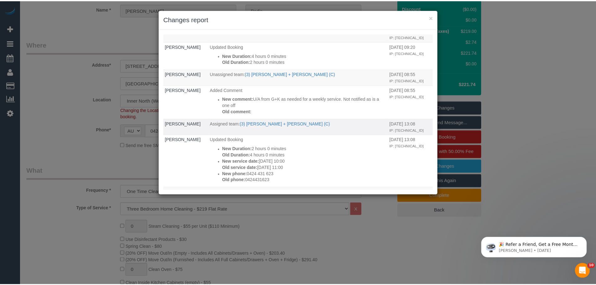
scroll to position [0, 0]
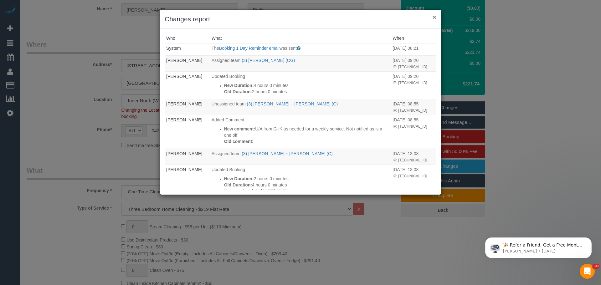
click at [435, 18] on button "×" at bounding box center [435, 17] width 4 height 7
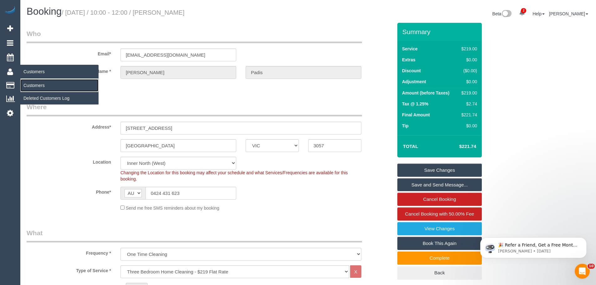
click at [40, 85] on link "Customers" at bounding box center [59, 85] width 78 height 13
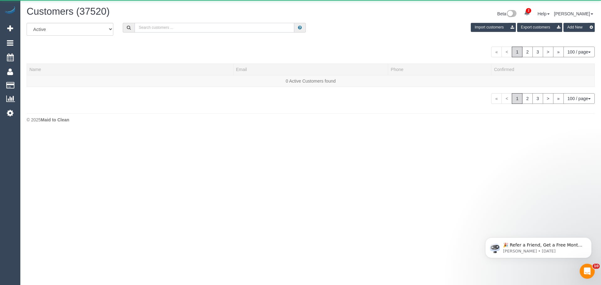
click at [234, 28] on input "text" at bounding box center [215, 28] width 160 height 10
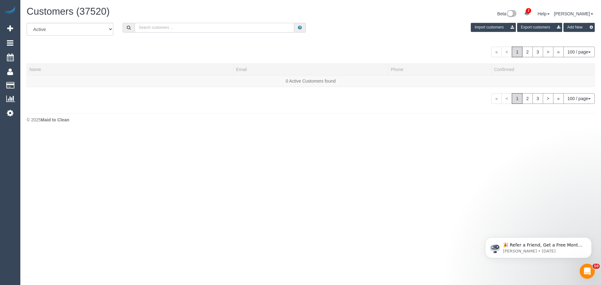
paste input "61481325359"
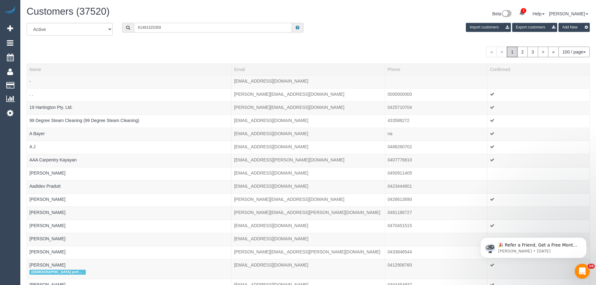
drag, startPoint x: 142, startPoint y: 28, endPoint x: 99, endPoint y: 25, distance: 43.6
click at [104, 26] on div "All Active Archived 61481325359 Import customers Export customers Add New" at bounding box center [308, 32] width 573 height 18
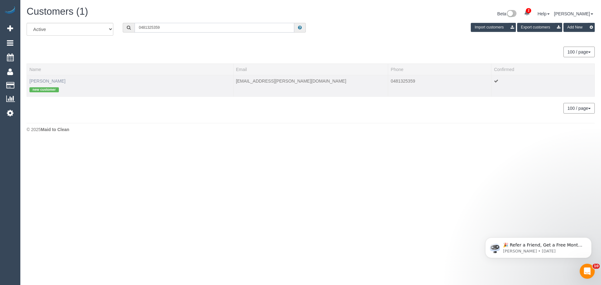
type input "0481325359"
click at [43, 80] on link "Holly Gillan" at bounding box center [47, 81] width 36 height 5
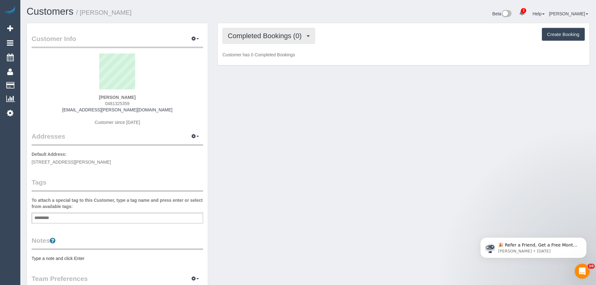
click at [279, 37] on span "Completed Bookings (0)" at bounding box center [266, 36] width 77 height 8
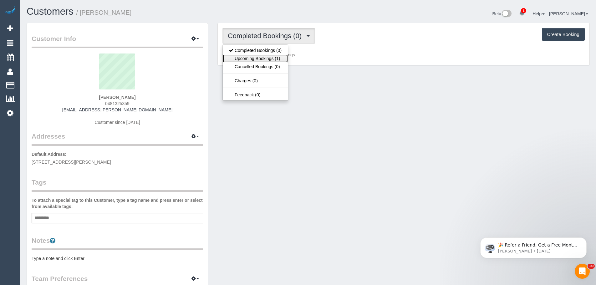
click at [271, 59] on link "Upcoming Bookings (1)" at bounding box center [255, 58] width 65 height 8
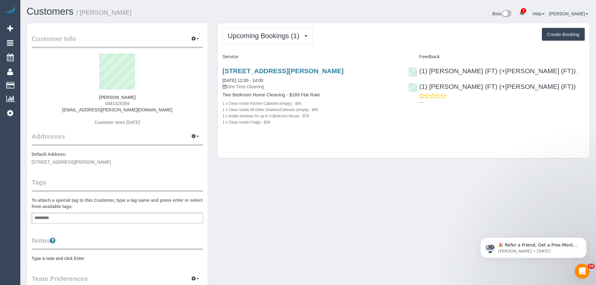
drag, startPoint x: 220, startPoint y: 103, endPoint x: 281, endPoint y: 133, distance: 67.2
click at [281, 133] on div "10 Millward St, 4, Brusnwick, VIC 3056 11/09/2025 12:00 - 14:00 One Time Cleani…" at bounding box center [311, 100] width 186 height 76
drag, startPoint x: 220, startPoint y: 102, endPoint x: 295, endPoint y: 135, distance: 82.4
click at [295, 135] on div "10 Millward St, 4, Brusnwick, VIC 3056 11/09/2025 12:00 - 14:00 One Time Cleani…" at bounding box center [311, 100] width 186 height 76
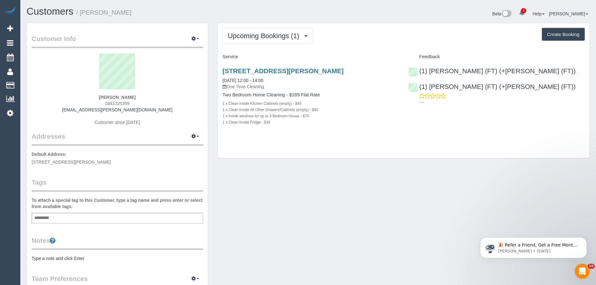
click at [295, 135] on div "10 Millward St, 4, Brusnwick, VIC 3056 11/09/2025 12:00 - 14:00 One Time Cleani…" at bounding box center [311, 100] width 186 height 76
drag, startPoint x: 221, startPoint y: 104, endPoint x: 301, endPoint y: 138, distance: 87.0
click at [301, 138] on div "Upcoming Bookings (1) Completed Bookings (0) Upcoming Bookings (1) Cancelled Bo…" at bounding box center [404, 90] width 372 height 135
click at [301, 137] on div "10 Millward St, 4, Brusnwick, VIC 3056 11/09/2025 12:00 - 14:00 One Time Cleani…" at bounding box center [311, 100] width 186 height 76
drag, startPoint x: 142, startPoint y: 98, endPoint x: 57, endPoint y: 90, distance: 85.5
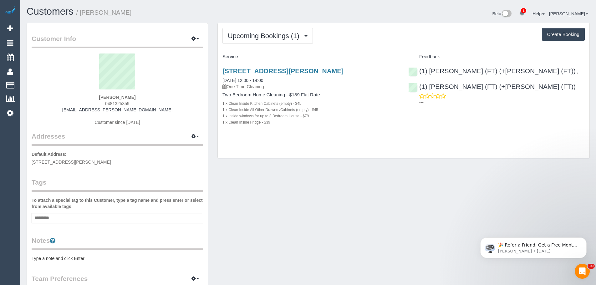
click at [58, 90] on div "Holly Gillan 0481325359 gillan.holl@gmail.com Customer since 2025" at bounding box center [118, 93] width 172 height 78
copy div "Holly Gillan"
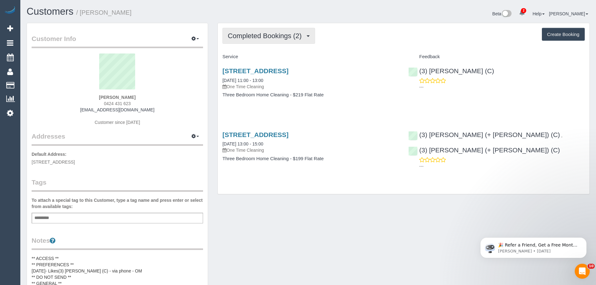
click at [263, 36] on span "Completed Bookings (2)" at bounding box center [266, 36] width 77 height 8
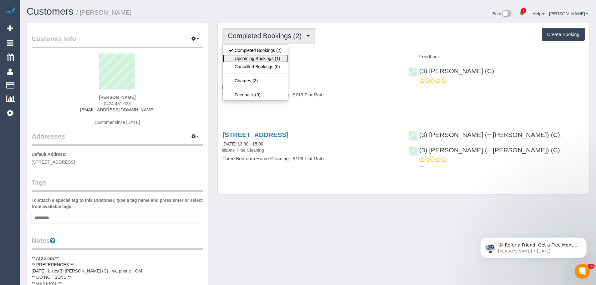
click at [256, 59] on link "Upcoming Bookings (1)" at bounding box center [255, 58] width 65 height 8
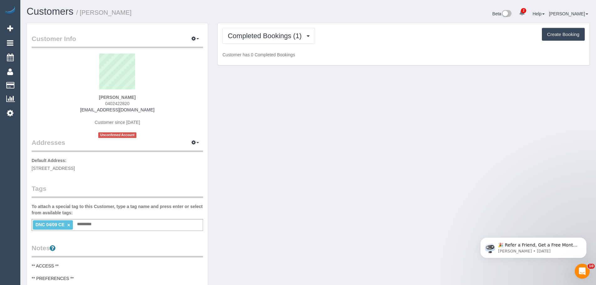
drag, startPoint x: 120, startPoint y: 104, endPoint x: 93, endPoint y: 104, distance: 26.9
click at [92, 106] on div "[PERSON_NAME] 0402422820 [EMAIL_ADDRESS][DOMAIN_NAME] Customer since [DATE] Unc…" at bounding box center [118, 96] width 172 height 85
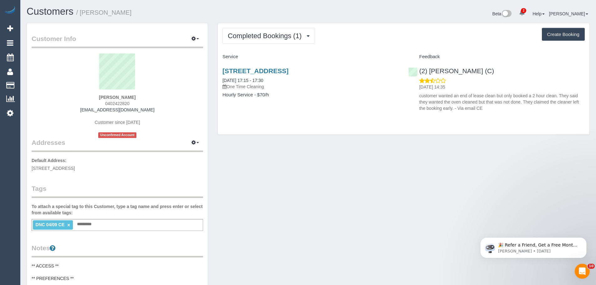
copy span "0402422820"
click at [156, 69] on sui-profile-pic at bounding box center [117, 74] width 162 height 41
drag, startPoint x: 285, startPoint y: 39, endPoint x: 273, endPoint y: 54, distance: 19.3
click at [285, 39] on span "Completed Bookings (1)" at bounding box center [266, 36] width 77 height 8
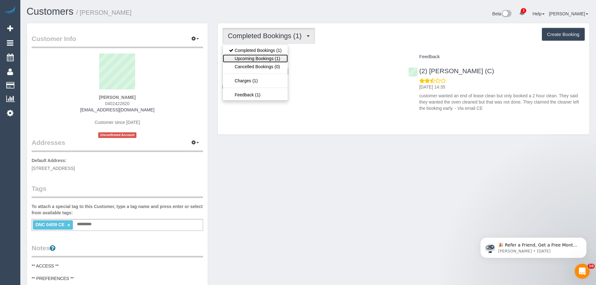
click at [260, 61] on link "Upcoming Bookings (1)" at bounding box center [255, 58] width 65 height 8
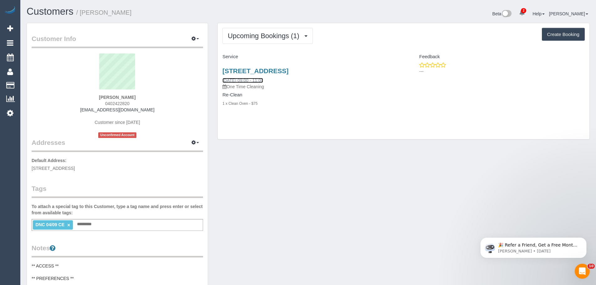
click at [259, 82] on link "12/09/2025 09:00 - 11:00" at bounding box center [243, 80] width 41 height 5
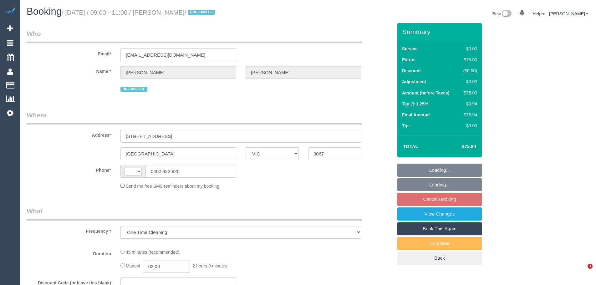
select select "VIC"
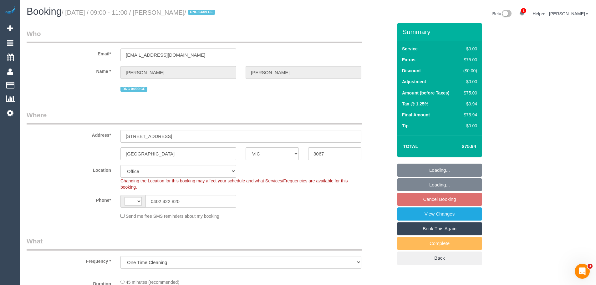
select select "object:476"
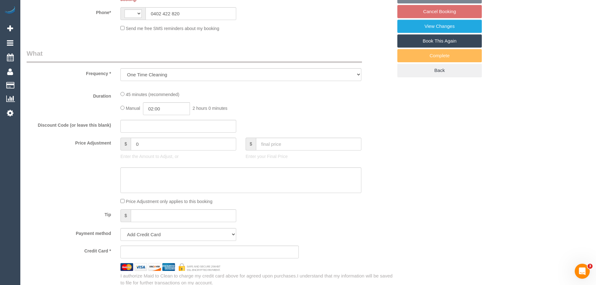
select select "string:AU"
select select "number:28"
select select "number:17"
select select "number:18"
select select "number:25"
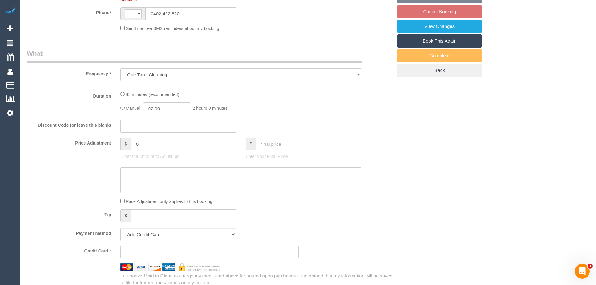
select select "number:12"
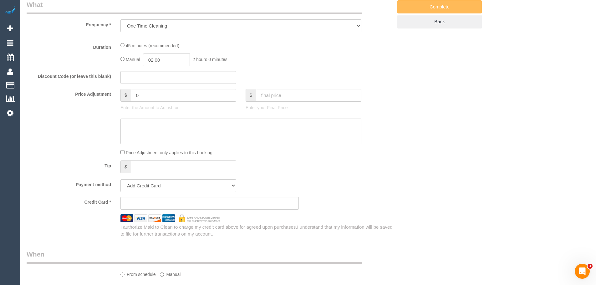
select select "string:stripe-pm_1S2gpF2GScqysDRVhMzYVQ14"
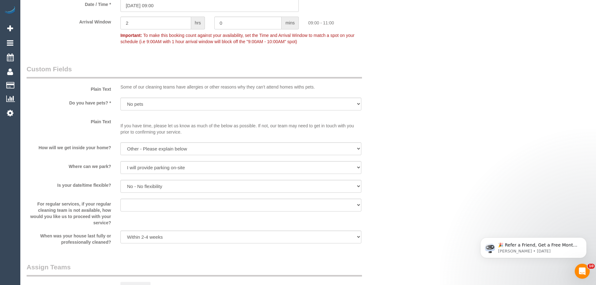
scroll to position [877, 0]
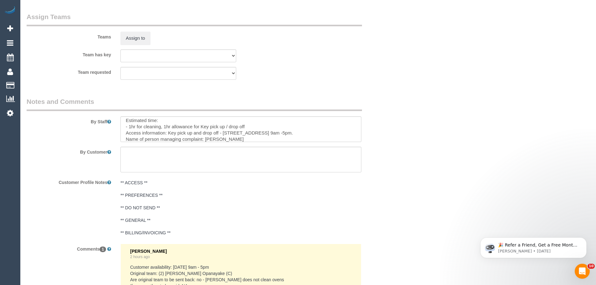
scroll to position [31, 0]
drag, startPoint x: 168, startPoint y: 123, endPoint x: 175, endPoint y: 123, distance: 6.6
click at [175, 123] on textarea at bounding box center [241, 129] width 241 height 26
click at [178, 124] on textarea at bounding box center [241, 129] width 241 height 26
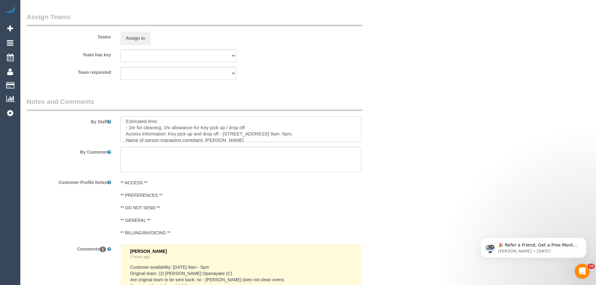
drag, startPoint x: 168, startPoint y: 123, endPoint x: 342, endPoint y: 133, distance: 174.1
click at [342, 133] on textarea at bounding box center [241, 129] width 241 height 26
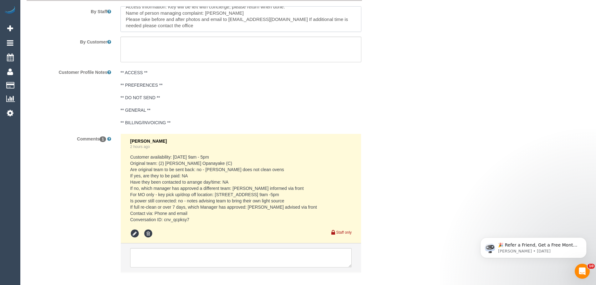
scroll to position [1020, 0]
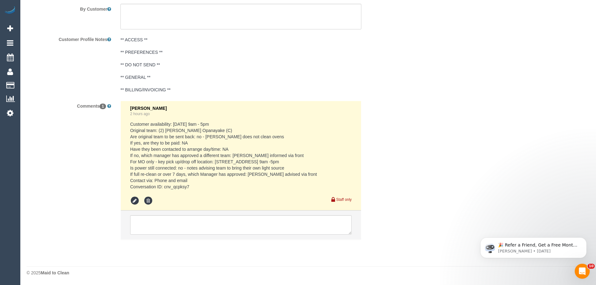
type textarea "NO POWER CONNECTED: please bring a light source with you. Re-clean tasks: - ove…"
click at [134, 201] on icon at bounding box center [134, 200] width 9 height 9
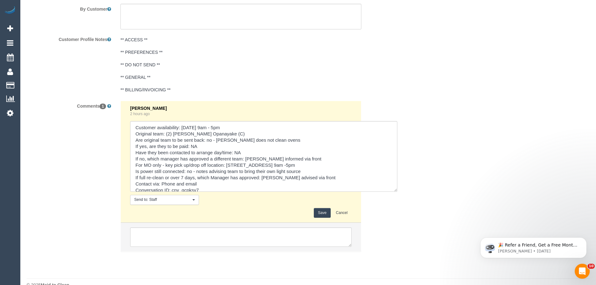
drag, startPoint x: 356, startPoint y: 184, endPoint x: 408, endPoint y: 245, distance: 80.6
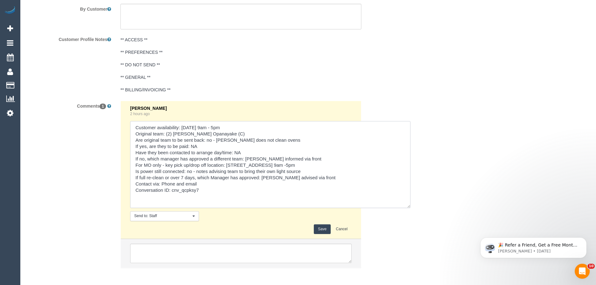
drag, startPoint x: 166, startPoint y: 165, endPoint x: 349, endPoint y: 168, distance: 183.2
click at [349, 168] on textarea at bounding box center [270, 164] width 281 height 87
type textarea "Customer availability: [DATE] 9am - 5pm Original team: (2) [PERSON_NAME] (C) Ar…"
click at [269, 165] on textarea at bounding box center [270, 164] width 281 height 87
click at [320, 230] on button "Save" at bounding box center [322, 230] width 17 height 10
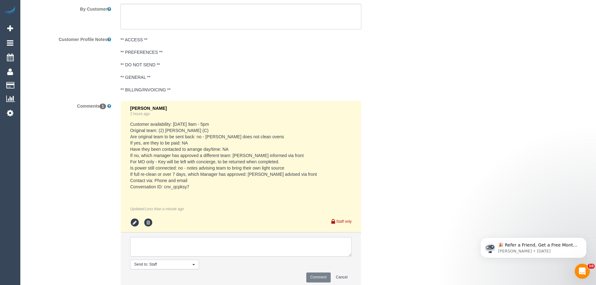
click at [200, 251] on textarea at bounding box center [241, 246] width 222 height 19
click at [214, 249] on textarea at bounding box center [241, 246] width 222 height 19
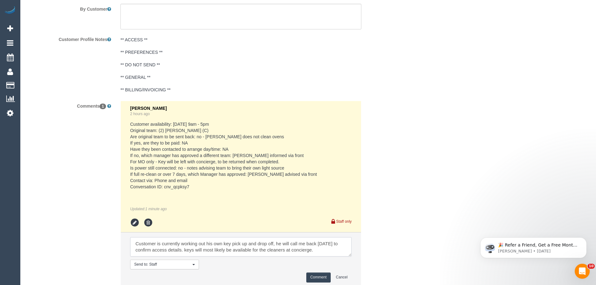
type textarea "Customer is currently working out his own key pick up and drop off, he will cal…"
click at [318, 276] on button "Comment" at bounding box center [319, 278] width 24 height 10
